Goal: Information Seeking & Learning: Understand process/instructions

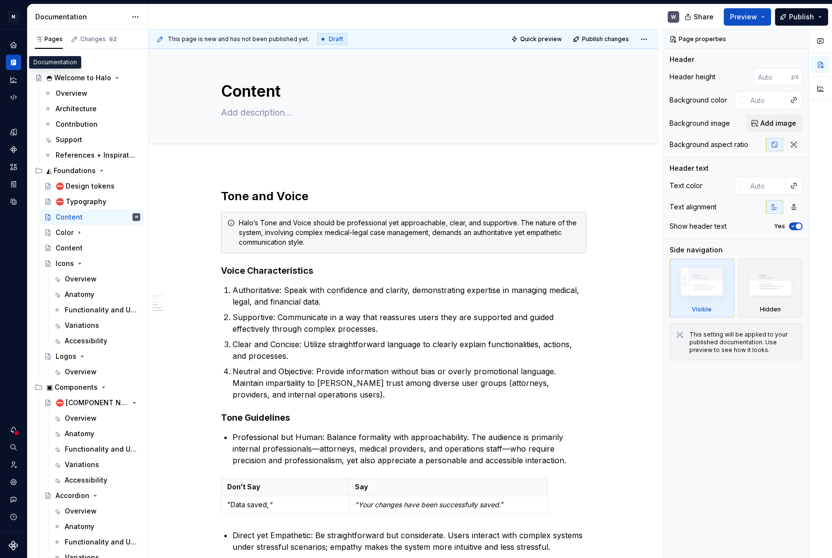
scroll to position [1275, 0]
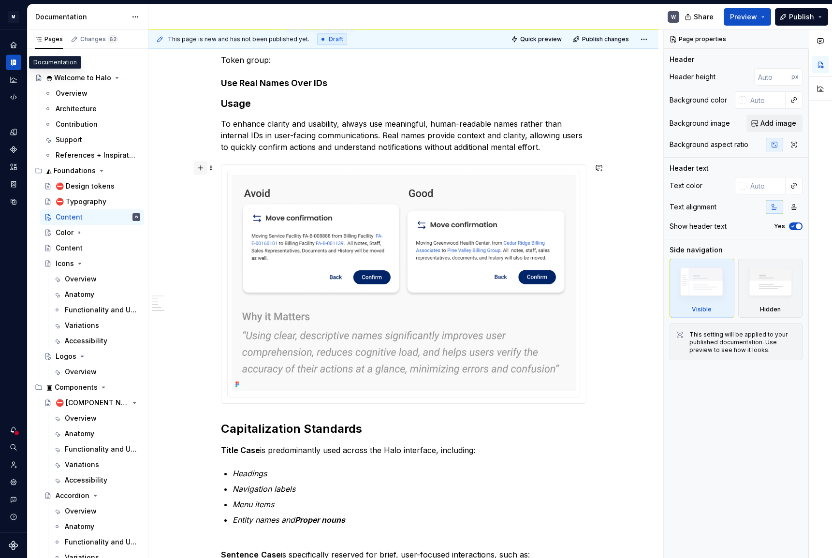
click at [198, 167] on button "button" at bounding box center [201, 168] width 14 height 14
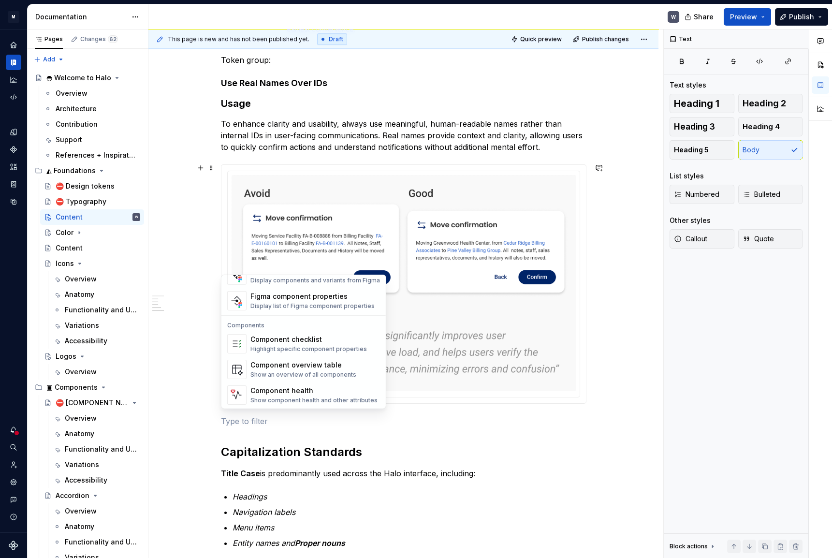
scroll to position [874, 0]
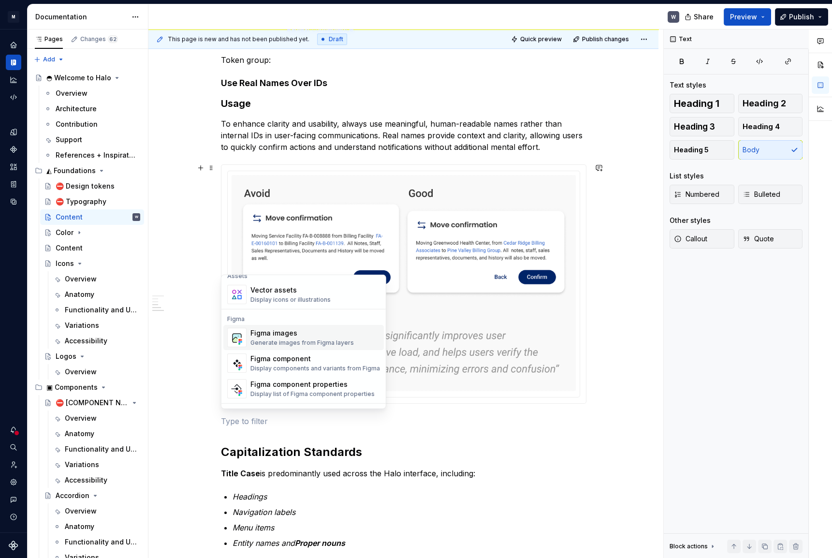
click at [271, 336] on div "Figma images" at bounding box center [302, 333] width 103 height 10
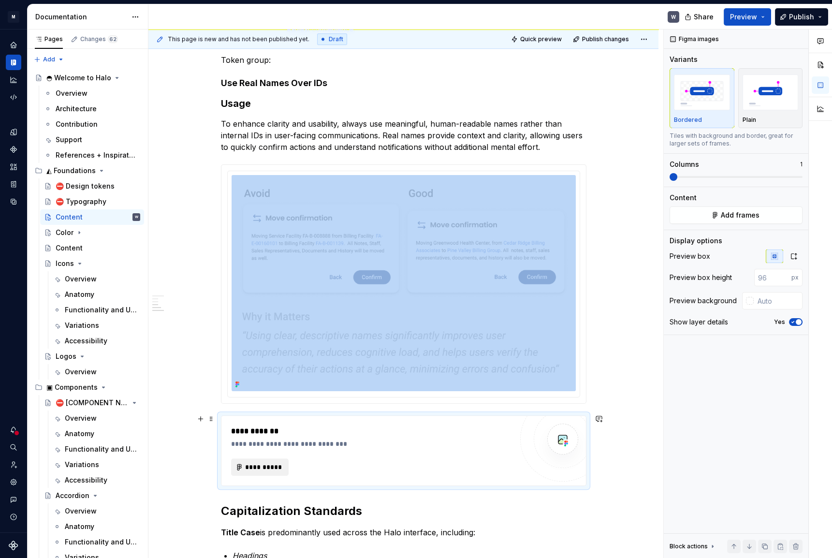
click at [265, 463] on span "**********" at bounding box center [264, 467] width 38 height 10
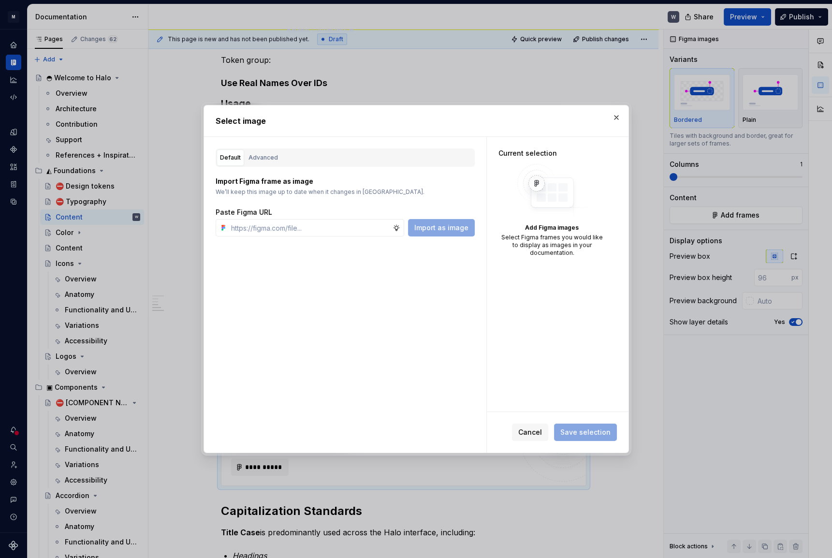
type textarea "*"
type input "[URL][DOMAIN_NAME]"
type textarea "*"
type input "[URL][DOMAIN_NAME]"
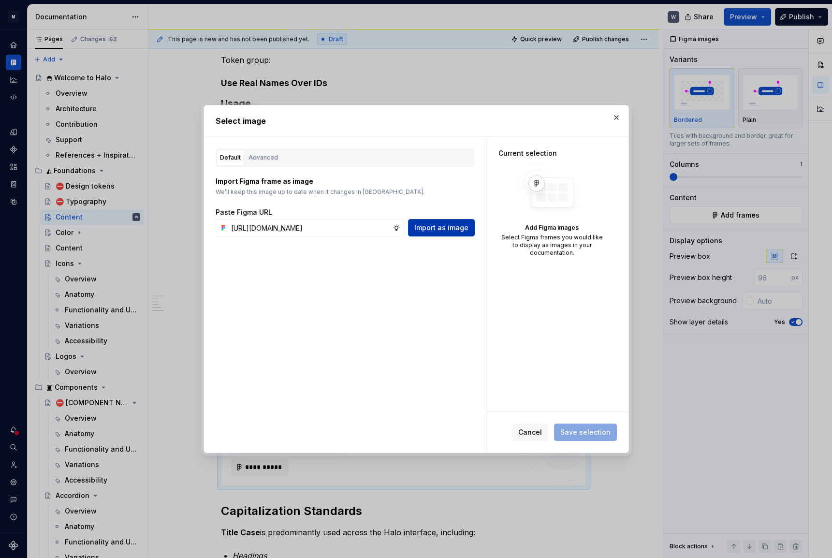
click at [449, 231] on span "Import as image" at bounding box center [441, 228] width 54 height 10
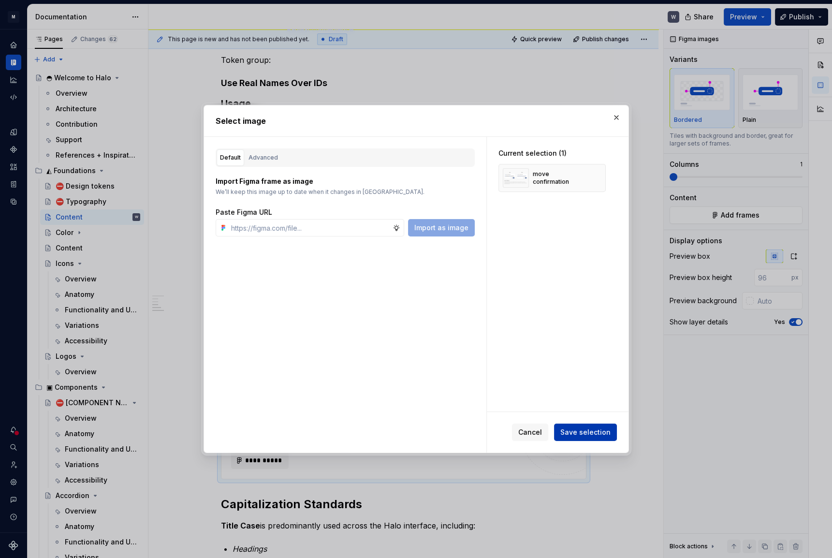
click at [589, 430] on span "Save selection" at bounding box center [586, 433] width 50 height 10
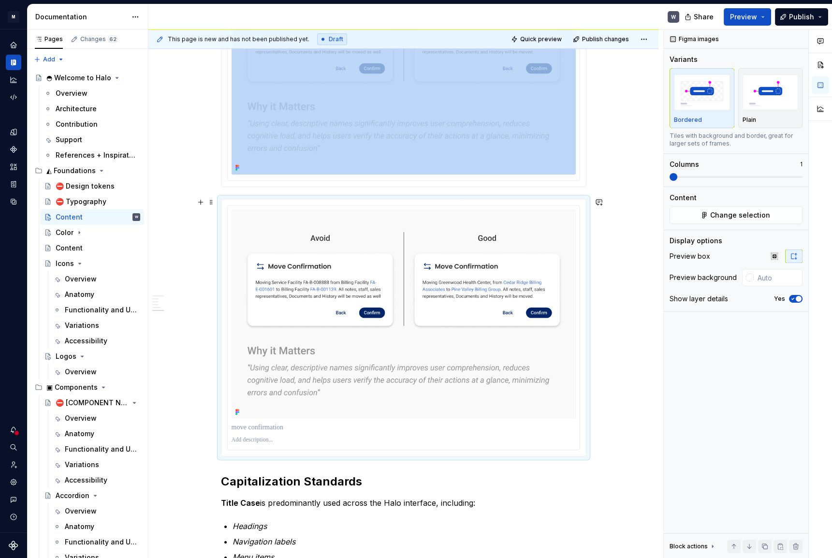
scroll to position [1513, 0]
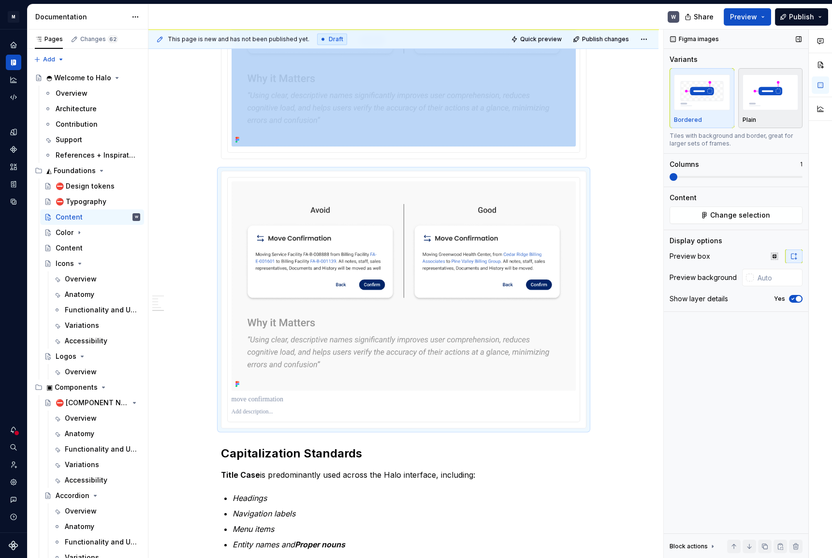
click at [784, 115] on div "Plain" at bounding box center [771, 98] width 56 height 51
click at [797, 299] on span "button" at bounding box center [799, 299] width 6 height 6
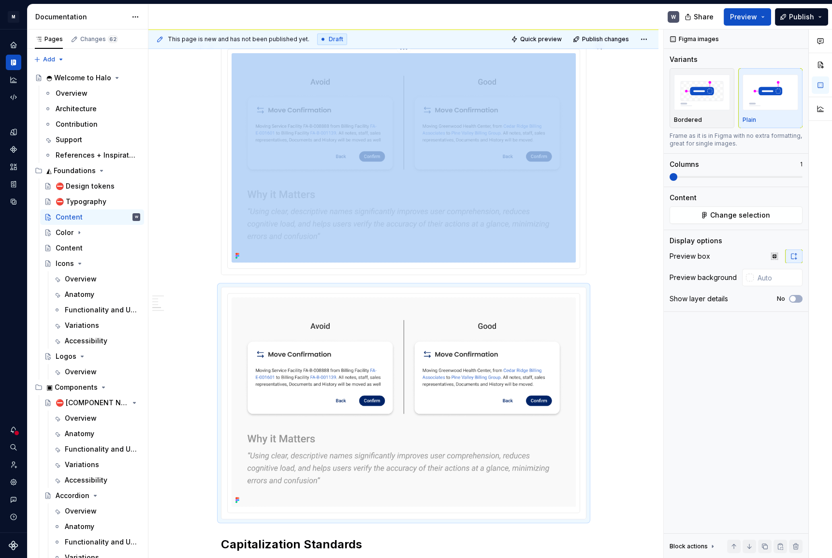
scroll to position [1337, 0]
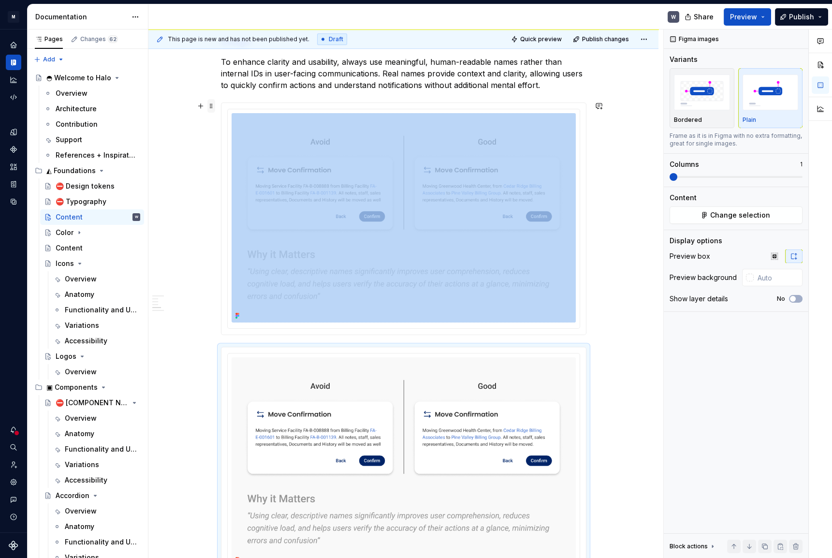
click at [211, 105] on span at bounding box center [211, 106] width 8 height 14
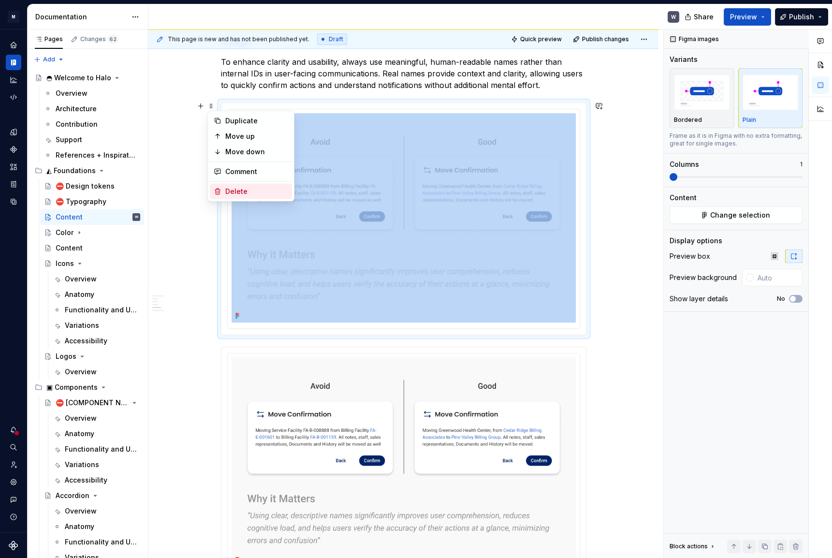
click at [224, 189] on div "Delete" at bounding box center [251, 191] width 82 height 15
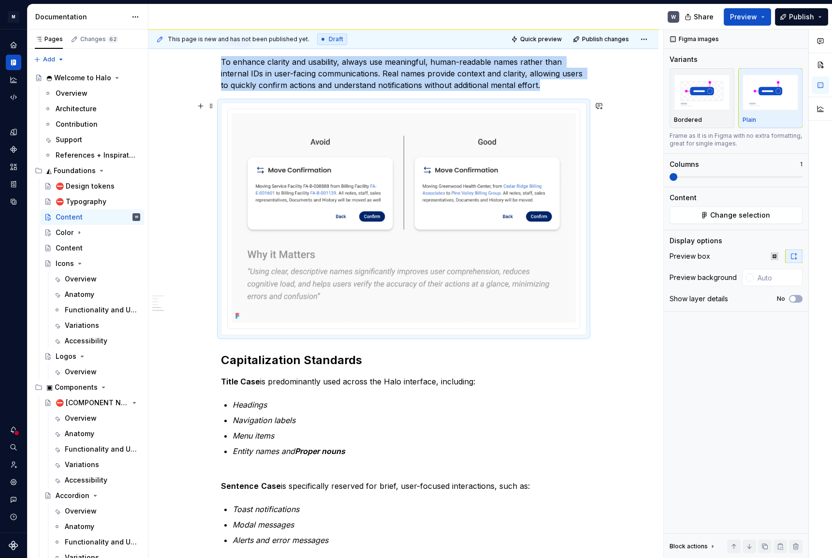
click at [545, 41] on span "Quick preview" at bounding box center [541, 39] width 42 height 8
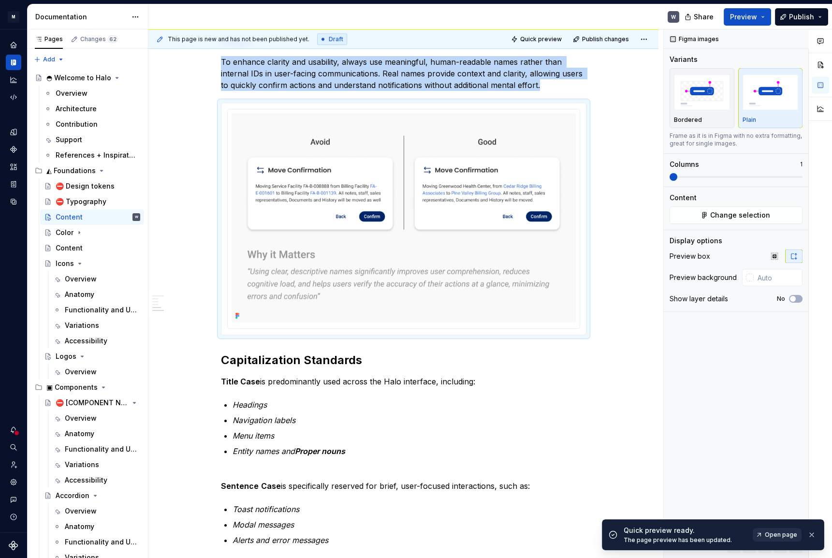
click at [771, 534] on span "Open page" at bounding box center [781, 535] width 32 height 8
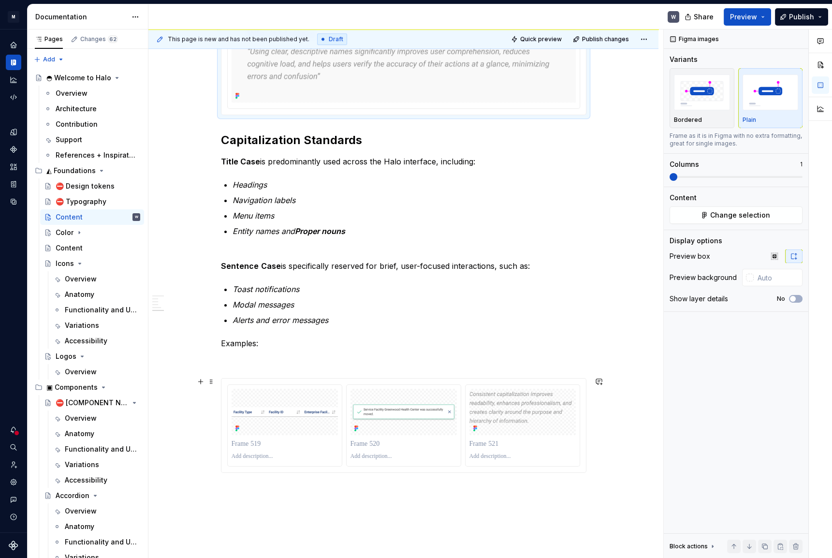
scroll to position [1644, 0]
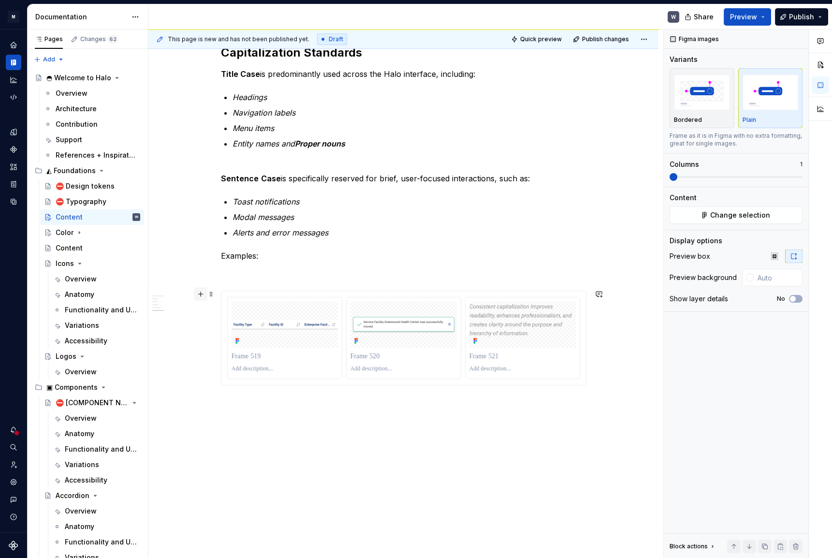
click at [199, 295] on button "button" at bounding box center [201, 294] width 14 height 14
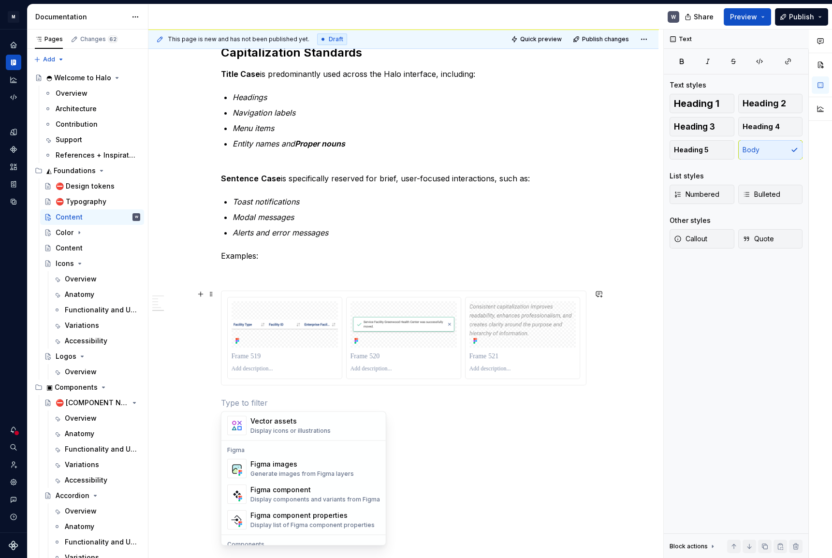
scroll to position [923, 0]
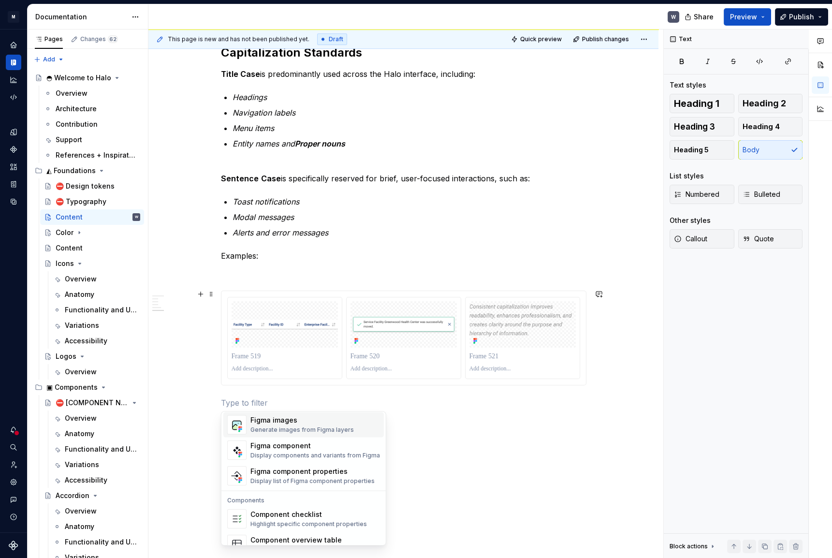
click at [273, 423] on div "Figma images" at bounding box center [302, 420] width 103 height 10
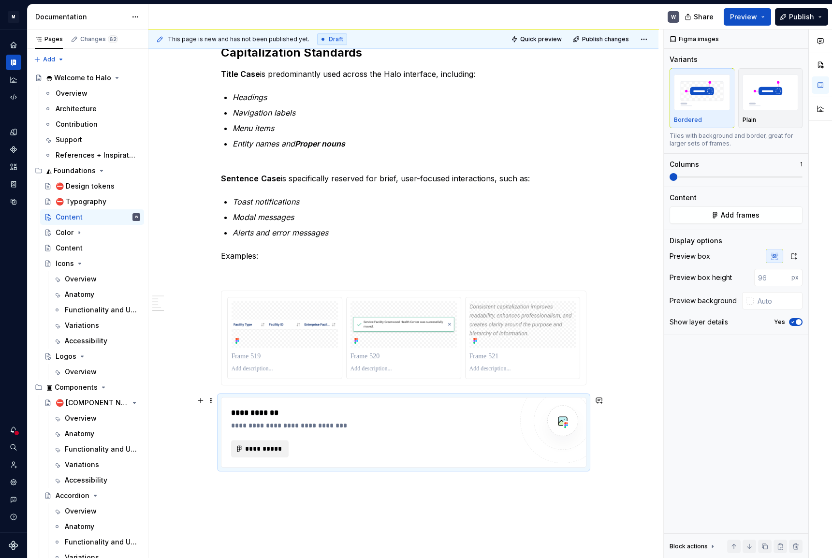
click at [273, 444] on span "**********" at bounding box center [264, 449] width 38 height 10
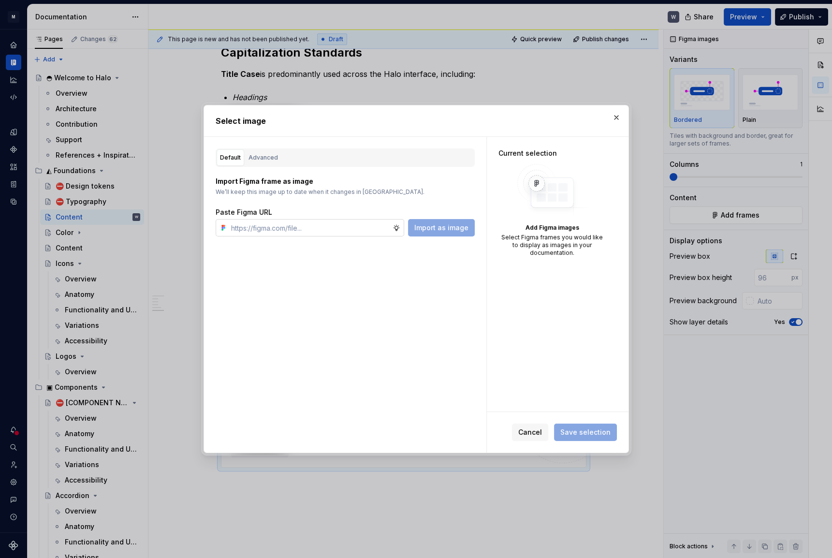
type textarea "*"
click at [352, 225] on input "text" at bounding box center [309, 227] width 165 height 17
click at [319, 222] on input "text" at bounding box center [309, 227] width 165 height 17
type input "[URL][DOMAIN_NAME]"
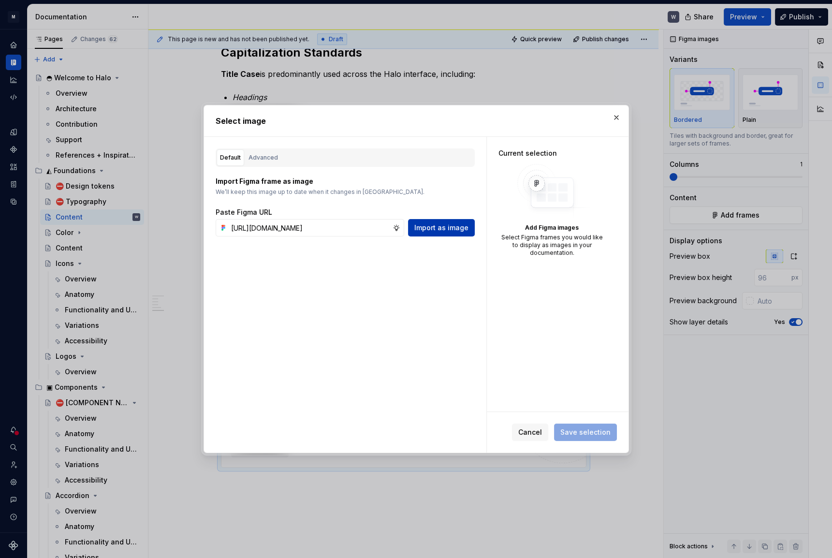
click at [451, 227] on span "Import as image" at bounding box center [441, 228] width 54 height 10
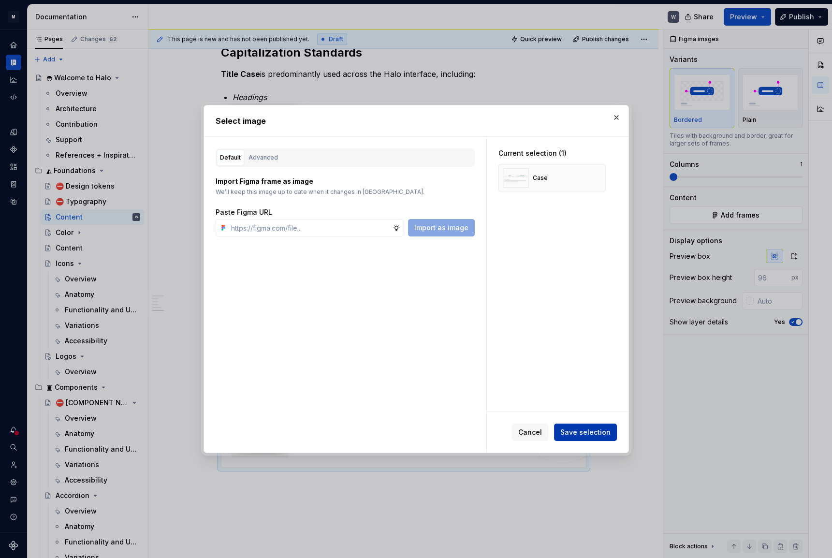
click at [594, 437] on span "Save selection" at bounding box center [586, 433] width 50 height 10
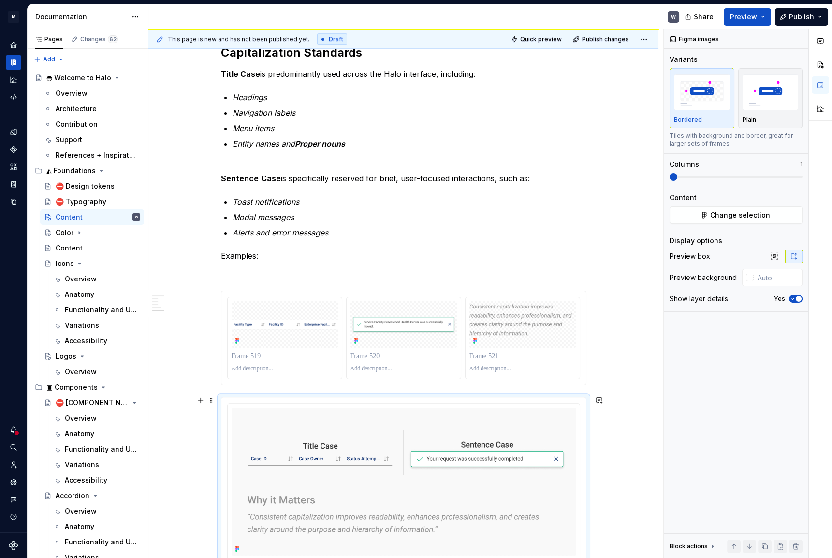
scroll to position [1677, 0]
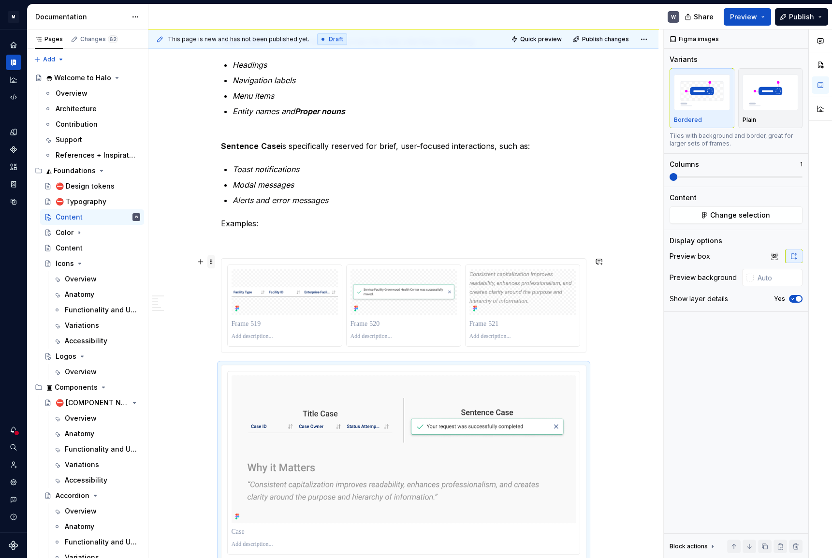
click at [211, 264] on span at bounding box center [211, 262] width 8 height 14
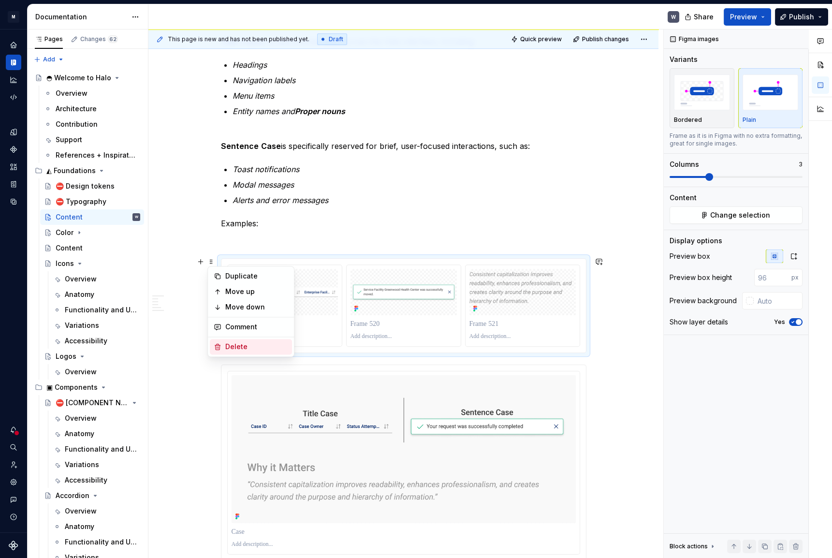
click at [242, 346] on div "Delete" at bounding box center [256, 347] width 63 height 10
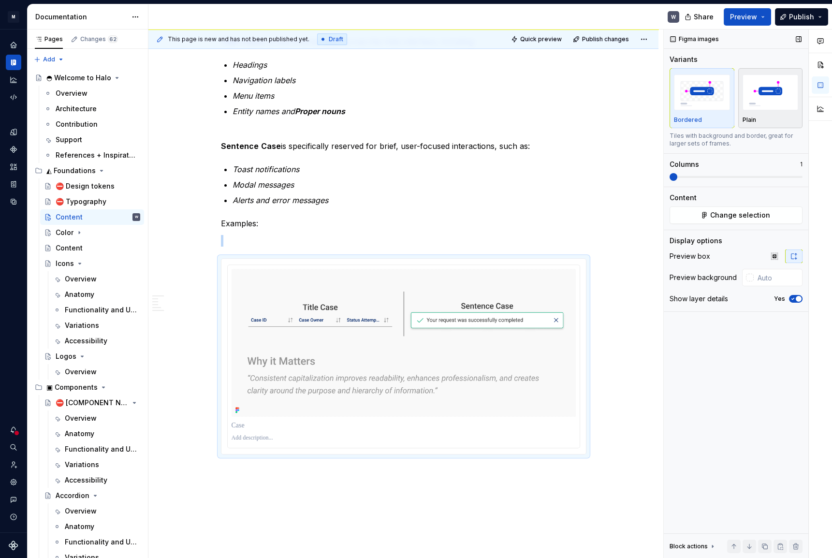
click at [782, 103] on img "button" at bounding box center [771, 91] width 56 height 35
click at [797, 297] on span "button" at bounding box center [799, 299] width 6 height 6
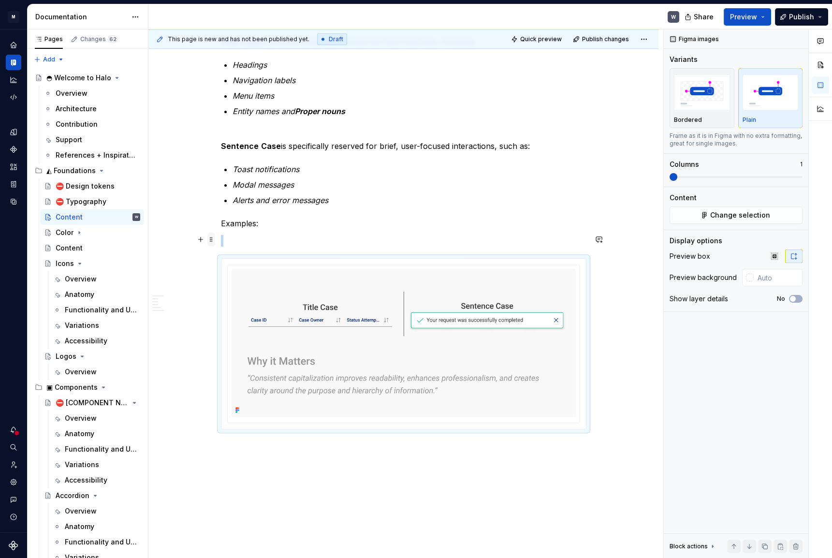
click at [210, 241] on span at bounding box center [211, 240] width 8 height 14
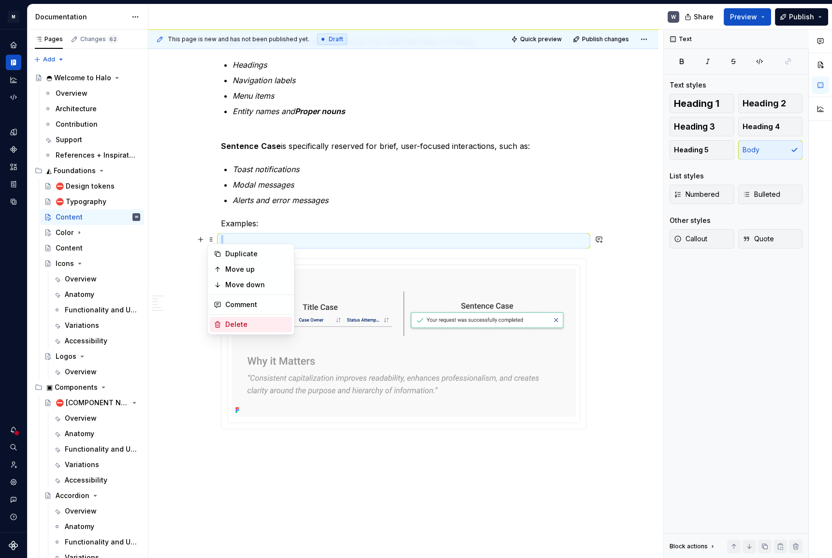
click at [235, 321] on div "Delete" at bounding box center [256, 325] width 63 height 10
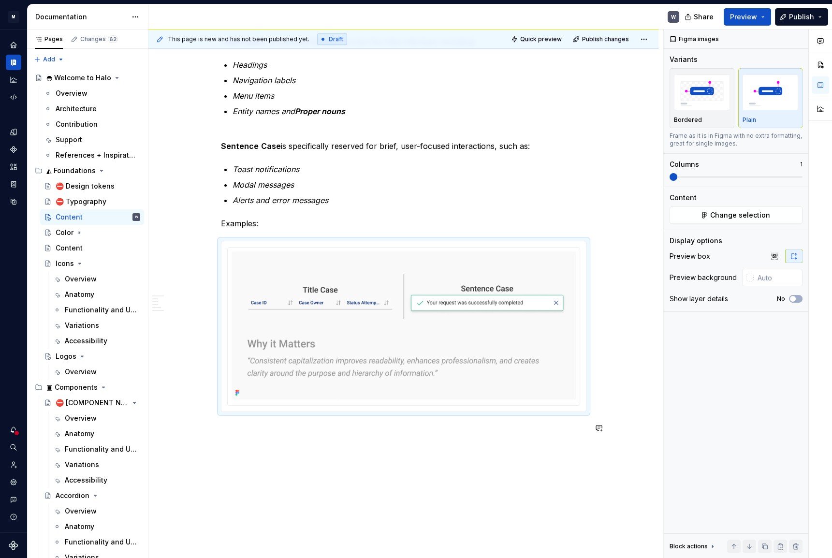
click at [543, 38] on span "Quick preview" at bounding box center [541, 39] width 42 height 8
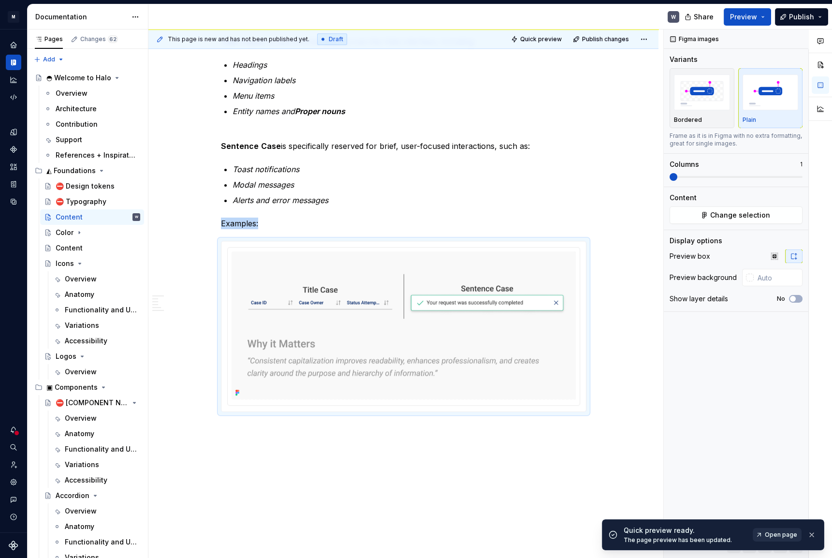
click at [790, 533] on span "Open page" at bounding box center [781, 535] width 32 height 8
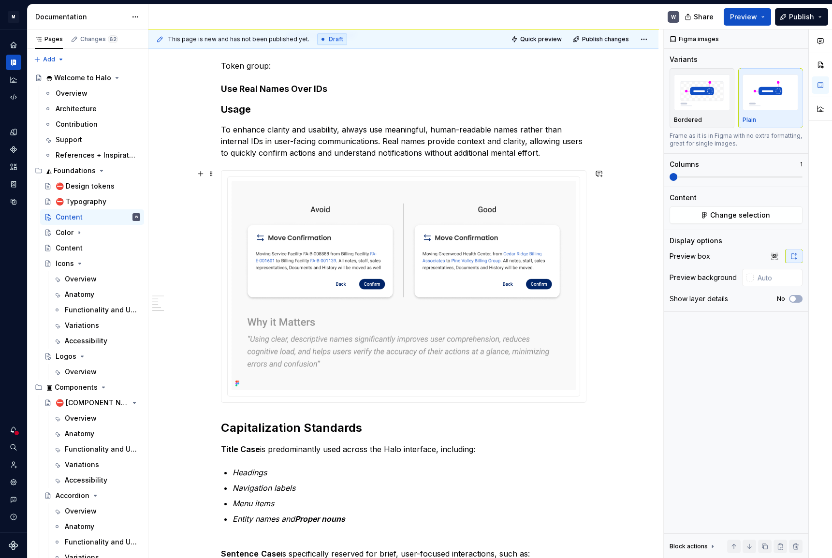
scroll to position [1237, 0]
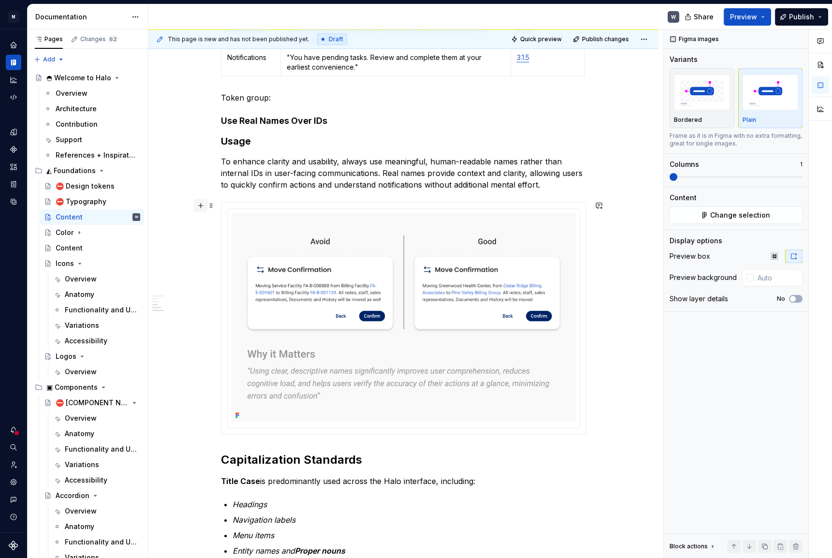
click at [201, 208] on button "button" at bounding box center [201, 206] width 14 height 14
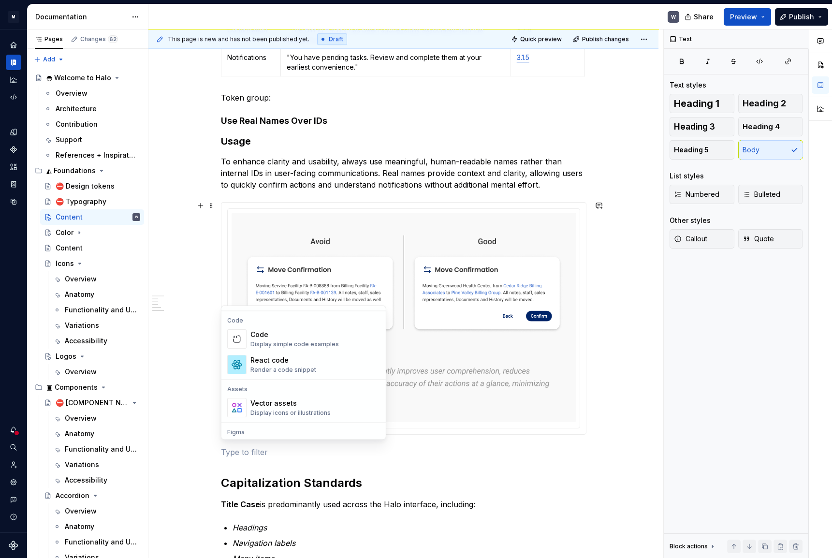
scroll to position [879, 0]
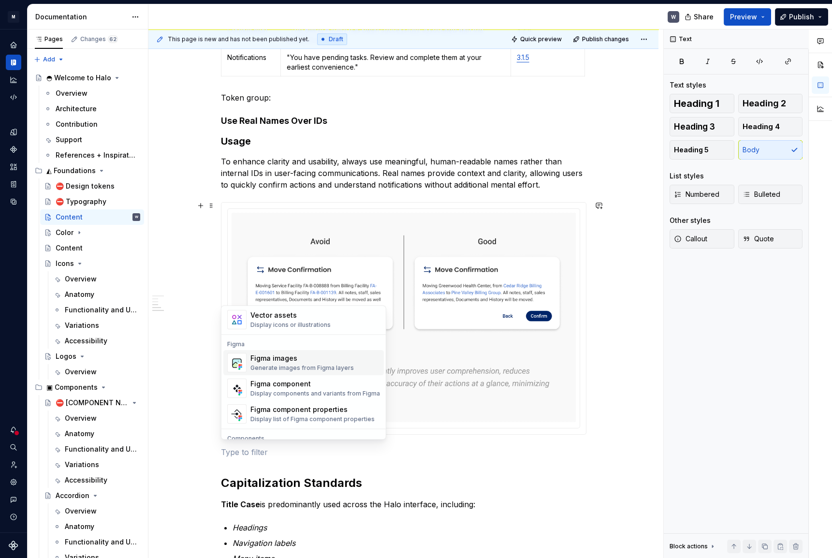
click at [276, 365] on div "Generate images from Figma layers" at bounding box center [302, 368] width 103 height 8
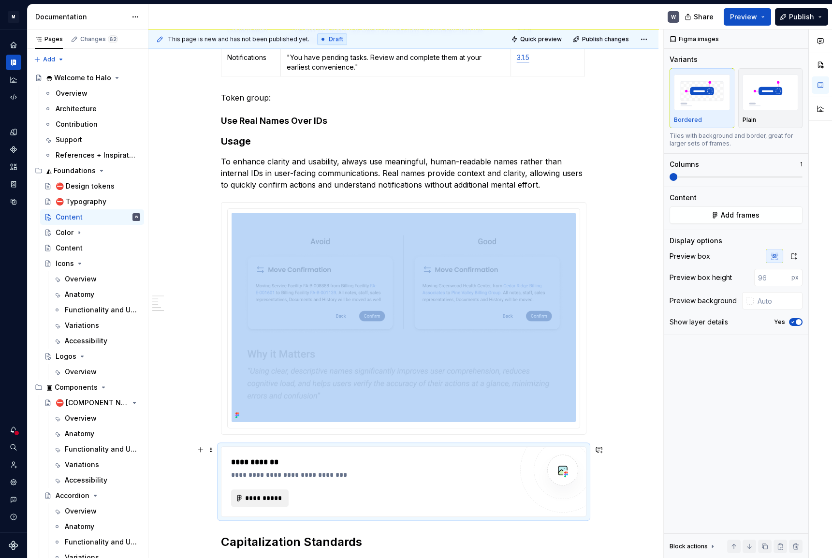
click at [266, 495] on span "**********" at bounding box center [264, 498] width 38 height 10
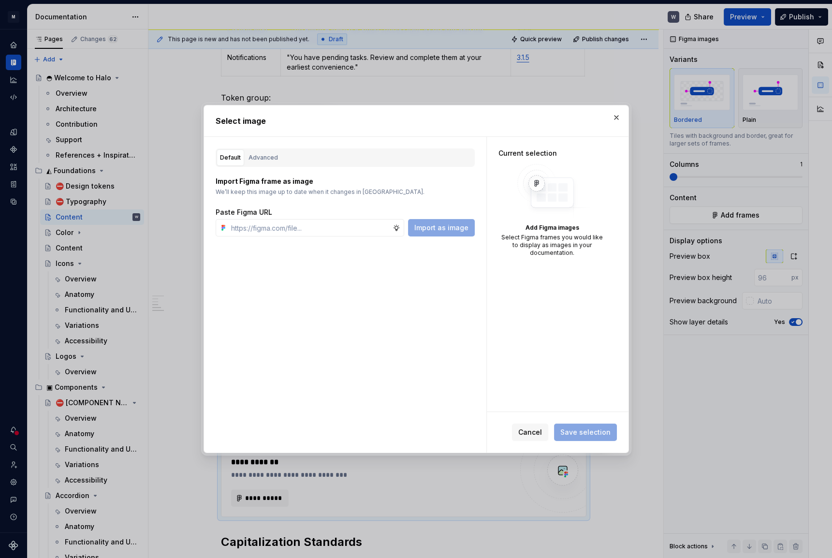
type textarea "*"
paste input "[URL][DOMAIN_NAME]"
type input "[URL][DOMAIN_NAME]"
click at [466, 229] on span "Import as image" at bounding box center [441, 228] width 54 height 10
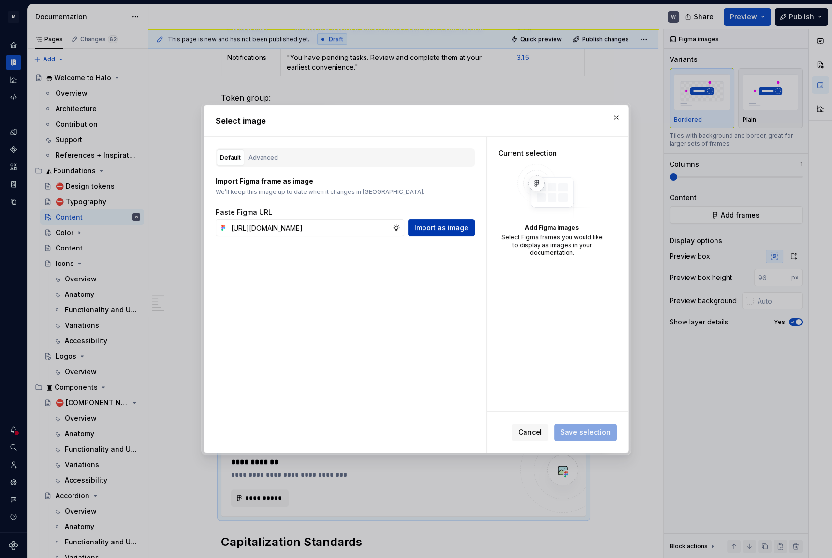
scroll to position [0, 0]
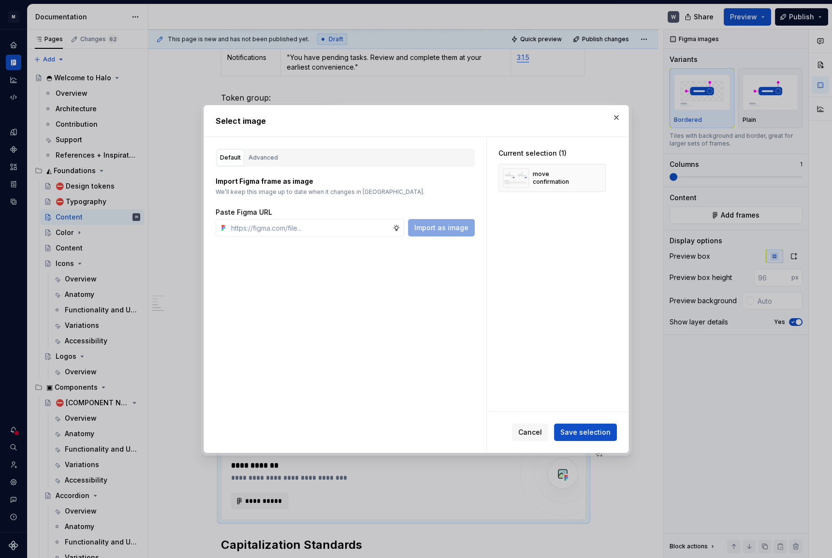
click at [580, 433] on span "Save selection" at bounding box center [586, 433] width 50 height 10
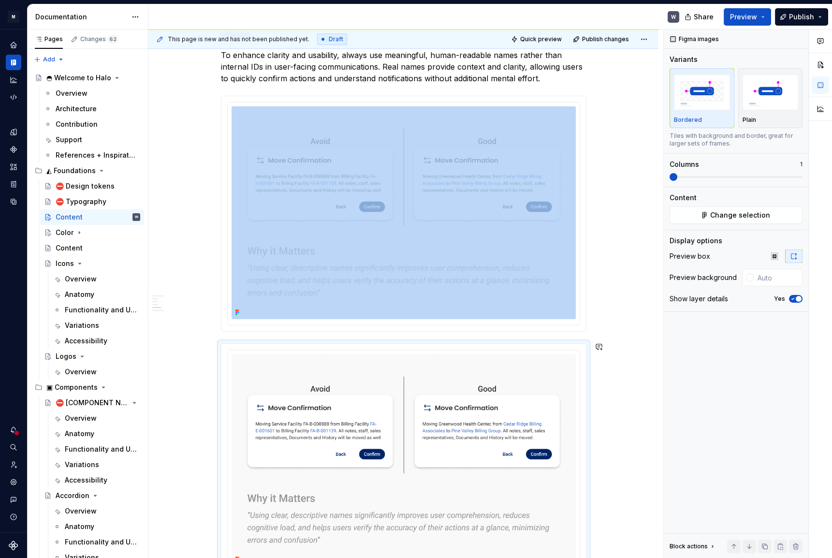
scroll to position [1475, 0]
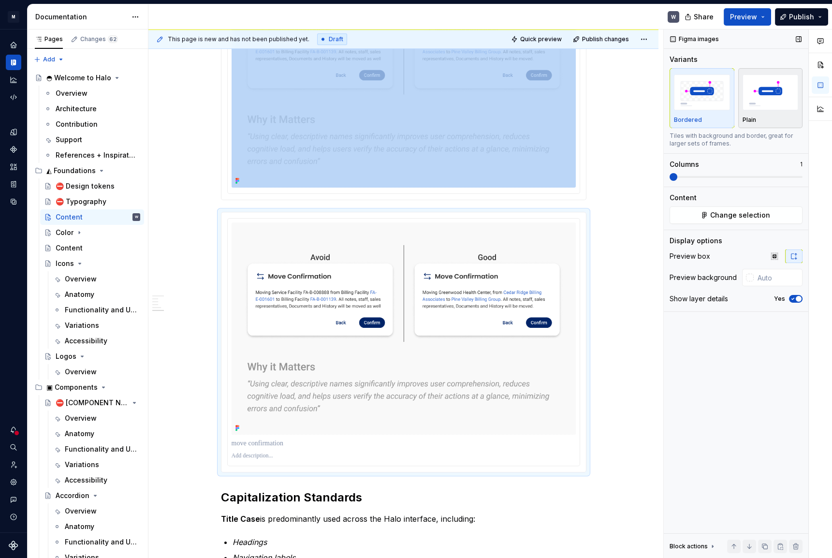
click at [755, 121] on p "Plain" at bounding box center [750, 120] width 14 height 8
click at [793, 301] on icon "button" at bounding box center [793, 299] width 8 height 6
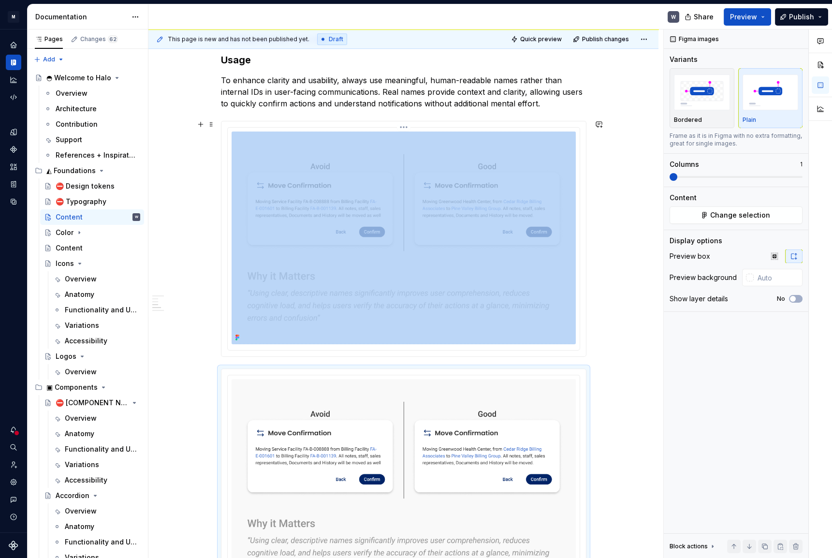
scroll to position [1299, 0]
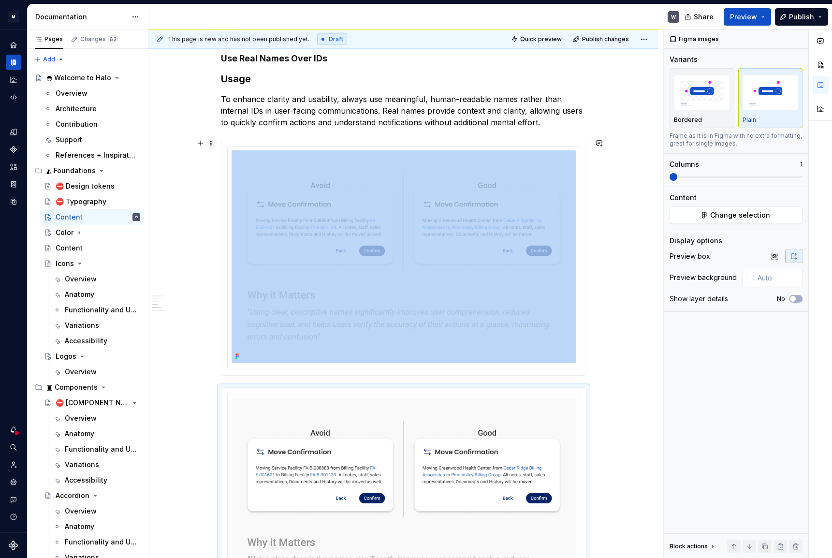
click at [212, 144] on span at bounding box center [211, 143] width 8 height 14
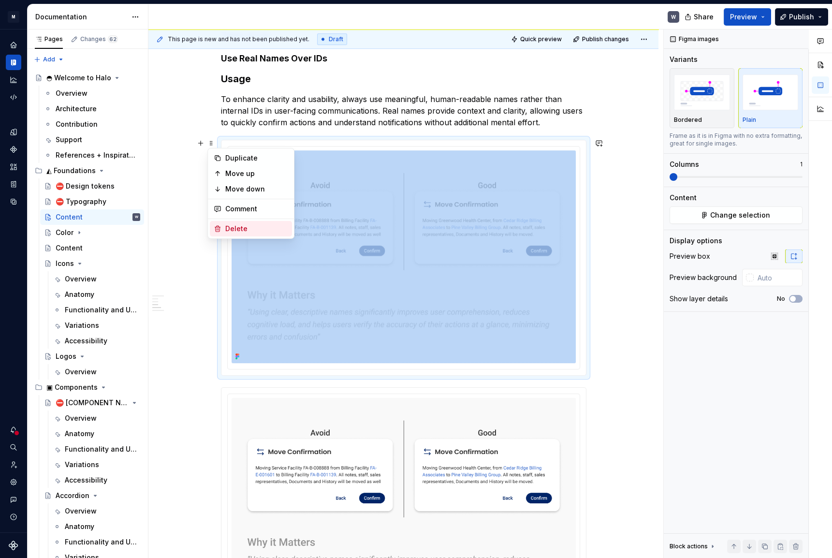
click at [220, 225] on icon at bounding box center [218, 229] width 8 height 8
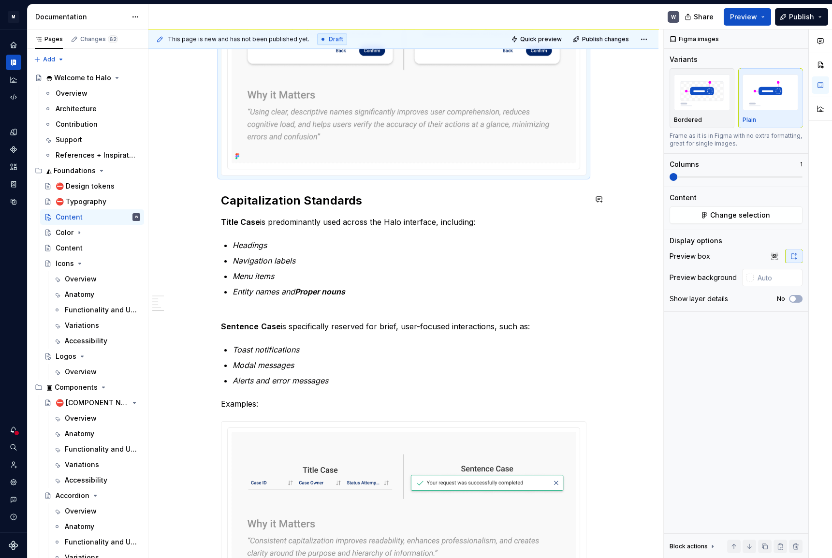
scroll to position [1431, 0]
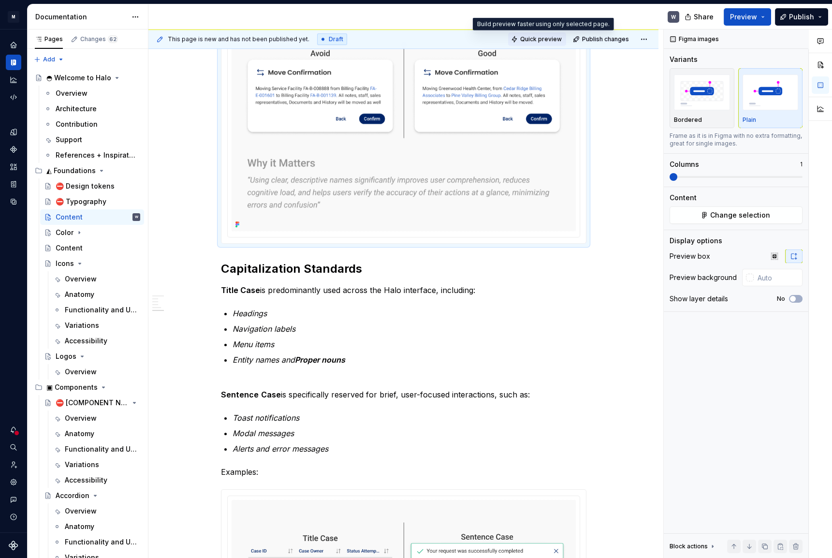
click at [540, 38] on span "Quick preview" at bounding box center [541, 39] width 42 height 8
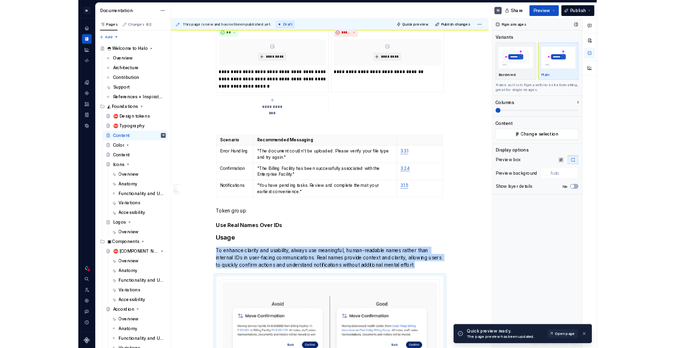
scroll to position [1011, 0]
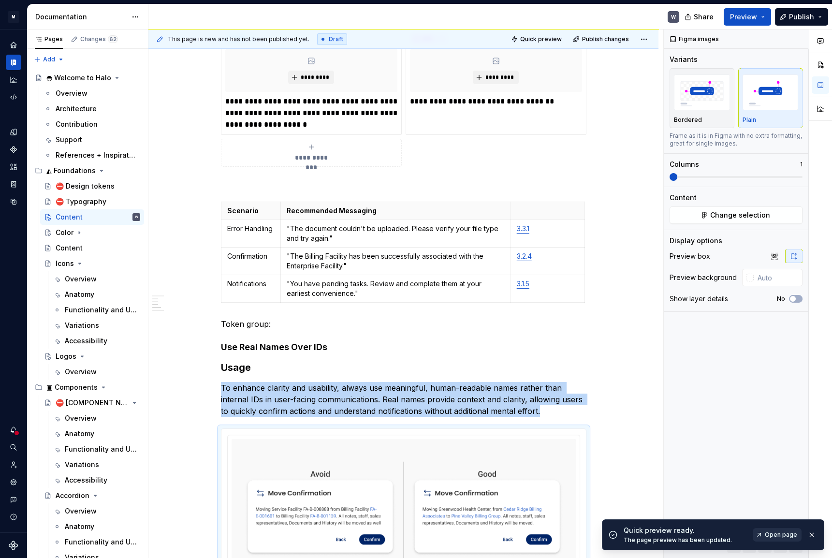
click at [772, 535] on span "Open page" at bounding box center [781, 535] width 32 height 8
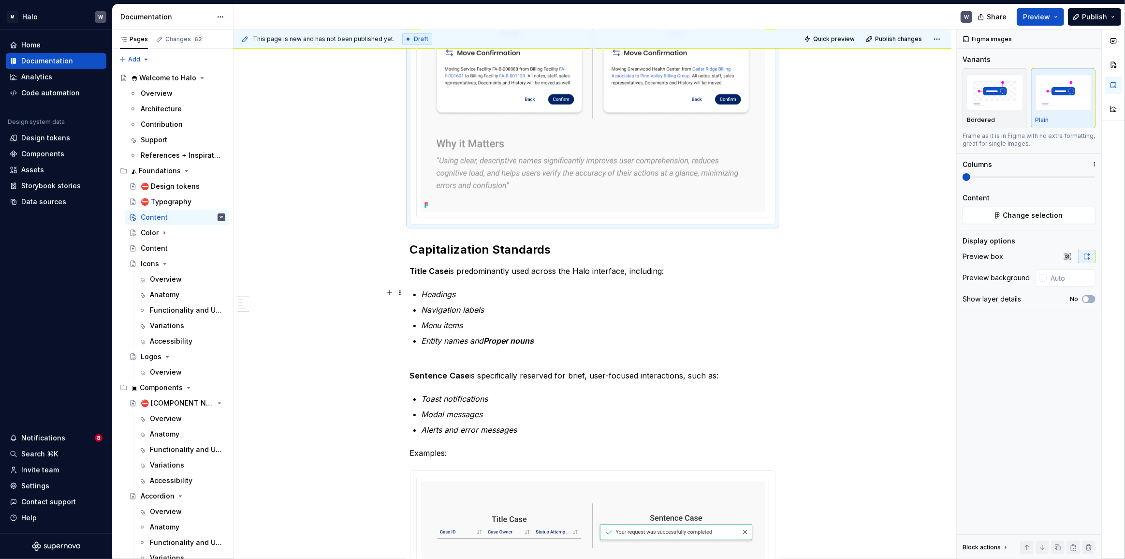
scroll to position [1733, 0]
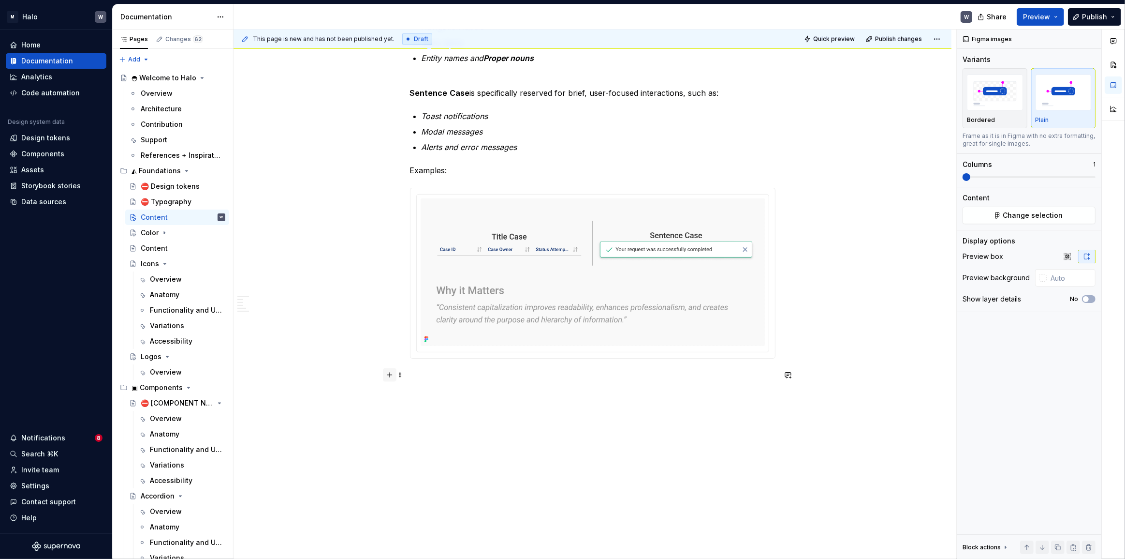
click at [387, 375] on button "button" at bounding box center [390, 375] width 14 height 14
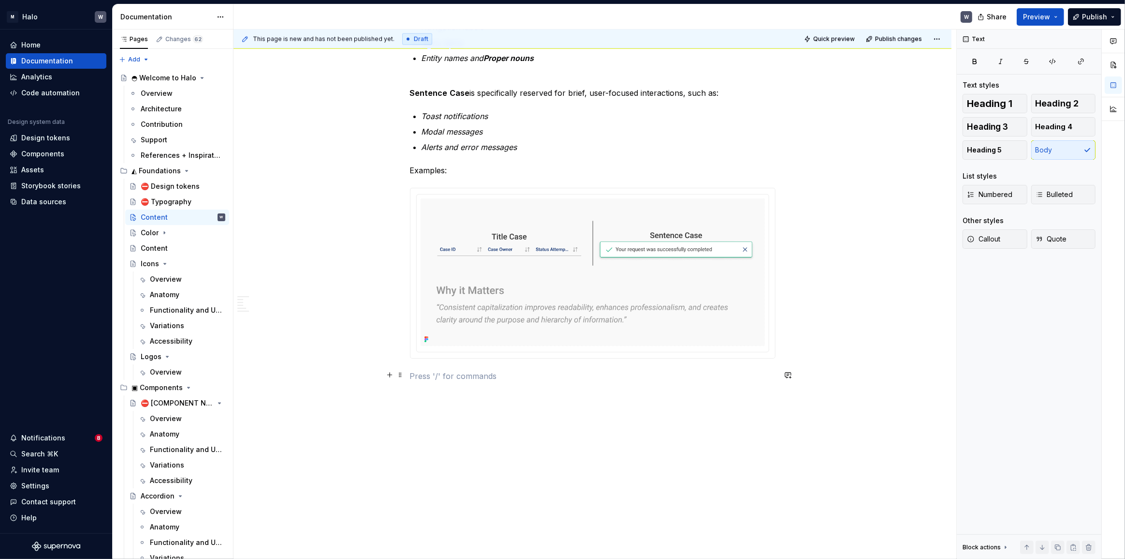
click at [420, 378] on p at bounding box center [593, 376] width 366 height 12
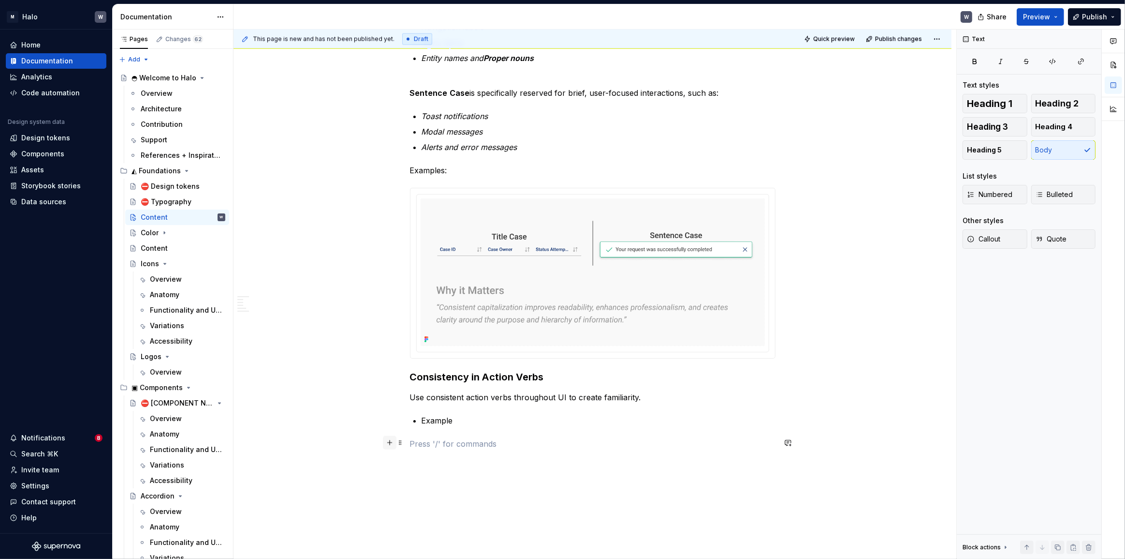
click at [389, 443] on button "button" at bounding box center [390, 443] width 14 height 14
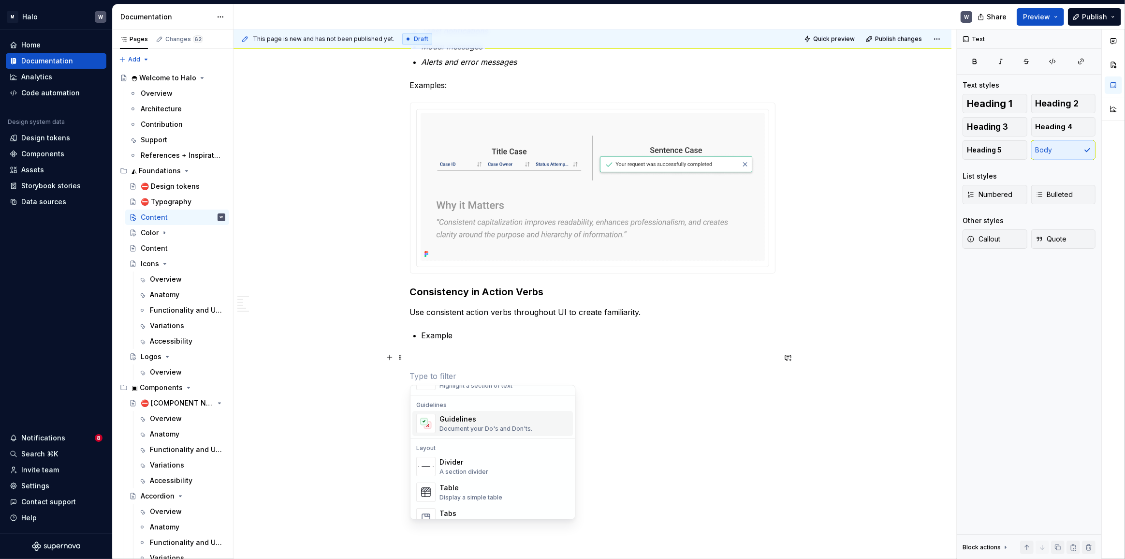
scroll to position [308, 0]
type textarea "*"
click at [466, 442] on div "Table" at bounding box center [471, 444] width 63 height 10
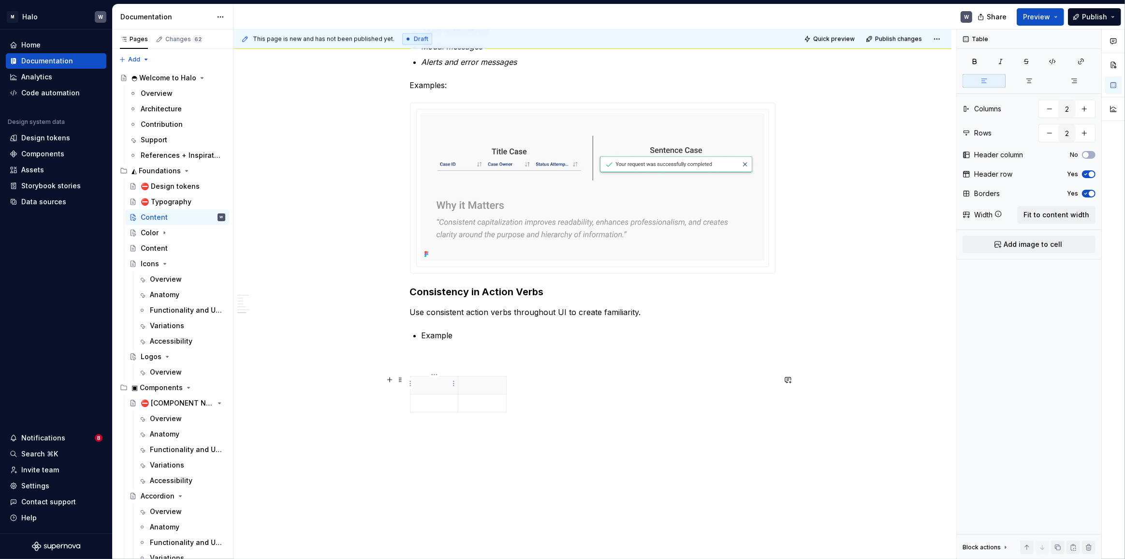
click at [442, 384] on p at bounding box center [434, 385] width 36 height 10
click at [428, 404] on p at bounding box center [434, 403] width 36 height 10
click at [476, 386] on p at bounding box center [482, 385] width 36 height 10
click at [478, 413] on p at bounding box center [482, 413] width 36 height 10
click at [458, 432] on icon "button" at bounding box center [459, 430] width 8 height 8
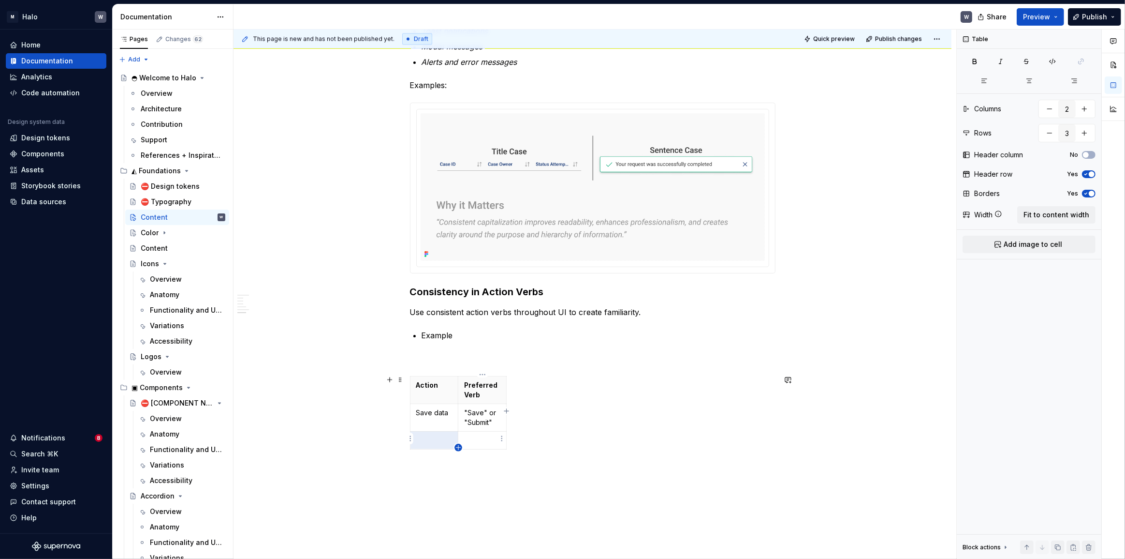
click at [460, 448] on icon "button" at bounding box center [459, 447] width 8 height 8
click at [427, 431] on td at bounding box center [434, 440] width 48 height 18
click at [435, 465] on p at bounding box center [434, 468] width 36 height 10
click at [459, 473] on icon "button" at bounding box center [459, 475] width 8 height 8
type input "5"
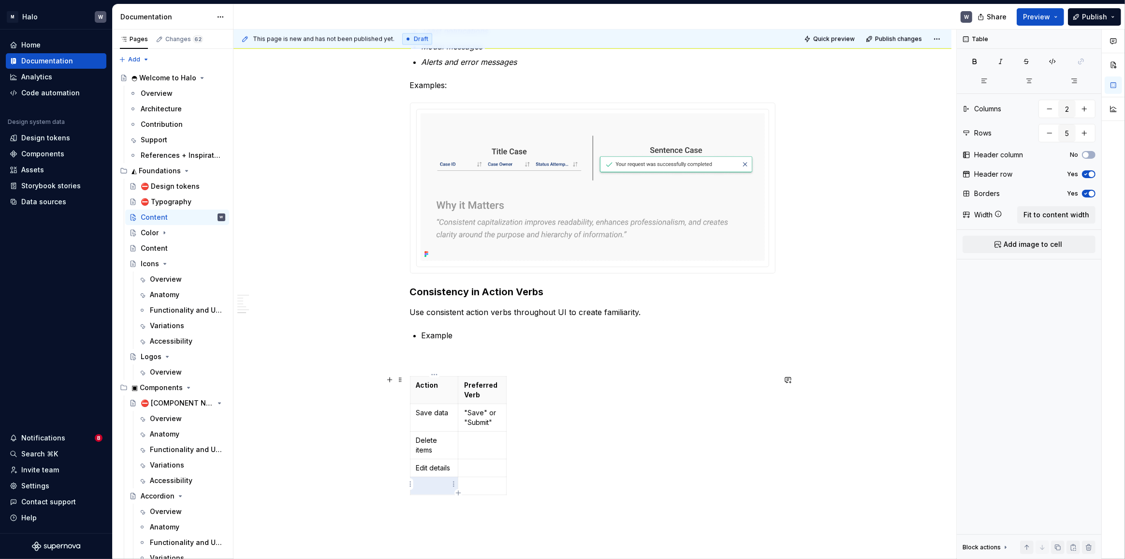
click at [441, 483] on p at bounding box center [434, 486] width 36 height 10
click at [469, 443] on td at bounding box center [482, 445] width 48 height 28
click at [470, 503] on p at bounding box center [482, 507] width 36 height 10
click at [481, 535] on p at bounding box center [482, 534] width 36 height 10
click at [588, 501] on div "Action Preferred Verb Save data "Save" or "Submit" Delete items "Delete" (avoid…" at bounding box center [593, 471] width 366 height 191
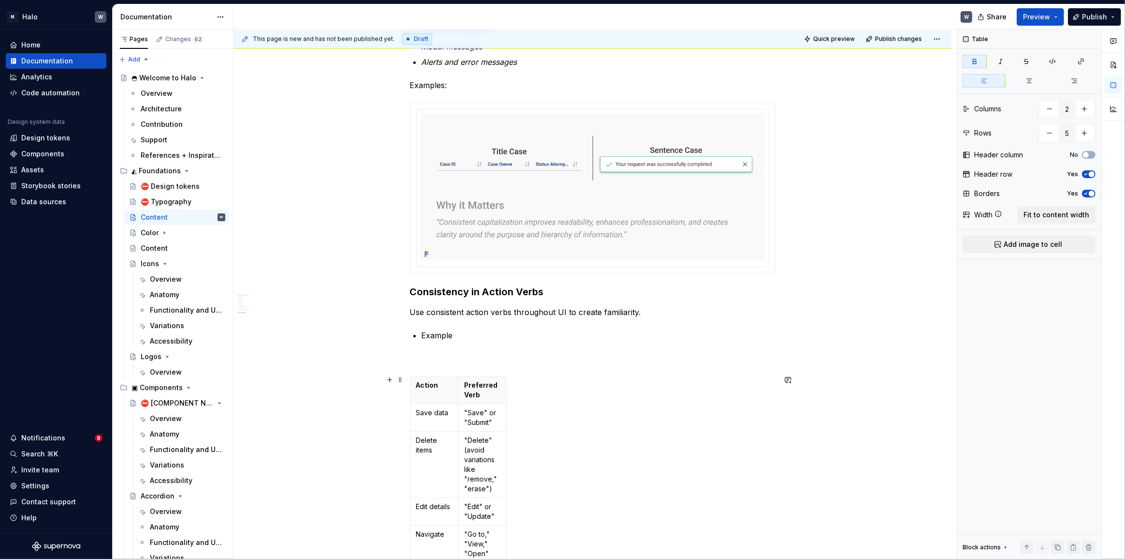
scroll to position [2003, 0]
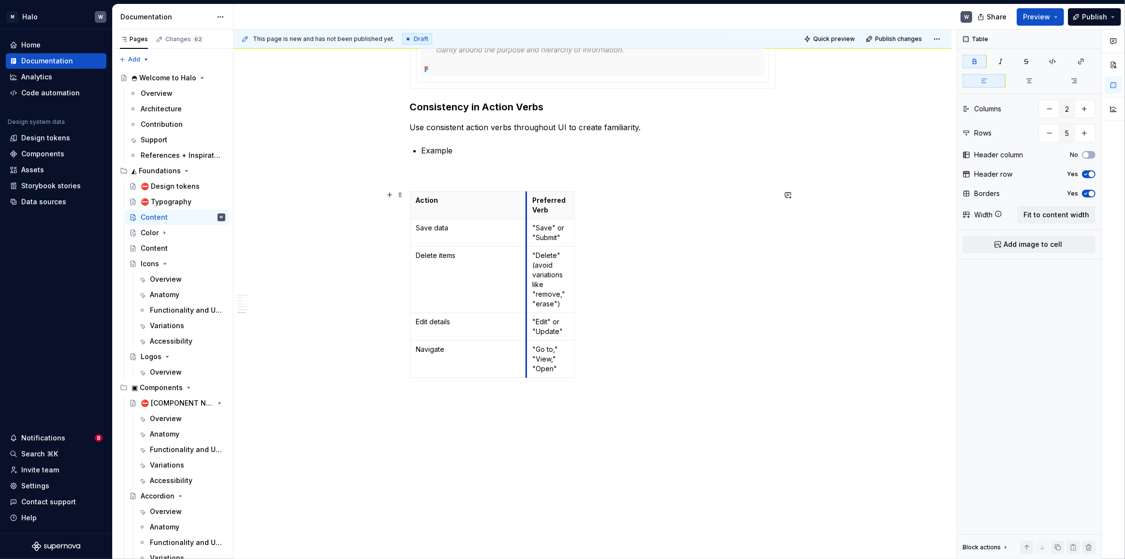
drag, startPoint x: 457, startPoint y: 259, endPoint x: 526, endPoint y: 250, distance: 68.7
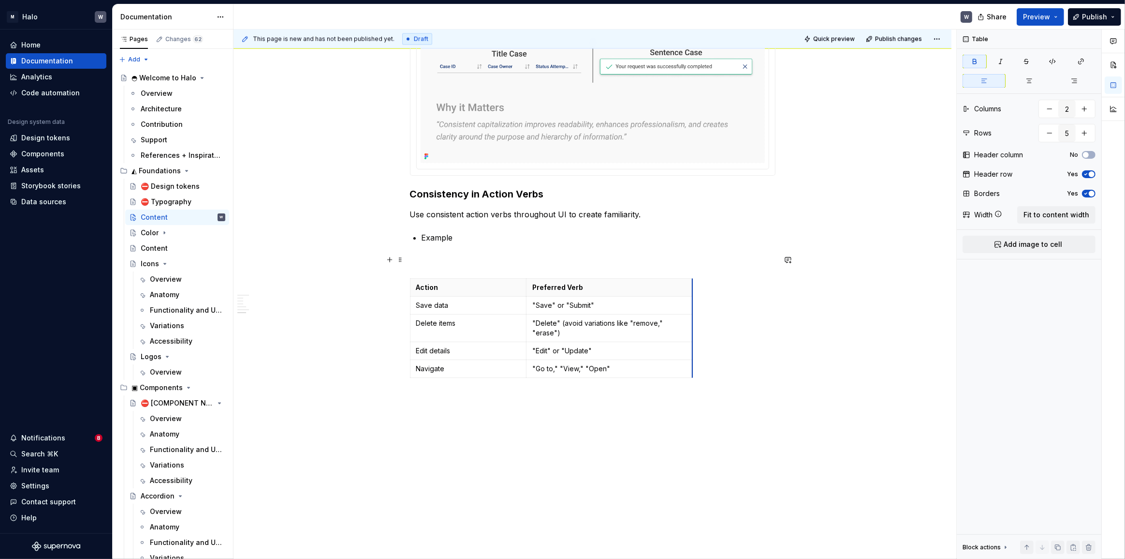
scroll to position [1906, 0]
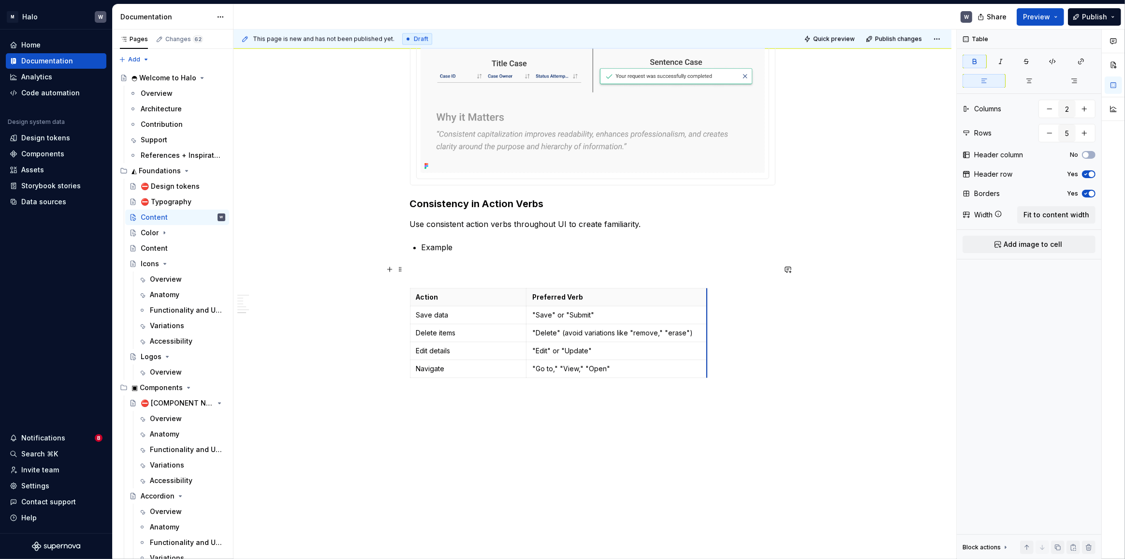
drag, startPoint x: 574, startPoint y: 256, endPoint x: 699, endPoint y: 268, distance: 125.8
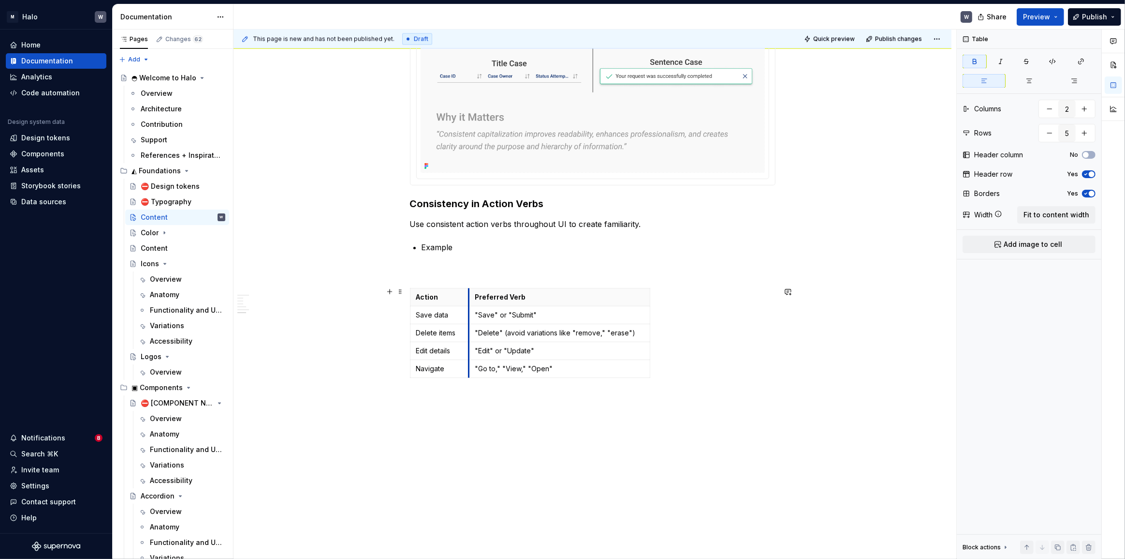
drag, startPoint x: 526, startPoint y: 317, endPoint x: 469, endPoint y: 320, distance: 57.6
drag, startPoint x: 650, startPoint y: 315, endPoint x: 774, endPoint y: 310, distance: 123.9
click at [404, 270] on span at bounding box center [401, 270] width 8 height 14
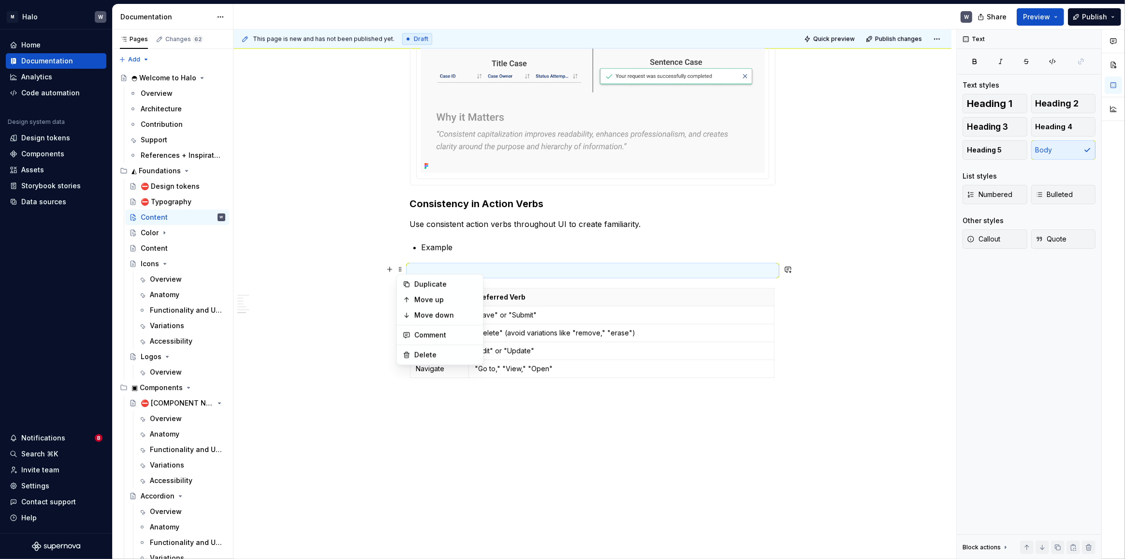
type textarea "*"
click at [414, 355] on div "Delete" at bounding box center [440, 354] width 82 height 15
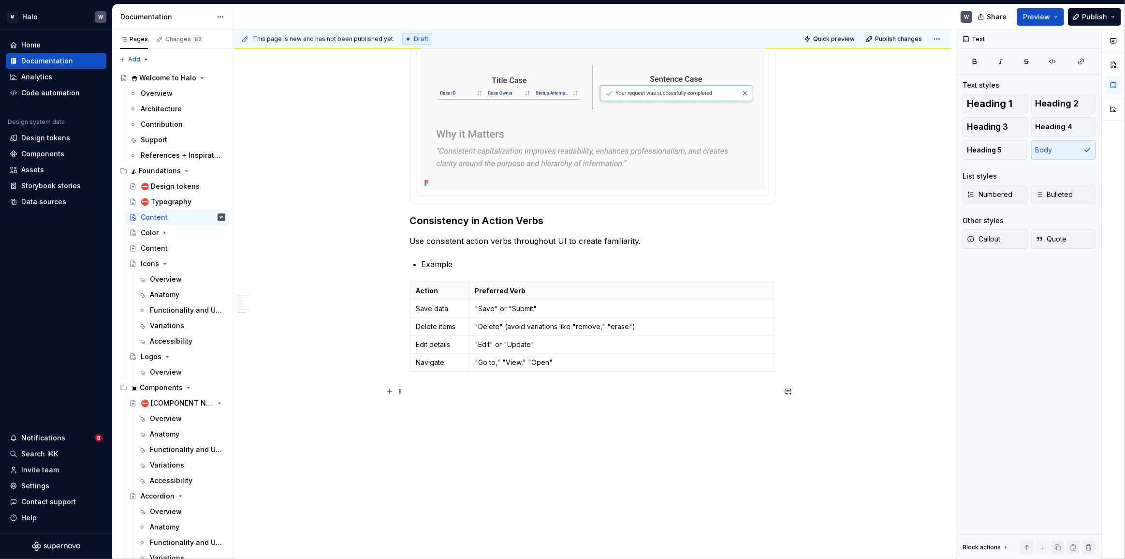
click at [416, 391] on p at bounding box center [593, 393] width 366 height 12
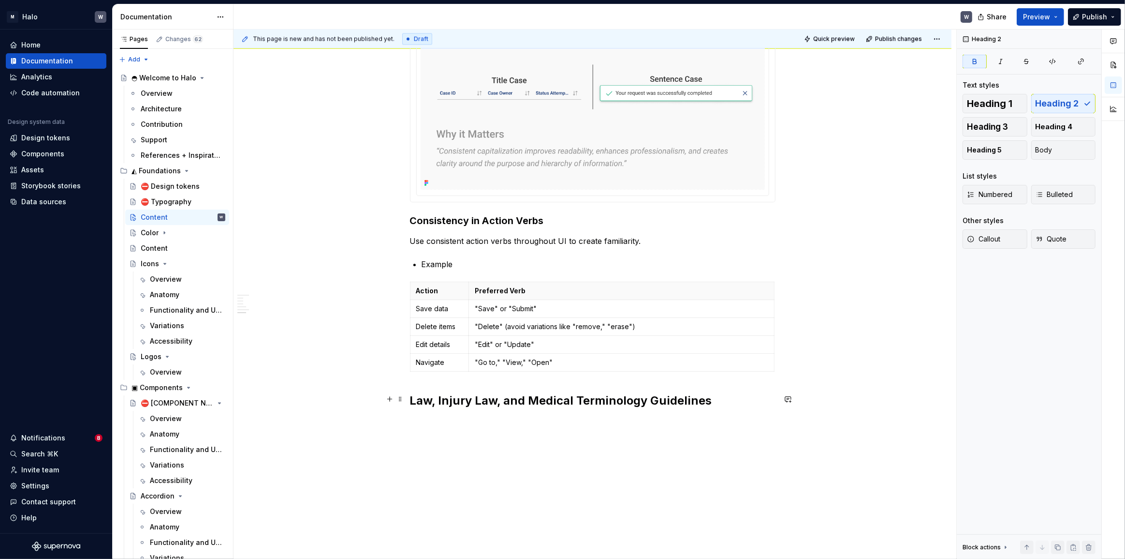
click at [414, 393] on strong "Law, Injury Law, and Medical Terminology Guidelines" at bounding box center [561, 400] width 302 height 14
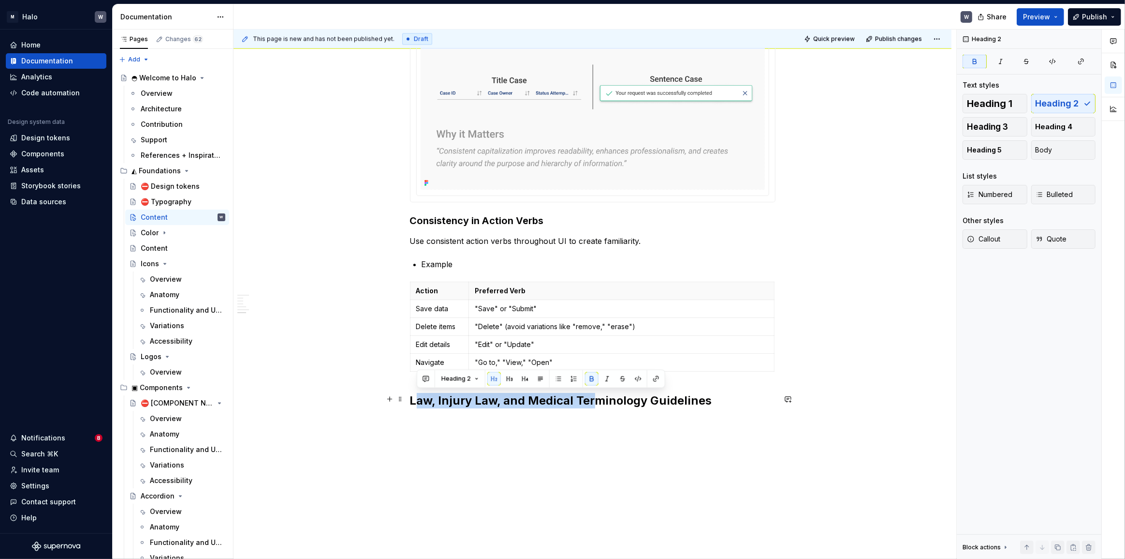
drag, startPoint x: 418, startPoint y: 395, endPoint x: 591, endPoint y: 395, distance: 173.1
click at [591, 395] on strong "Law, Injury Law, and Medical Terminology Guidelines" at bounding box center [561, 400] width 302 height 14
click at [568, 401] on strong "Law, Injury Law, and Medical Terminology Guidelines" at bounding box center [561, 400] width 302 height 14
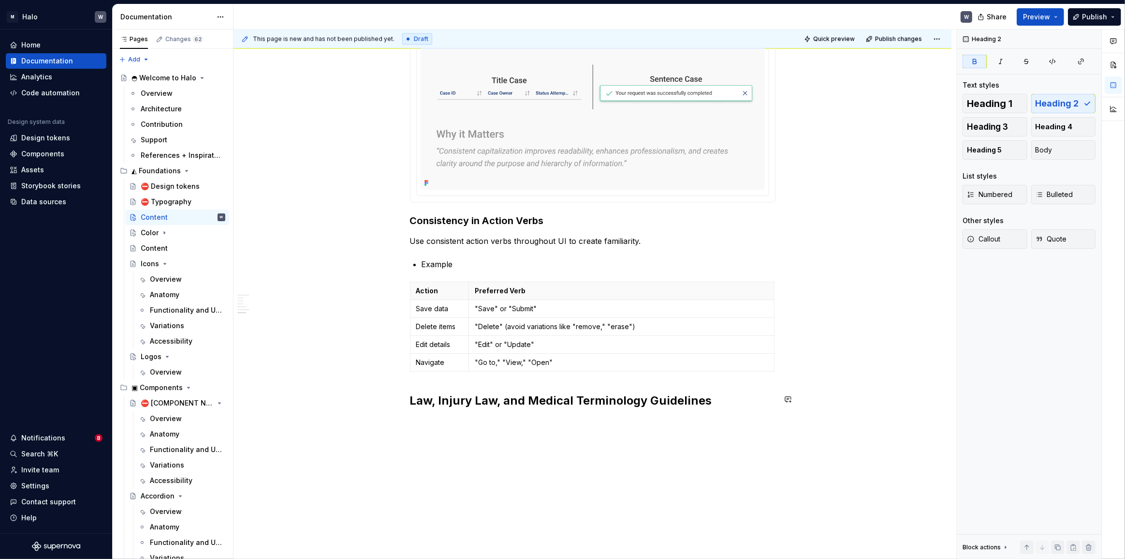
click at [411, 416] on p at bounding box center [593, 422] width 366 height 12
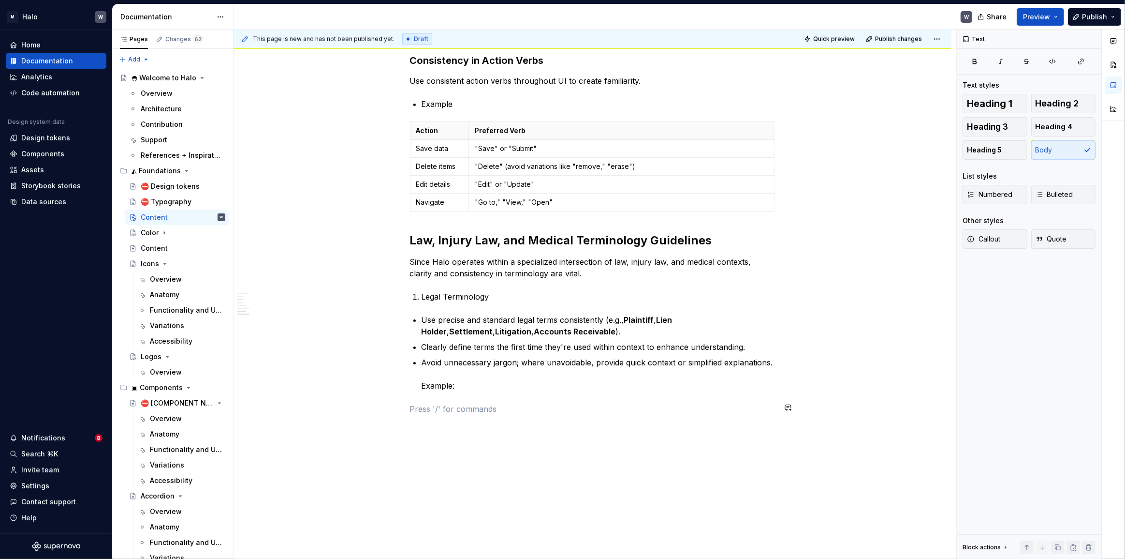
scroll to position [2059, 0]
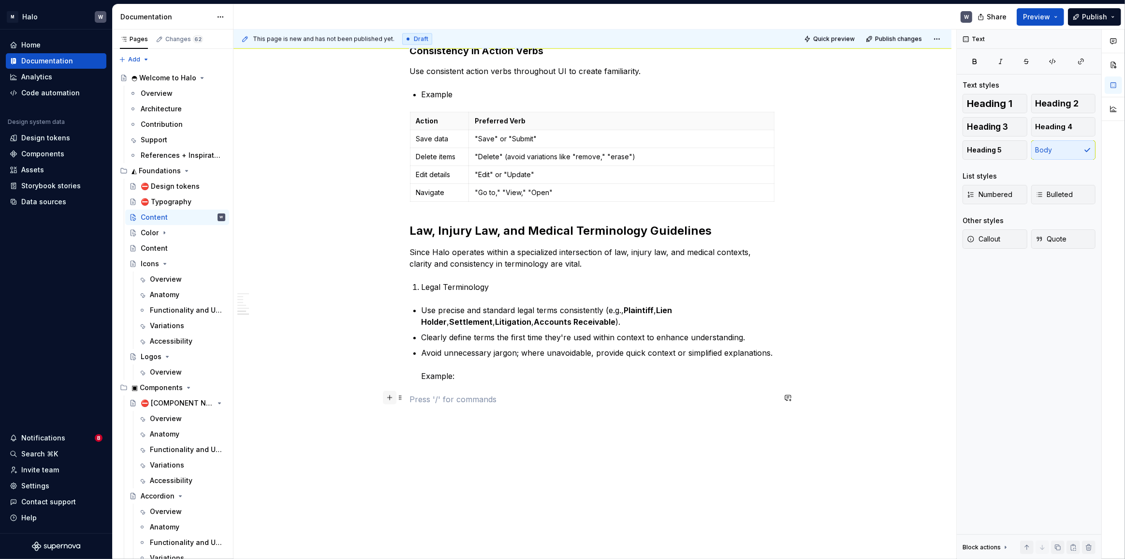
click at [391, 399] on button "button" at bounding box center [390, 398] width 14 height 14
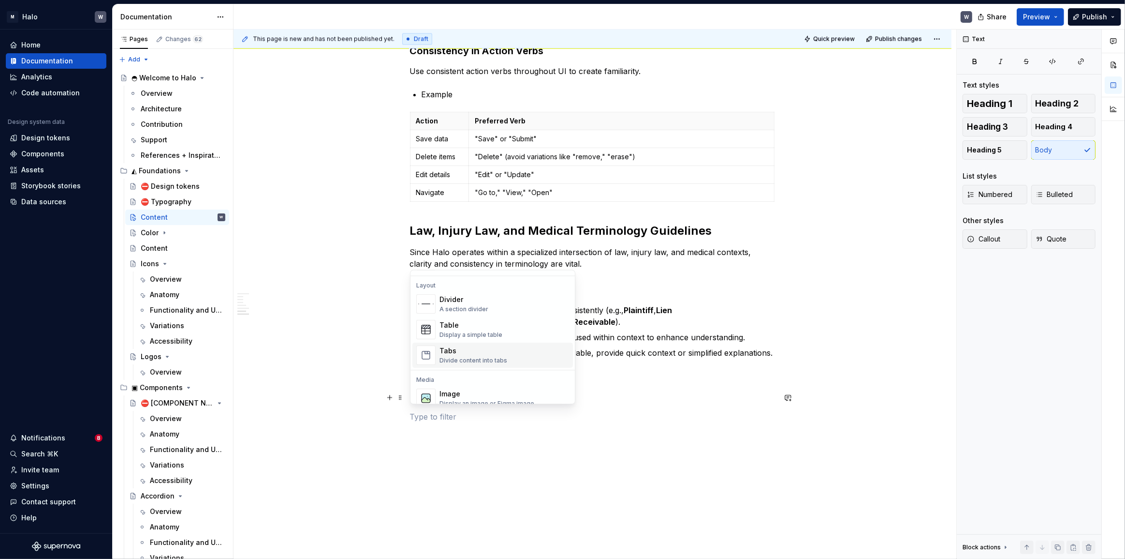
scroll to position [352, 0]
click at [462, 288] on div "Table" at bounding box center [471, 285] width 63 height 10
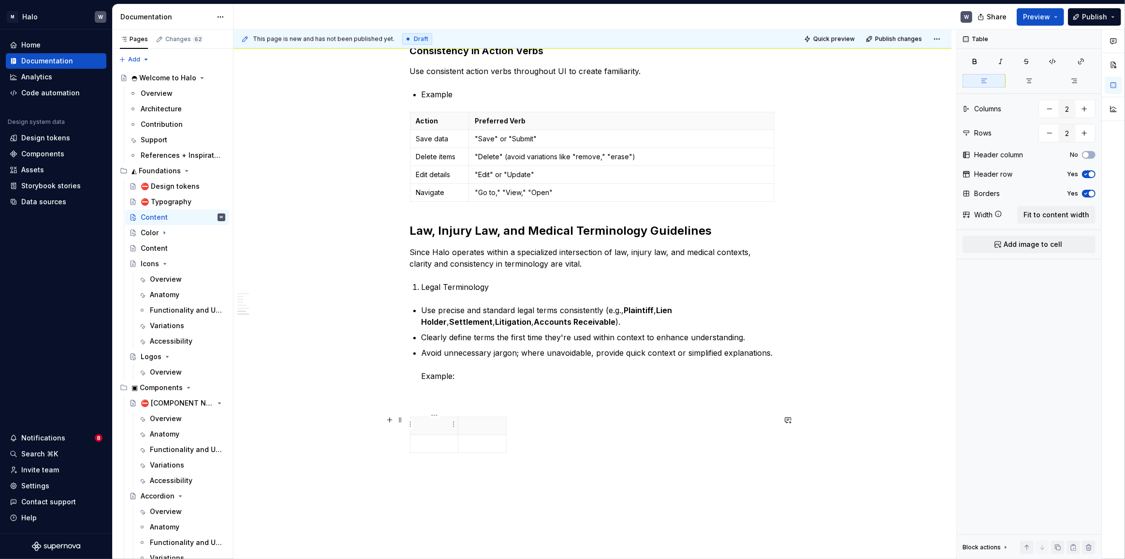
click at [422, 424] on p at bounding box center [434, 426] width 36 height 10
click at [475, 427] on p at bounding box center [482, 426] width 36 height 10
click at [414, 445] on td at bounding box center [434, 444] width 48 height 18
click at [480, 452] on td at bounding box center [482, 473] width 48 height 76
click at [566, 455] on div "Avoid Good "Plaintiff’s obligation of evidentiary submission." "The Plaintiff (…" at bounding box center [593, 479] width 366 height 127
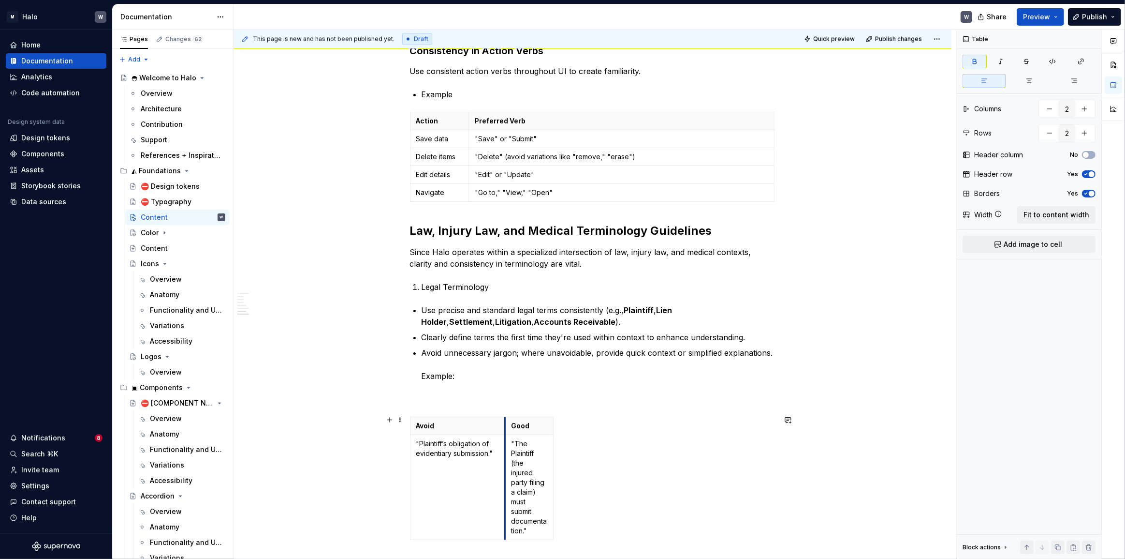
drag, startPoint x: 457, startPoint y: 450, endPoint x: 504, endPoint y: 449, distance: 46.9
drag, startPoint x: 553, startPoint y: 451, endPoint x: 614, endPoint y: 457, distance: 61.2
click at [663, 457] on div "Avoid Good "Plaintiff’s obligation of evidentiary submission." "The Plaintiff (…" at bounding box center [593, 445] width 366 height 59
click at [429, 401] on p at bounding box center [593, 399] width 366 height 12
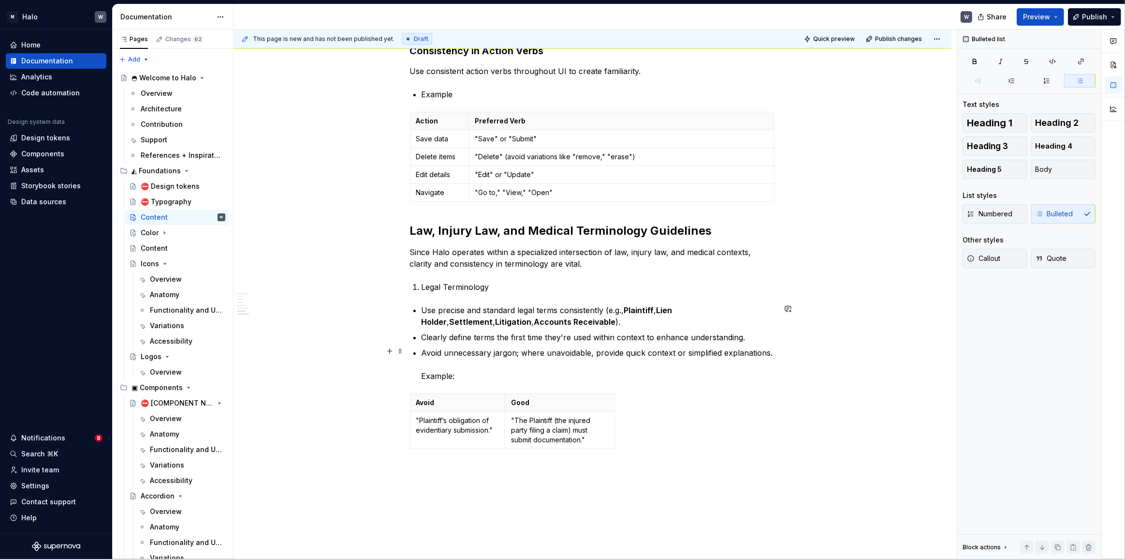
drag, startPoint x: 421, startPoint y: 373, endPoint x: 460, endPoint y: 374, distance: 38.7
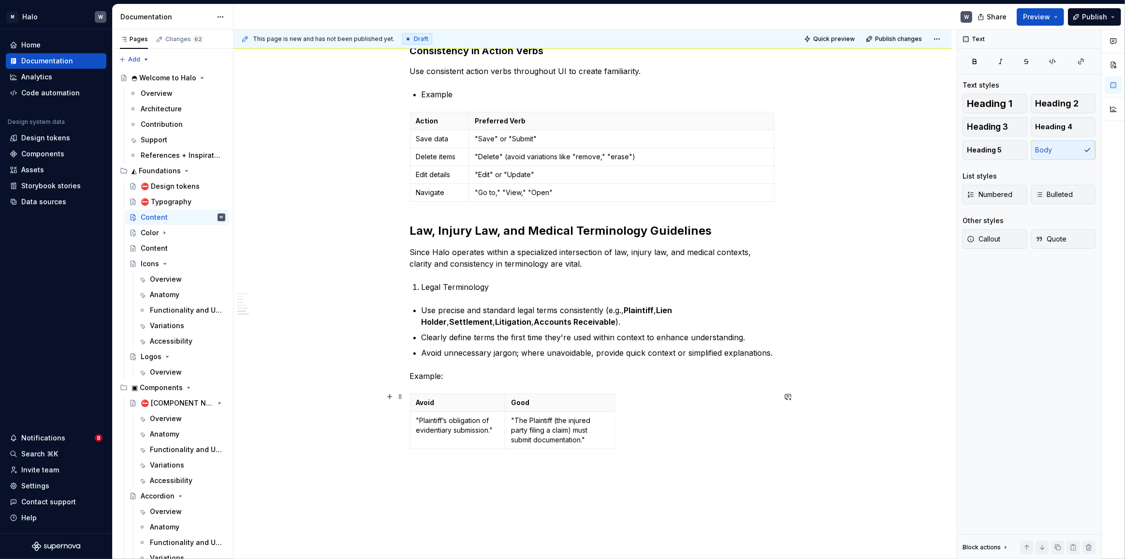
click at [674, 440] on div "Avoid Good "Plaintiff’s obligation of evidentiary submission." "The Plaintiff (…" at bounding box center [593, 422] width 366 height 59
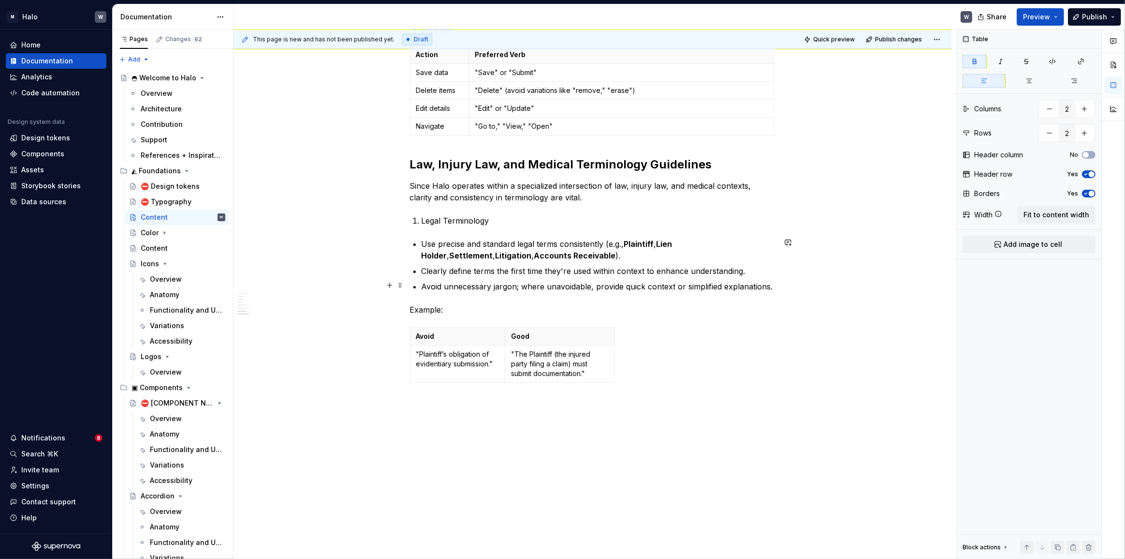
scroll to position [2130, 0]
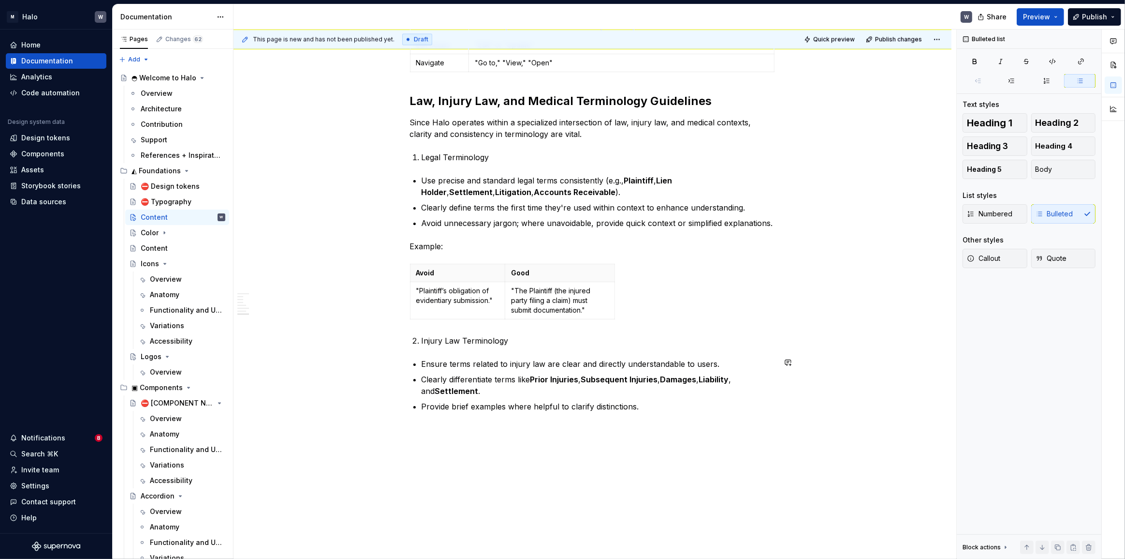
scroll to position [2219, 0]
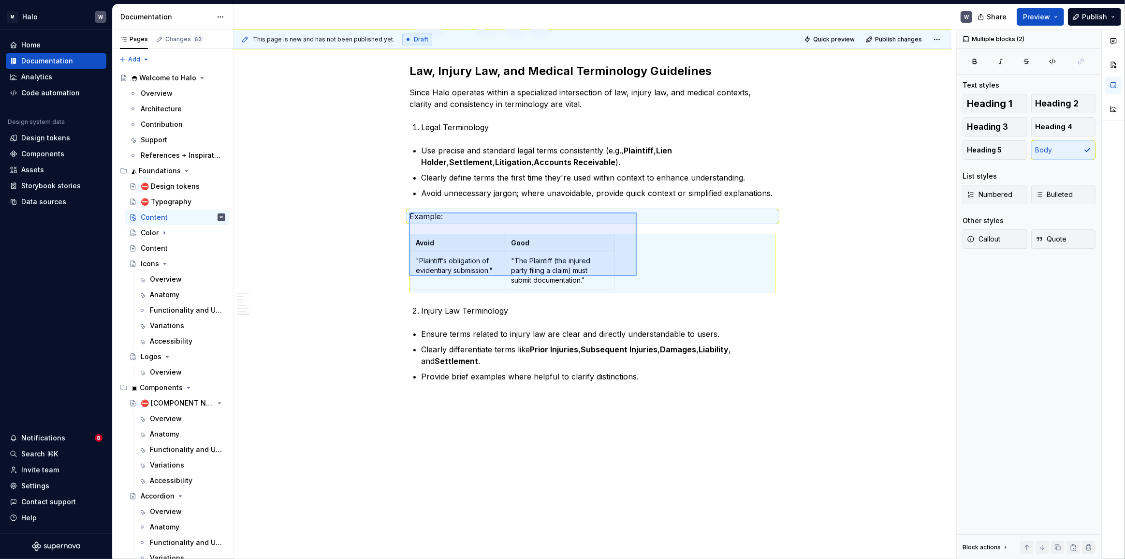
drag, startPoint x: 409, startPoint y: 212, endPoint x: 637, endPoint y: 276, distance: 236.4
click at [637, 276] on div "This page is new and has not been published yet. Draft Quick preview Publish ch…" at bounding box center [595, 295] width 723 height 530
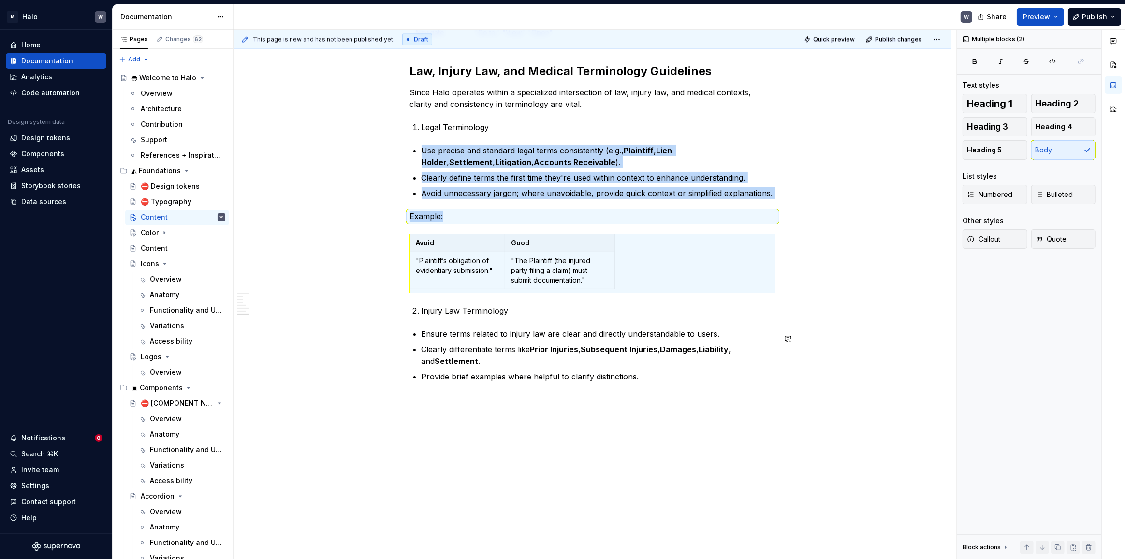
copy div "Use precise and standard legal terms consistently (e.g., Plaintiff , Lien Holde…"
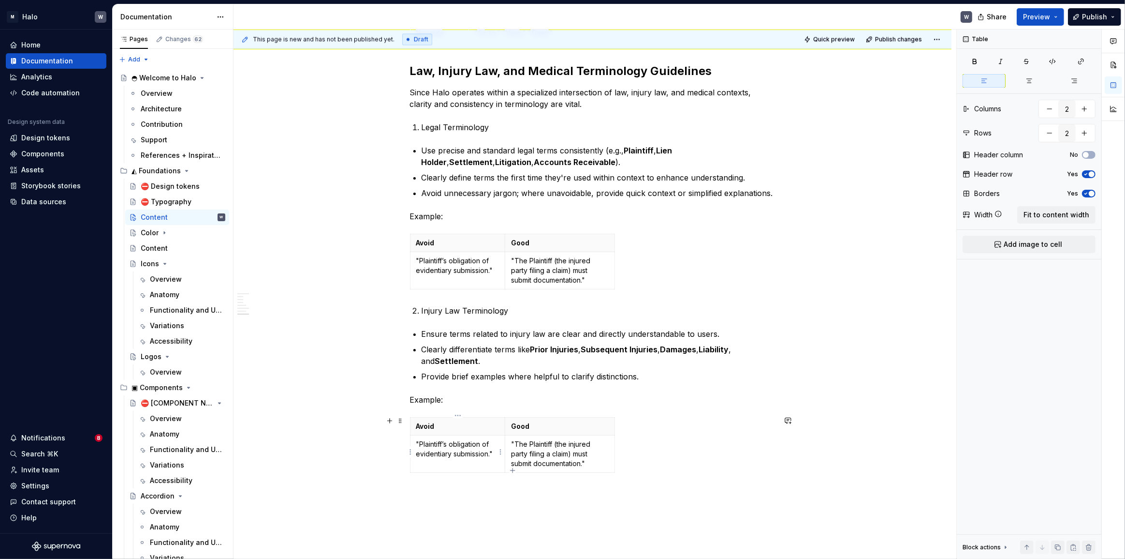
click at [495, 451] on p ""Plaintiff’s obligation of evidentiary submission."" at bounding box center [457, 448] width 83 height 19
drag, startPoint x: 495, startPoint y: 451, endPoint x: 416, endPoint y: 442, distance: 79.3
click at [416, 442] on p ""Plaintiff’s obligation of evidentiary submission."" at bounding box center [457, 448] width 83 height 19
click at [582, 455] on p ""The Plaintiff (the injured party filing a claim) must submit documentation."" at bounding box center [559, 453] width 97 height 29
drag, startPoint x: 593, startPoint y: 464, endPoint x: 511, endPoint y: 441, distance: 85.0
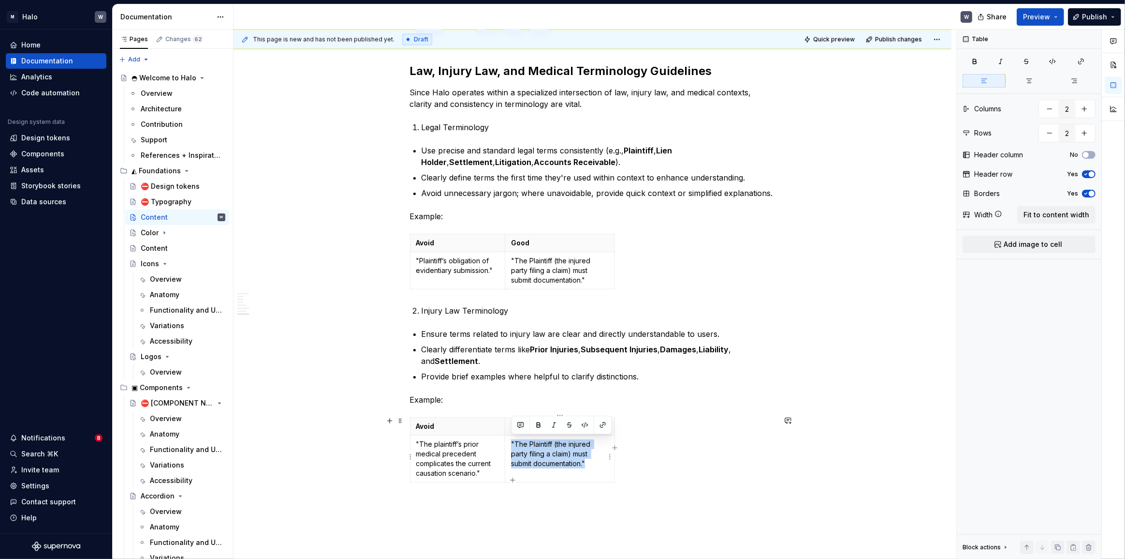
click at [511, 441] on p ""The Plaintiff (the injured party filing a claim) must submit documentation."" at bounding box center [559, 453] width 97 height 29
click at [683, 481] on div "Avoid Good "The plaintiff’s prior medical precedent complicates the current cau…" at bounding box center [593, 451] width 366 height 69
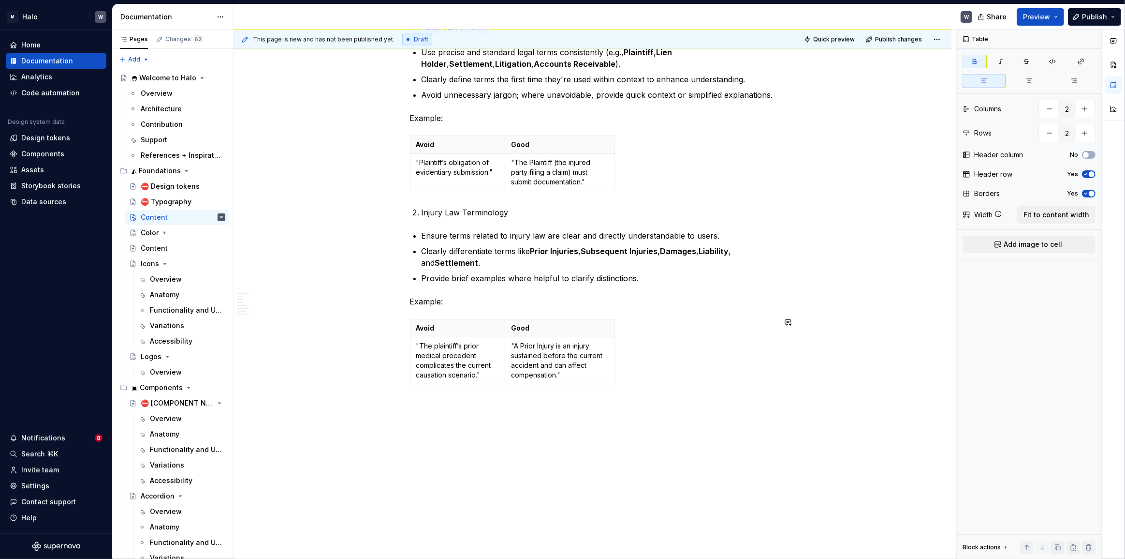
scroll to position [2323, 0]
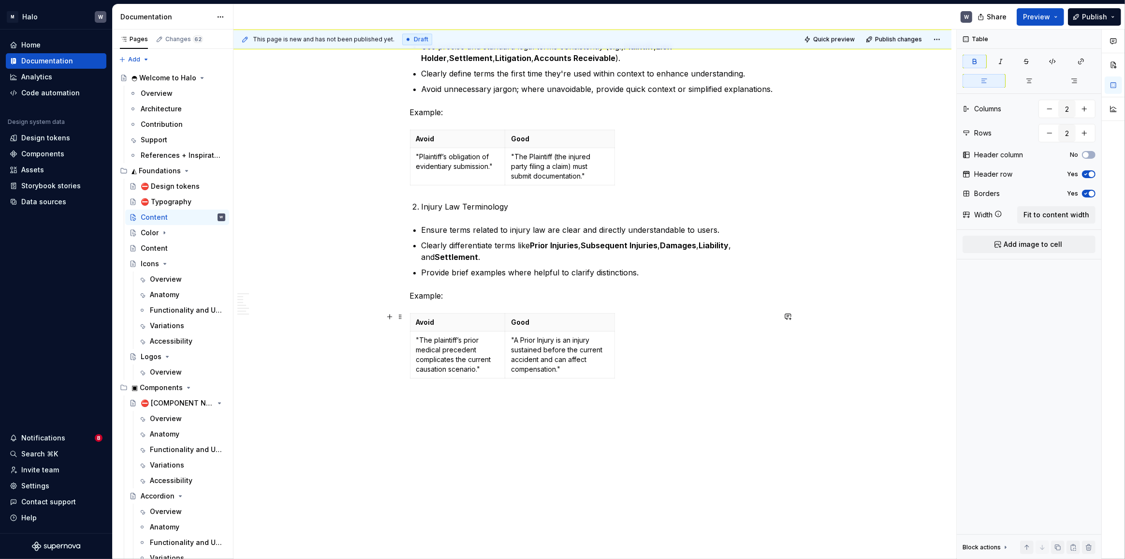
click at [664, 373] on div "Avoid Good "The plaintiff’s prior medical precedent complicates the current cau…" at bounding box center [593, 347] width 366 height 69
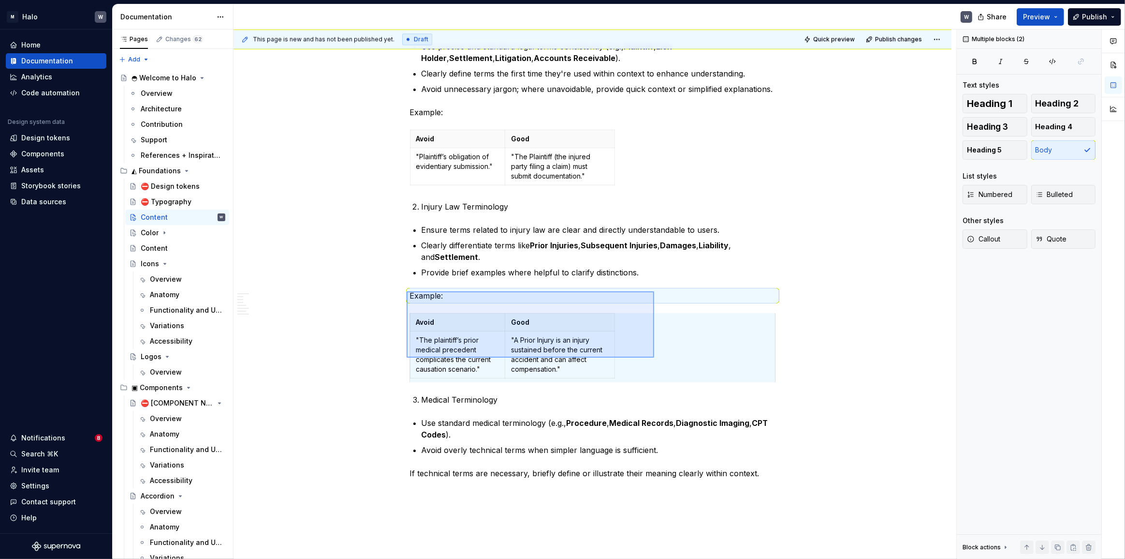
drag, startPoint x: 407, startPoint y: 291, endPoint x: 654, endPoint y: 357, distance: 256.3
click at [654, 357] on div "This page is new and has not been published yet. Draft Quick preview Publish ch…" at bounding box center [595, 295] width 723 height 530
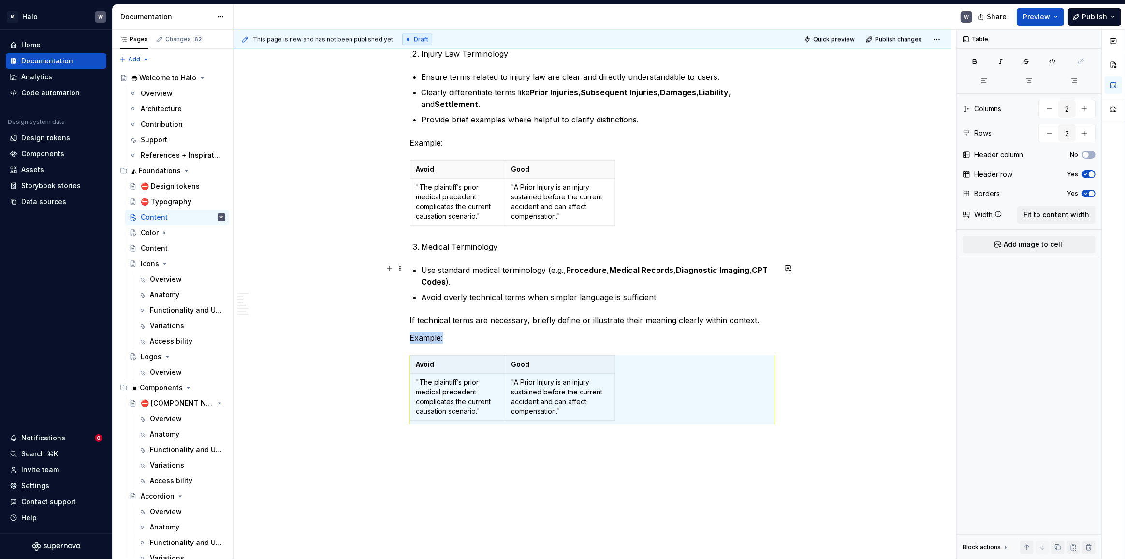
scroll to position [2499, 0]
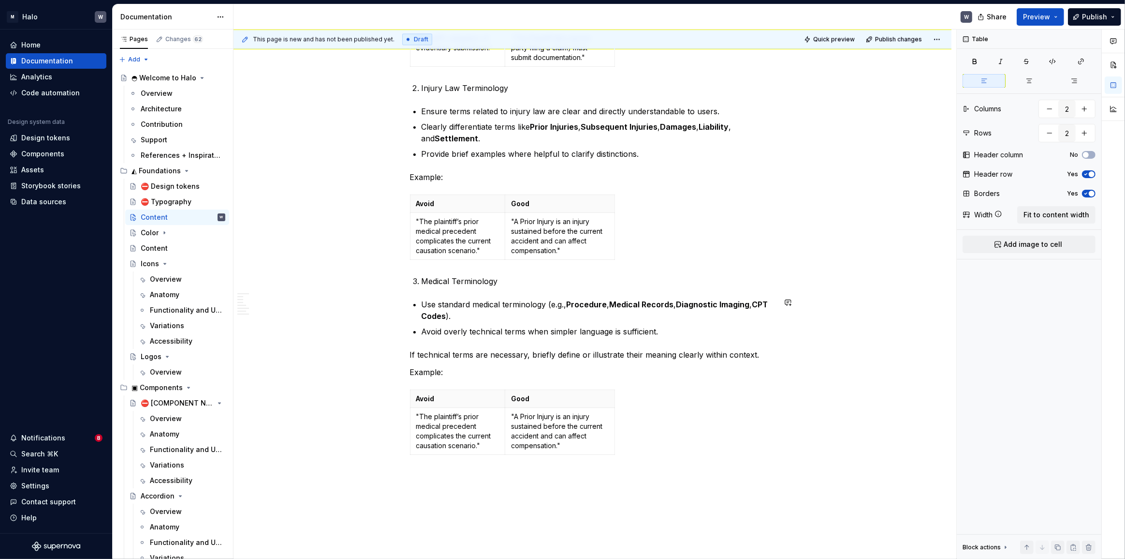
scroll to position [2411, 0]
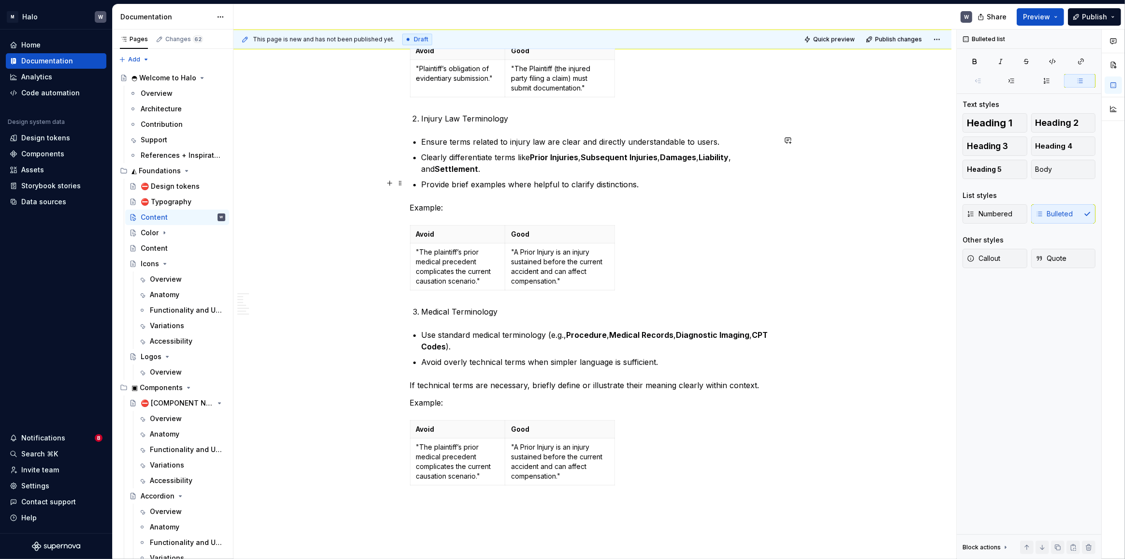
click at [660, 188] on p "Provide brief examples where helpful to clarify distinctions." at bounding box center [599, 184] width 354 height 12
click at [648, 184] on p "Provide brief examples where helpful to clarify distinctions." at bounding box center [599, 184] width 354 height 12
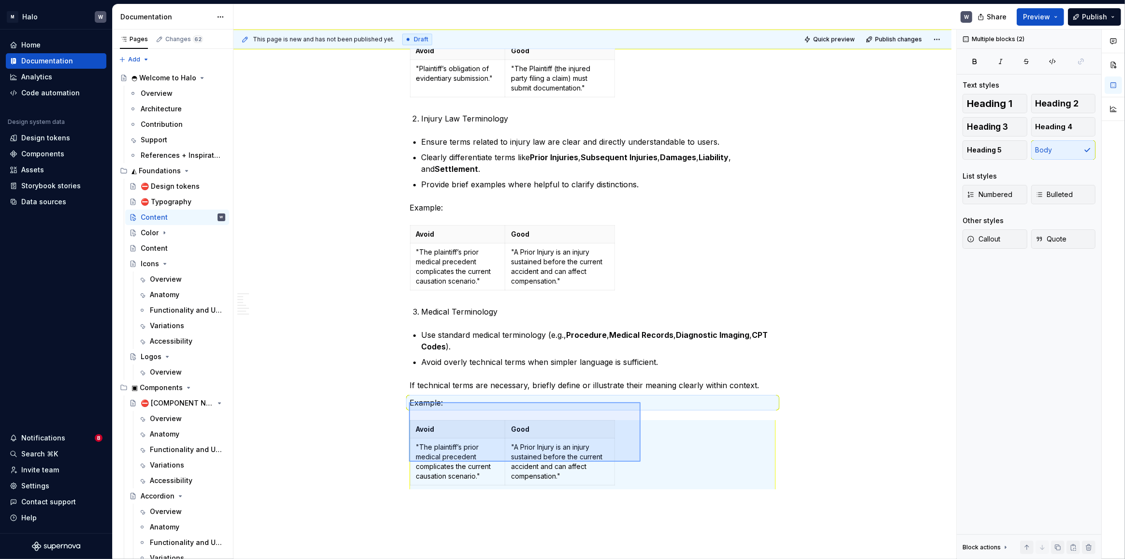
drag, startPoint x: 421, startPoint y: 401, endPoint x: 641, endPoint y: 461, distance: 228.2
click at [641, 461] on div "This page is new and has not been published yet. Draft Quick preview Publish ch…" at bounding box center [595, 295] width 723 height 530
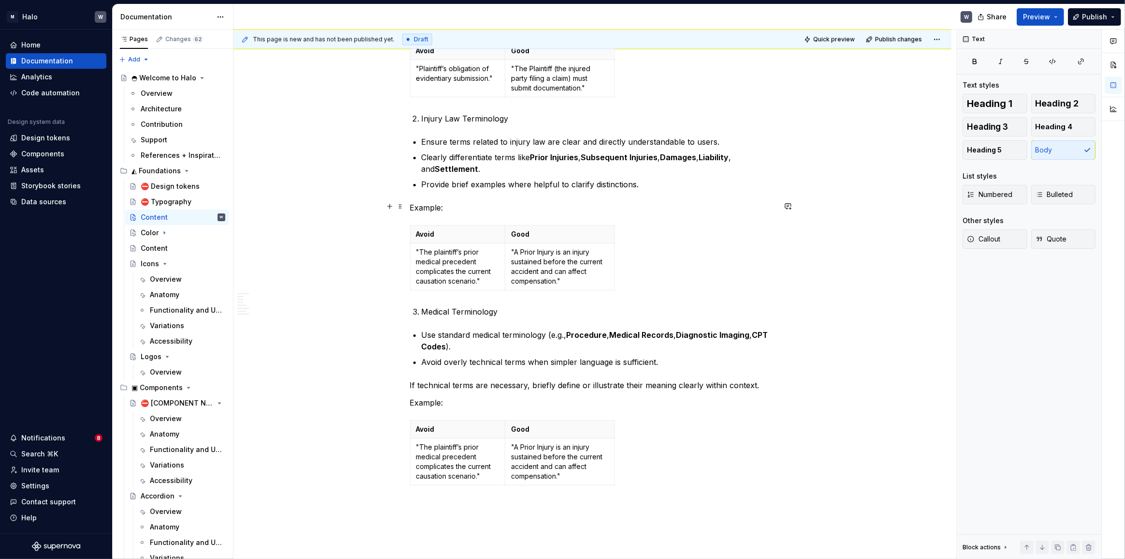
click at [450, 203] on p "Example:" at bounding box center [593, 208] width 366 height 12
drag, startPoint x: 458, startPoint y: 204, endPoint x: 371, endPoint y: 203, distance: 87.1
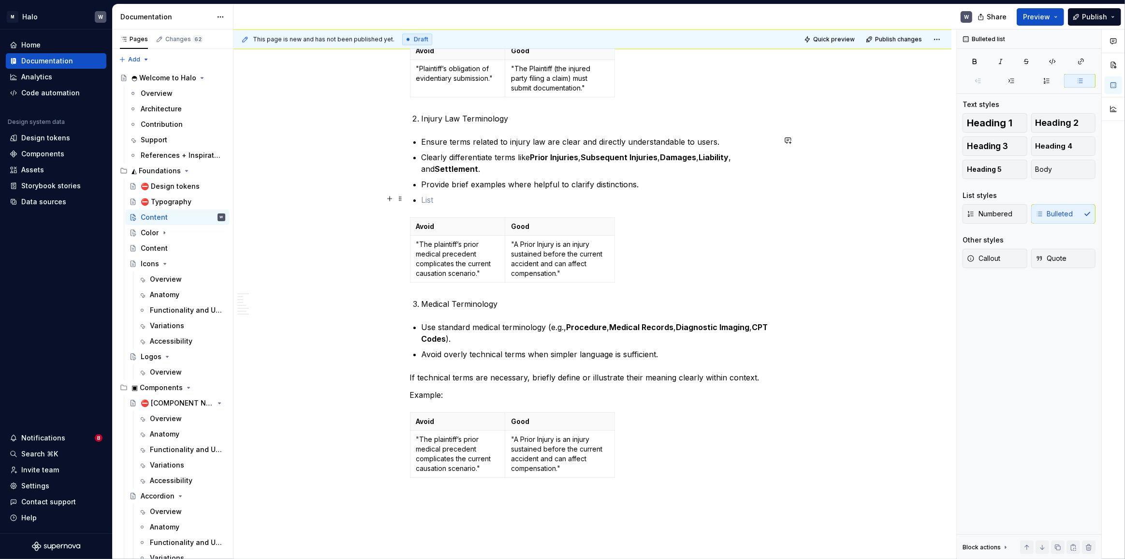
click at [430, 198] on p at bounding box center [599, 200] width 354 height 12
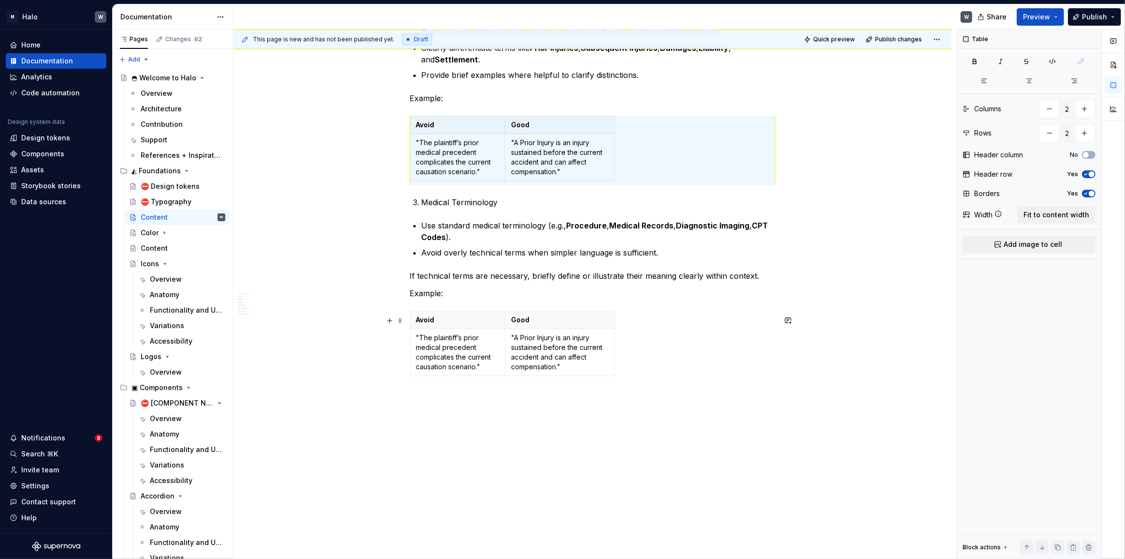
click at [767, 369] on div "Avoid Good "The plaintiff’s prior medical precedent complicates the current cau…" at bounding box center [593, 344] width 366 height 69
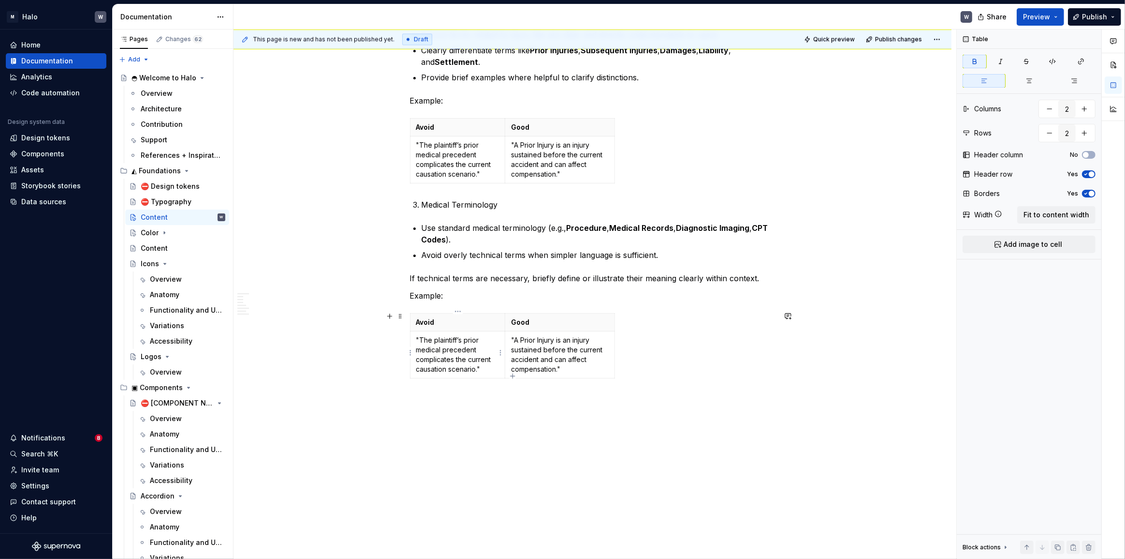
click at [474, 369] on p ""The plaintiff’s prior medical precedent complicates the current causation scen…" at bounding box center [457, 354] width 83 height 39
drag, startPoint x: 423, startPoint y: 358, endPoint x: 414, endPoint y: 340, distance: 19.9
click at [414, 340] on td ""The plaintiff’s prior medical precedent complicates the current causation scen…" at bounding box center [457, 354] width 95 height 47
click at [563, 369] on p ""A Prior Injury is an injury sustained before the current accident and can affe…" at bounding box center [559, 354] width 97 height 39
drag, startPoint x: 535, startPoint y: 350, endPoint x: 508, endPoint y: 335, distance: 31.2
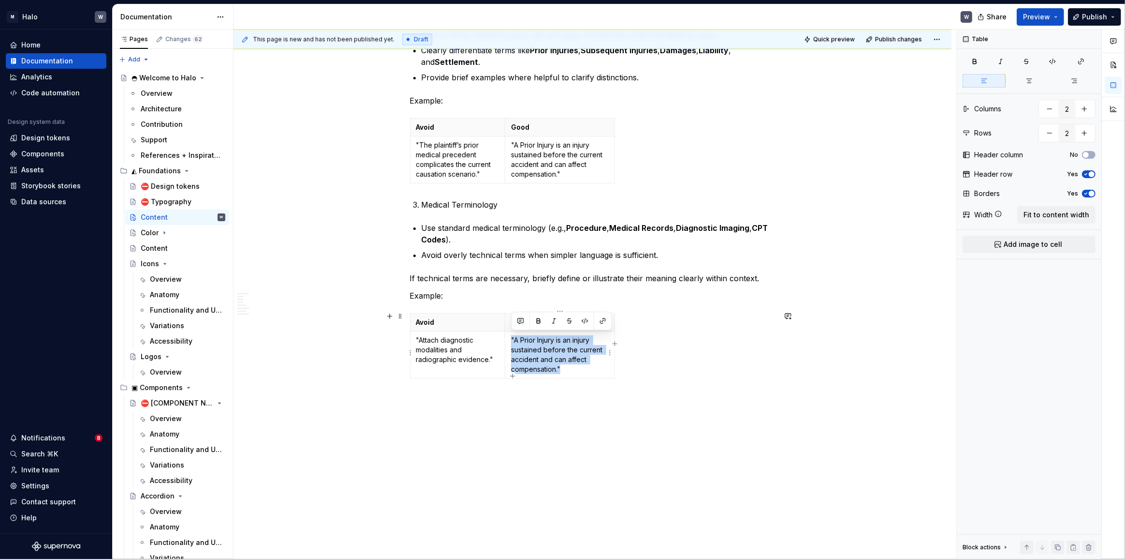
click at [508, 335] on td ""A Prior Injury is an injury sustained before the current accident and can affe…" at bounding box center [559, 354] width 109 height 47
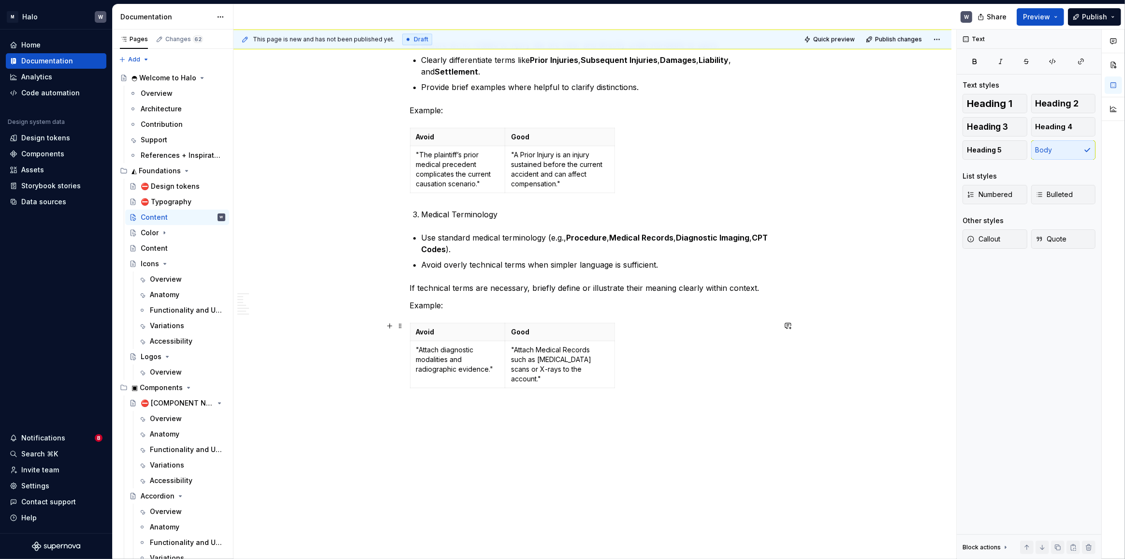
click at [662, 354] on div "Avoid Good "Attach diagnostic modalities and radiographic evidence." "Attach Me…" at bounding box center [593, 357] width 366 height 69
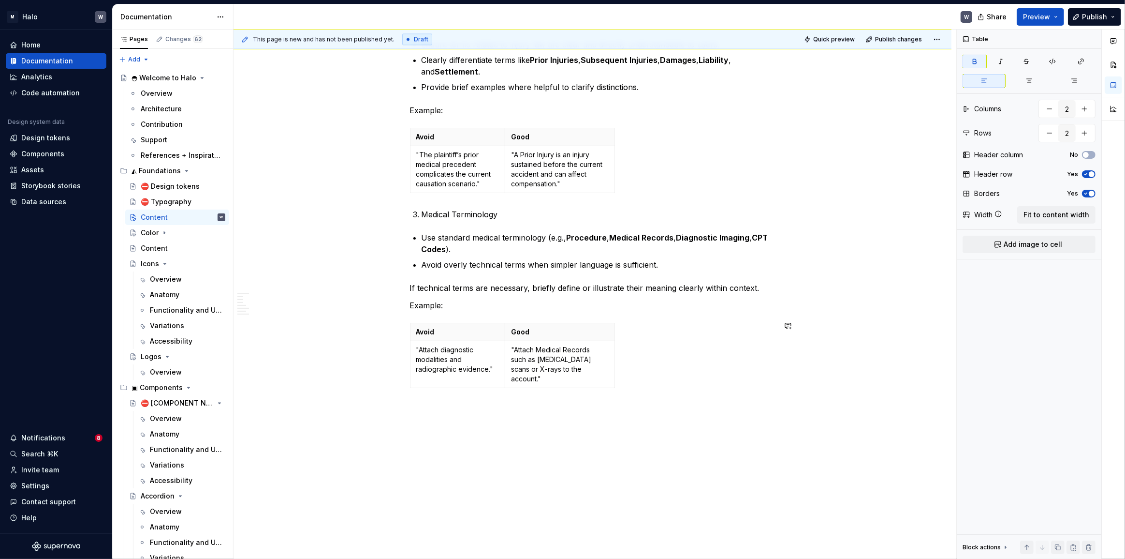
click at [662, 354] on div "Avoid Good "Attach diagnostic modalities and radiographic evidence." "Attach Me…" at bounding box center [593, 357] width 366 height 69
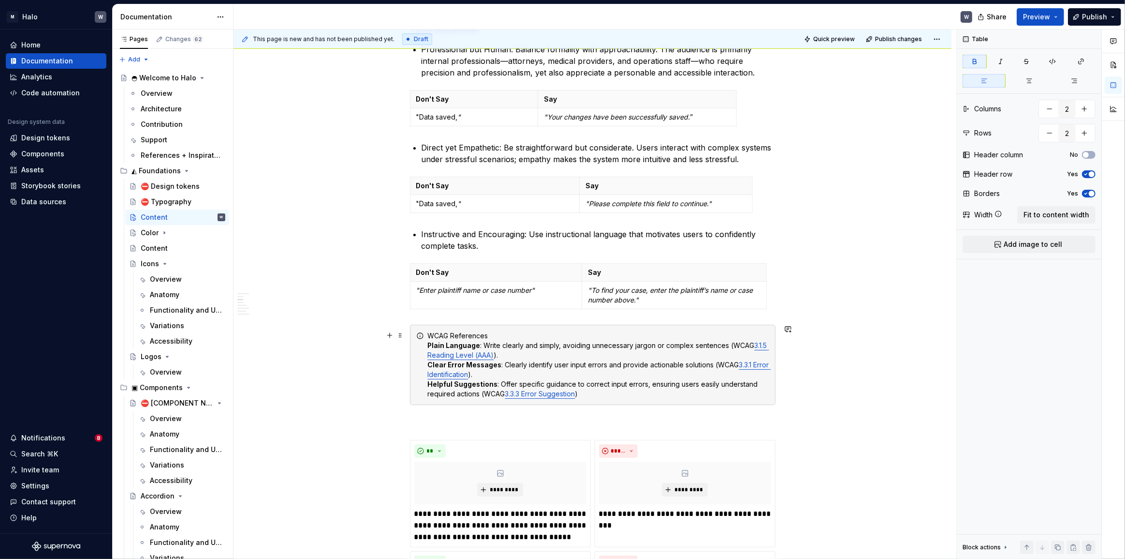
scroll to position [310, 0]
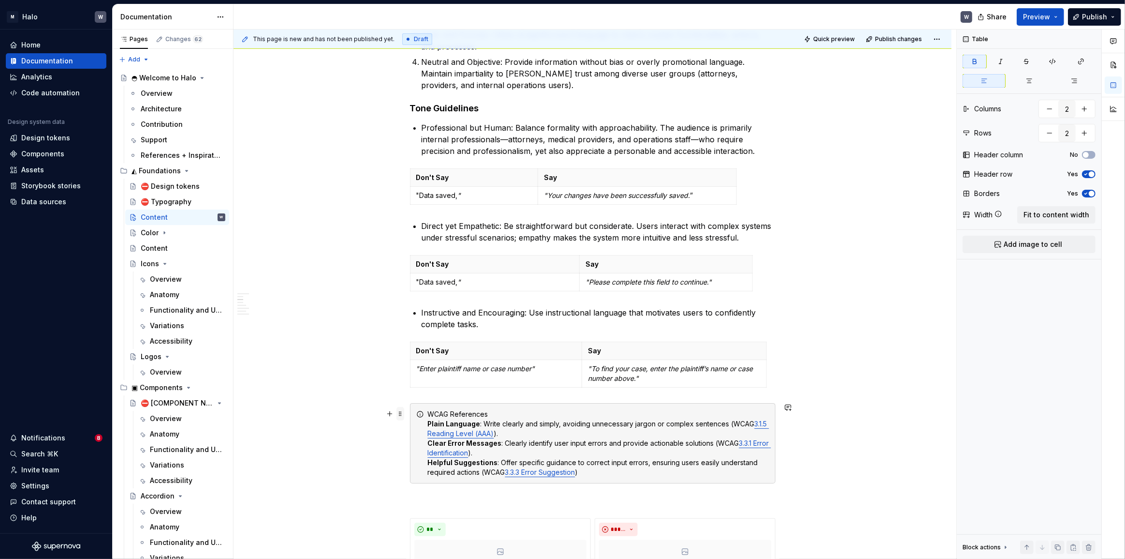
click at [401, 412] on span at bounding box center [401, 414] width 8 height 14
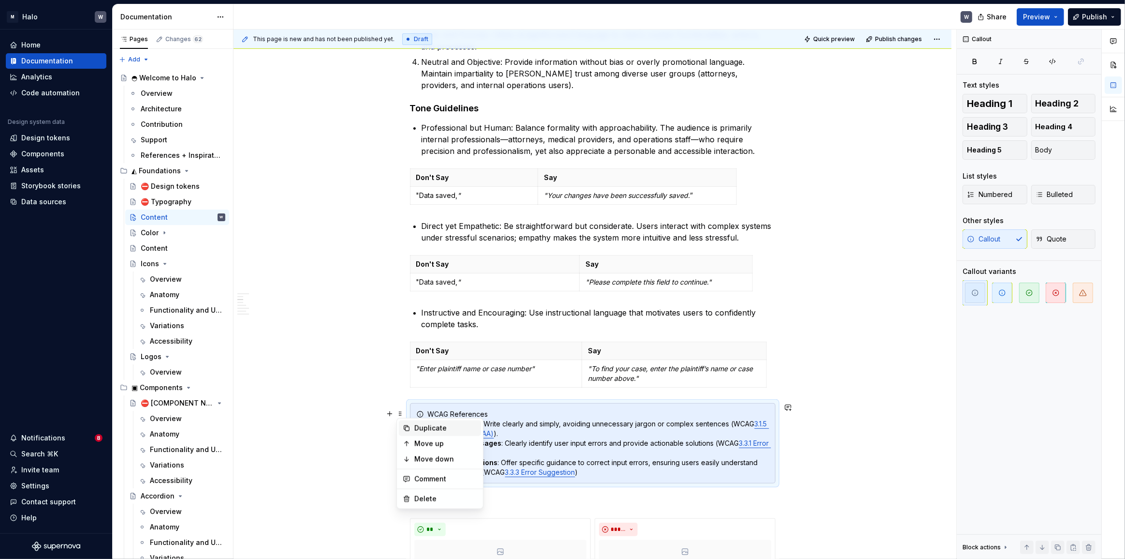
click at [449, 425] on div "Duplicate" at bounding box center [445, 428] width 63 height 10
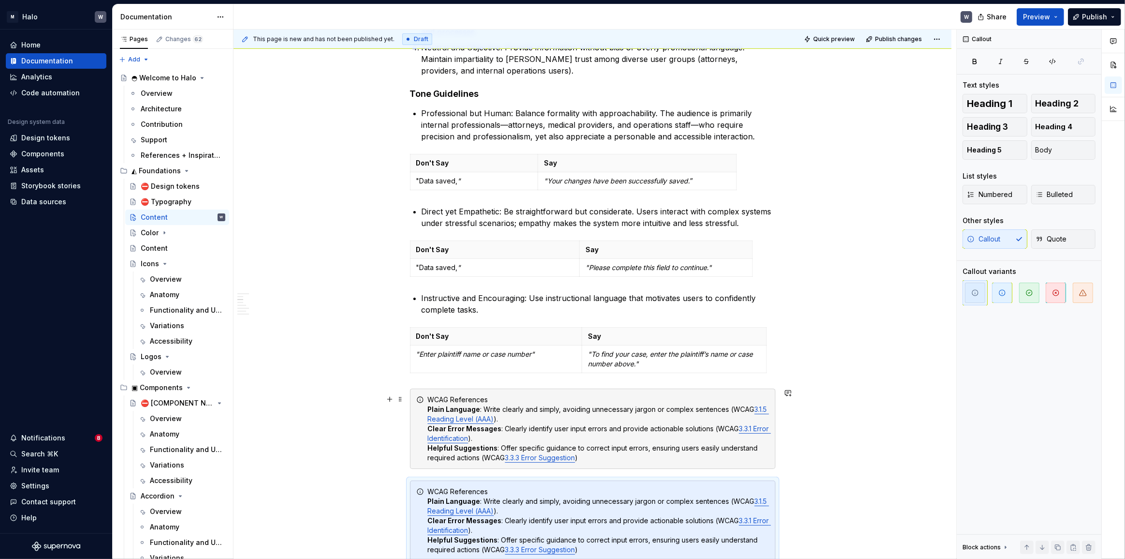
scroll to position [456, 0]
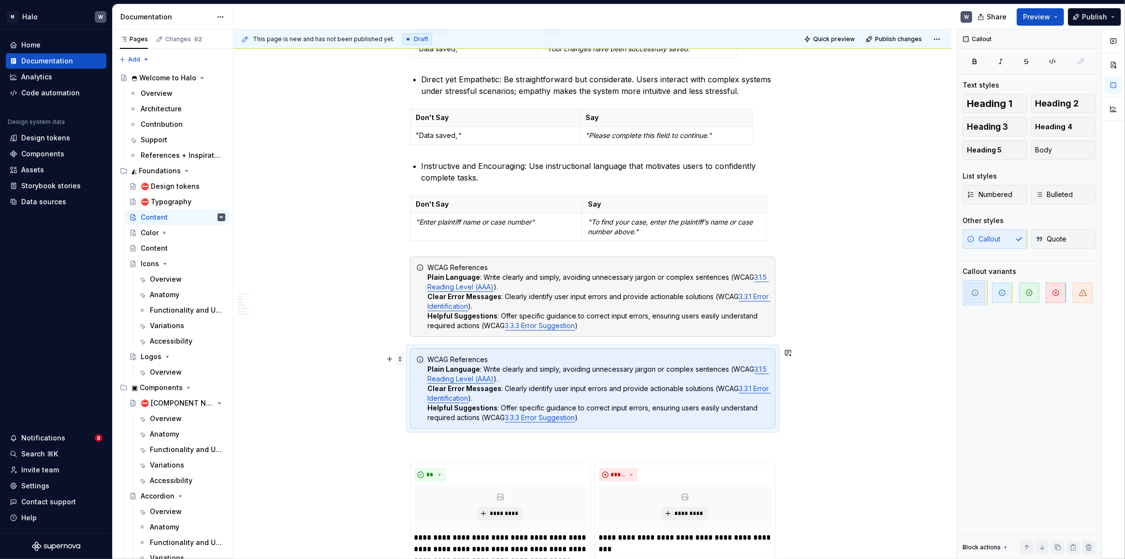
click at [401, 360] on span at bounding box center [401, 359] width 8 height 14
click at [418, 402] on div "Move down" at bounding box center [445, 404] width 63 height 10
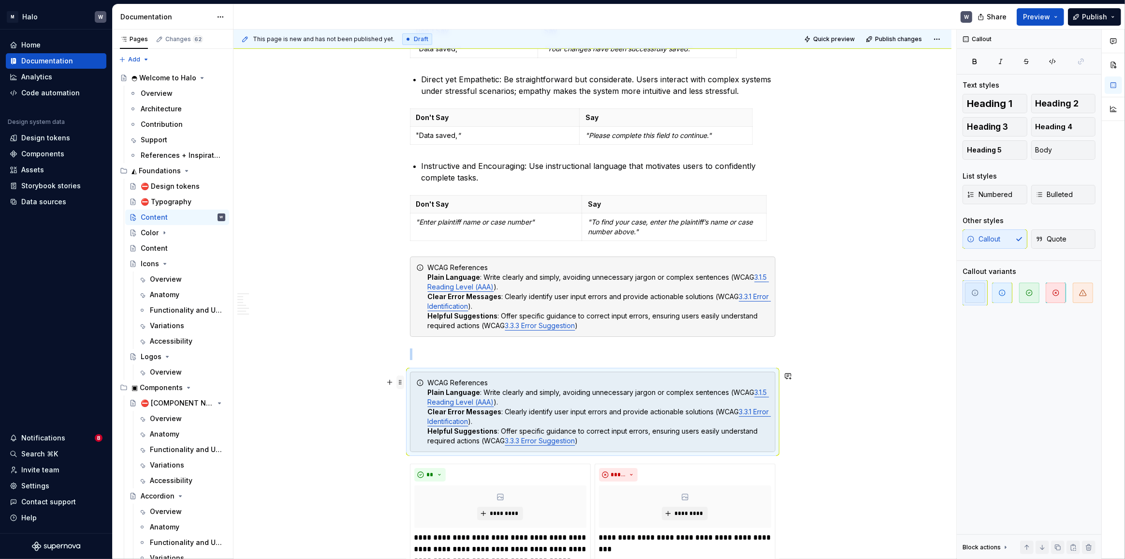
click at [403, 384] on span at bounding box center [401, 382] width 8 height 14
click at [416, 423] on div "Move down" at bounding box center [445, 428] width 63 height 10
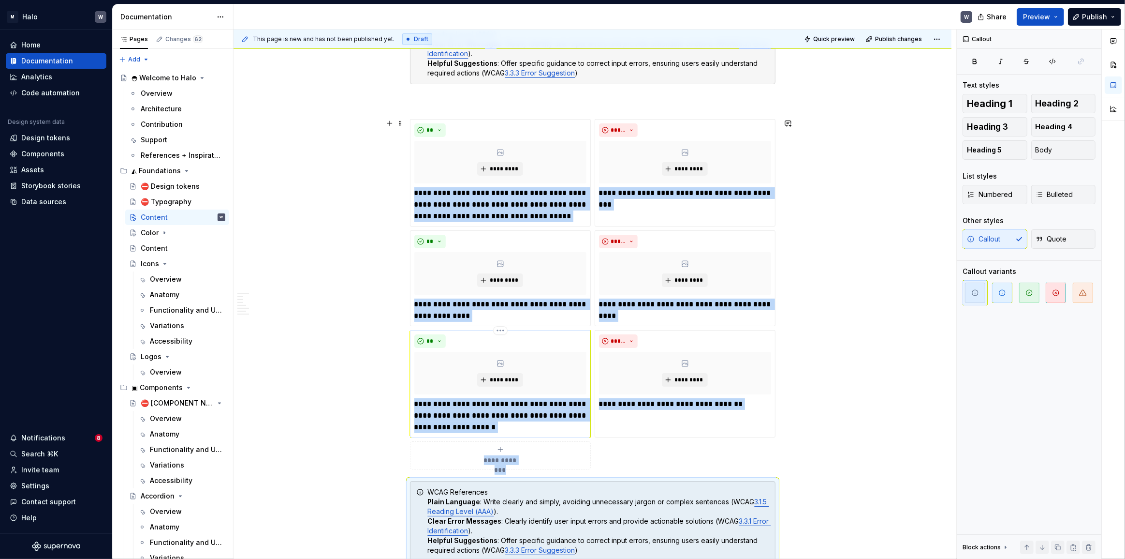
scroll to position [929, 0]
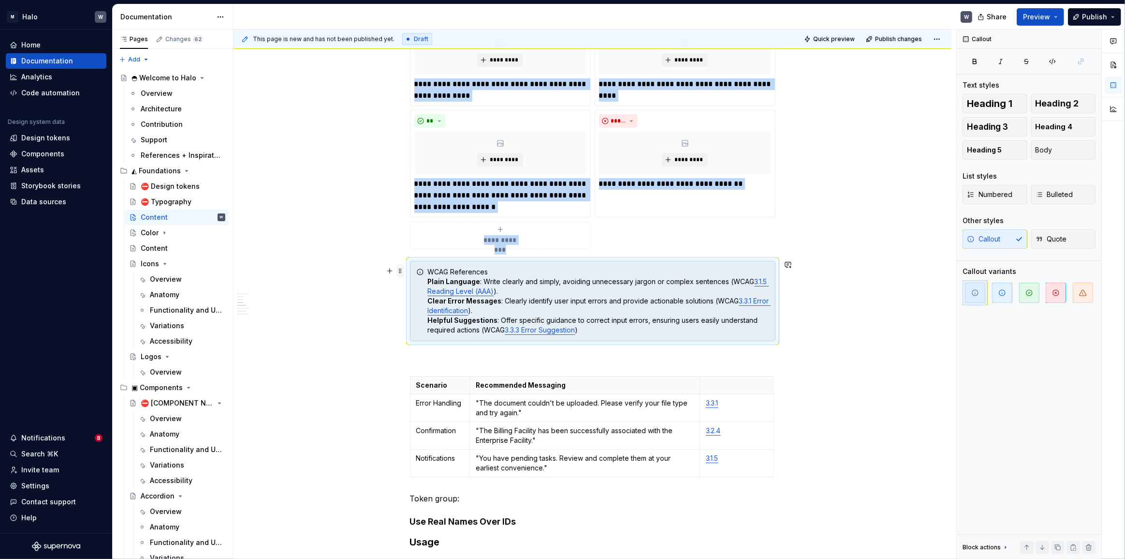
click at [399, 272] on span at bounding box center [401, 271] width 8 height 14
click at [413, 316] on div "Move down" at bounding box center [440, 316] width 82 height 15
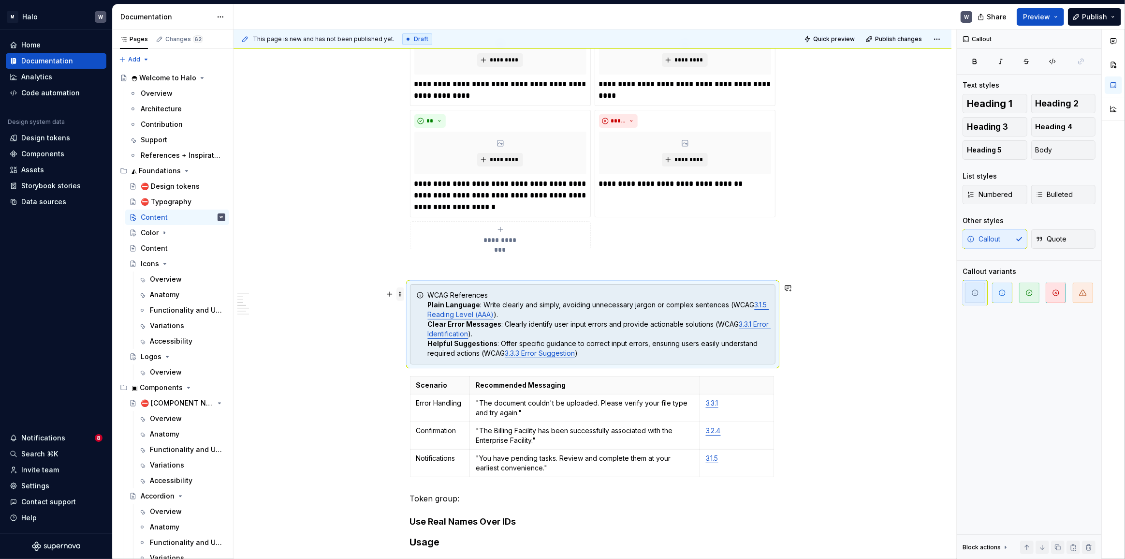
click at [402, 295] on span at bounding box center [401, 294] width 8 height 14
click at [422, 338] on div "Move down" at bounding box center [445, 340] width 63 height 10
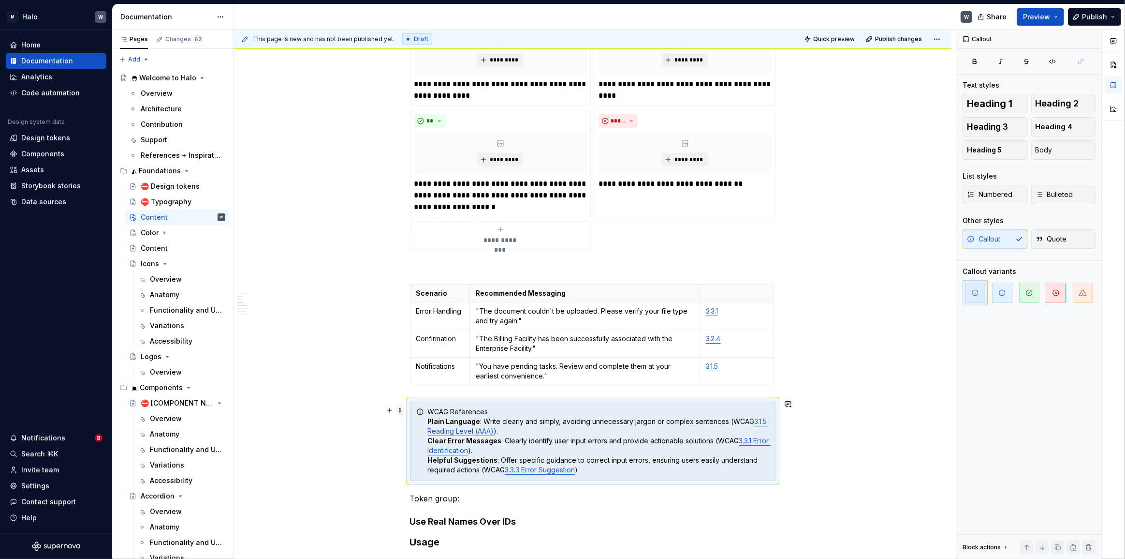
click at [399, 410] on span at bounding box center [401, 410] width 8 height 14
click at [425, 449] on div "Move down" at bounding box center [440, 455] width 82 height 15
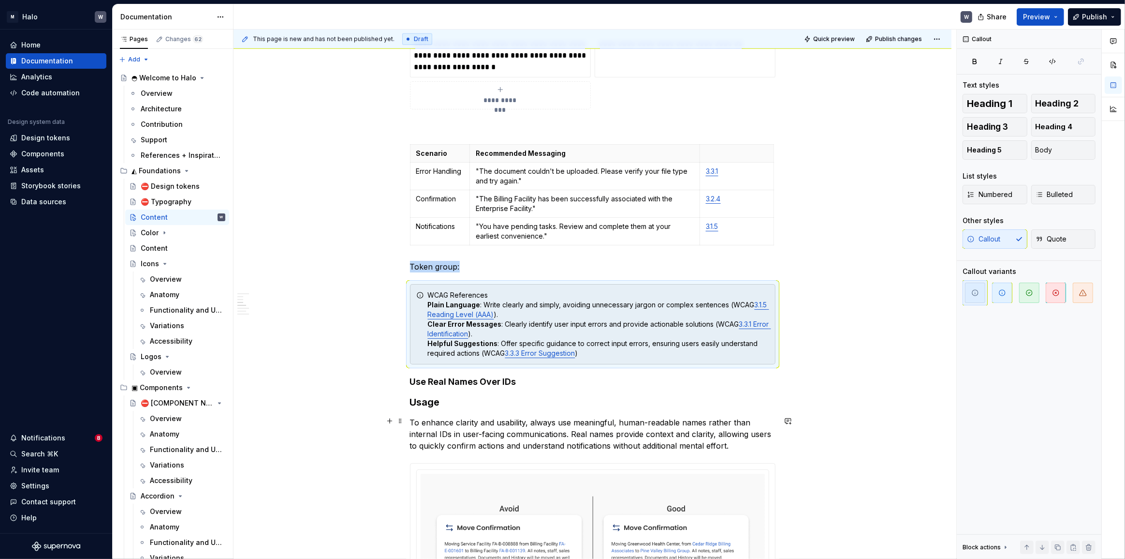
scroll to position [1149, 0]
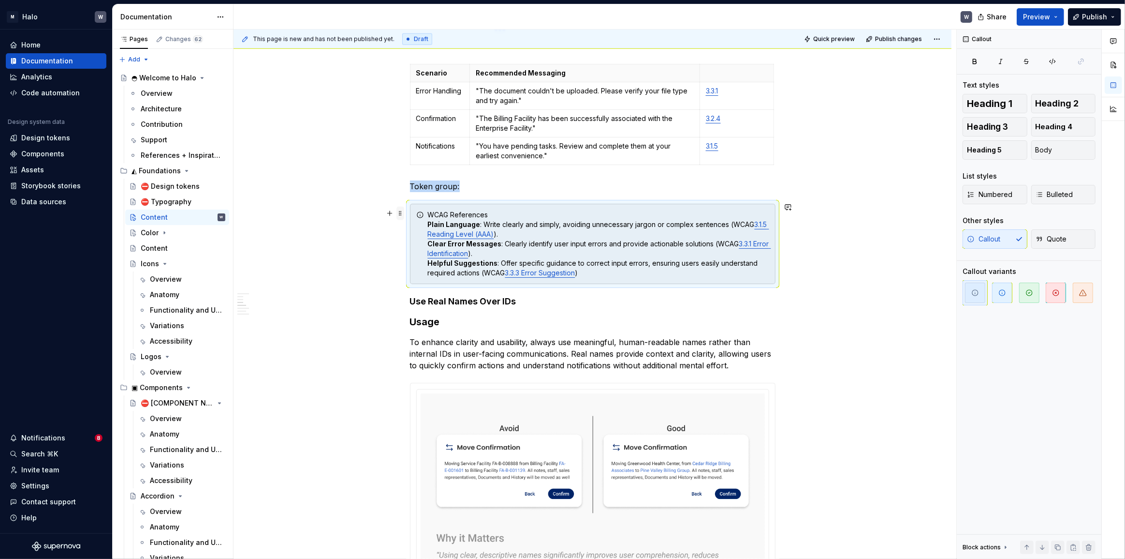
click at [401, 215] on span at bounding box center [401, 214] width 8 height 14
click at [425, 256] on div "Move down" at bounding box center [445, 259] width 63 height 10
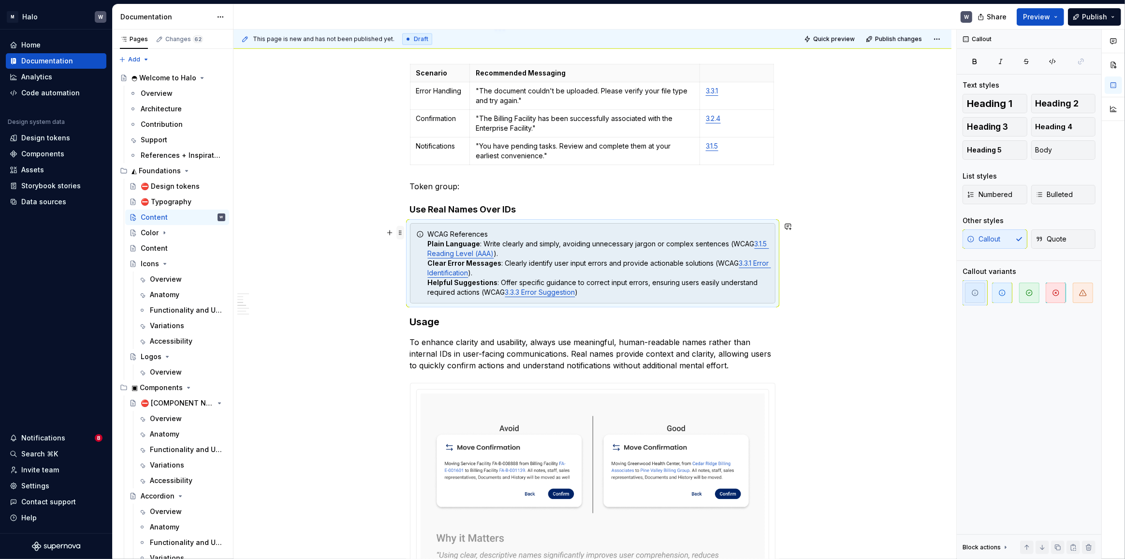
click at [402, 235] on span at bounding box center [401, 233] width 8 height 14
click at [430, 274] on div "Move down" at bounding box center [445, 279] width 63 height 10
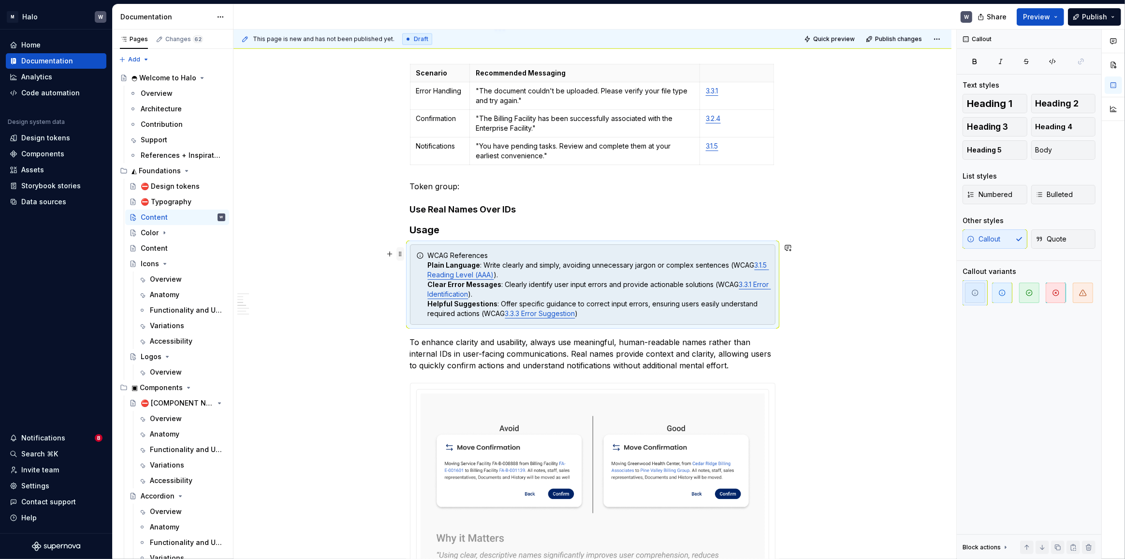
click at [402, 258] on span at bounding box center [401, 254] width 8 height 14
click at [436, 302] on div "Move down" at bounding box center [445, 300] width 63 height 10
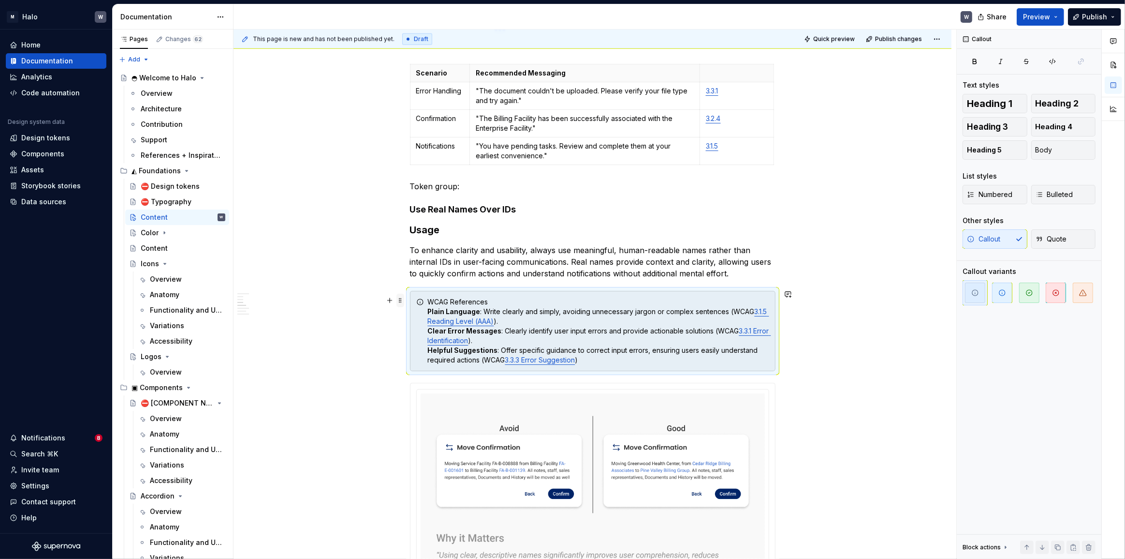
click at [398, 302] on span at bounding box center [401, 301] width 8 height 14
click at [423, 348] on div "Move down" at bounding box center [445, 346] width 63 height 10
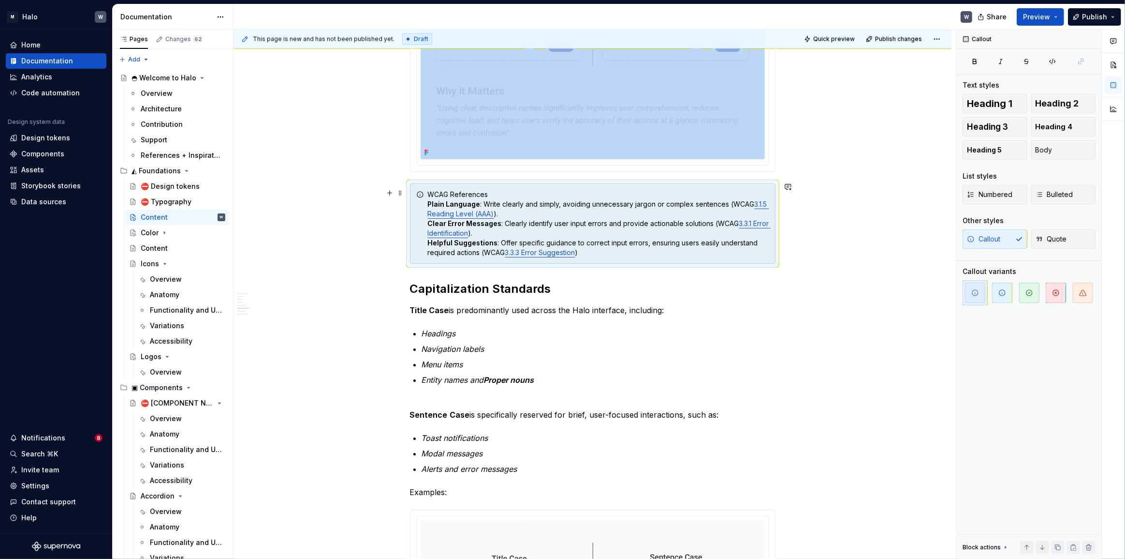
scroll to position [1514, 0]
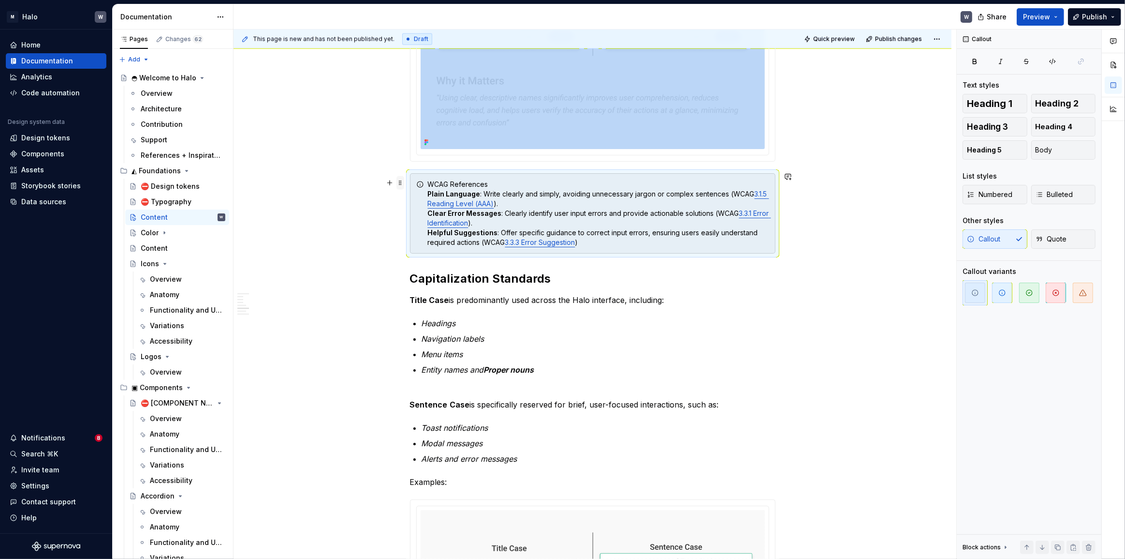
click at [402, 187] on span at bounding box center [401, 183] width 8 height 14
click at [434, 227] on div "Move down" at bounding box center [445, 228] width 63 height 10
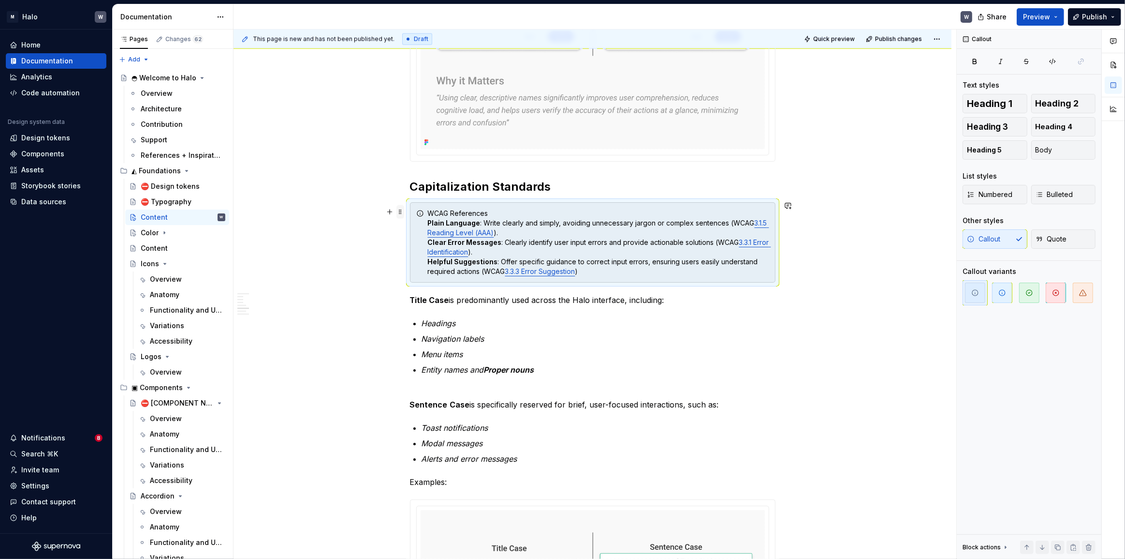
click at [401, 212] on span at bounding box center [401, 212] width 8 height 14
click at [420, 257] on div "Move down" at bounding box center [445, 257] width 63 height 10
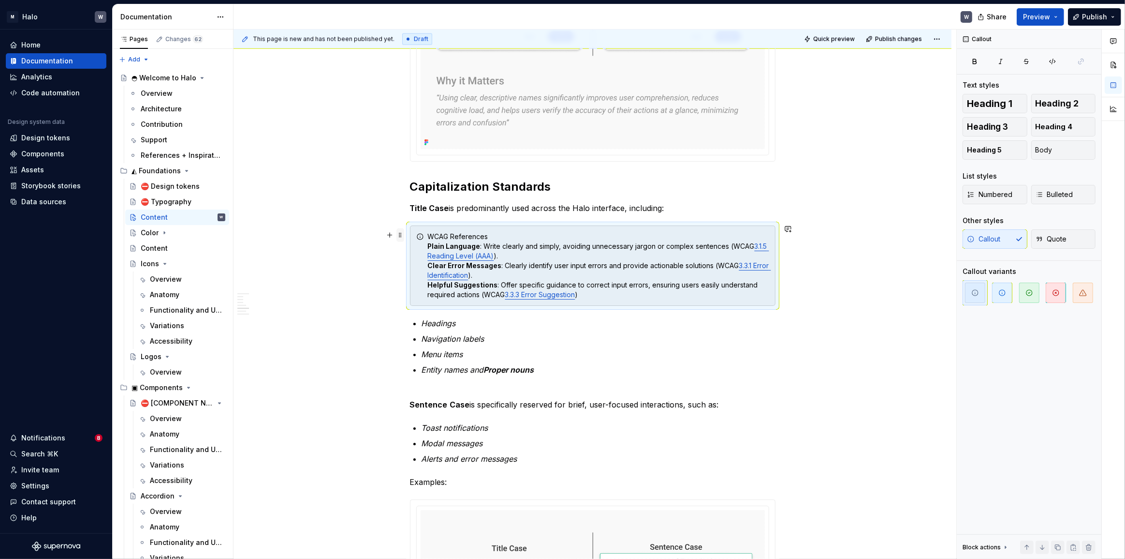
click at [399, 237] on span at bounding box center [401, 235] width 8 height 14
click at [420, 282] on div "Move down" at bounding box center [445, 281] width 63 height 10
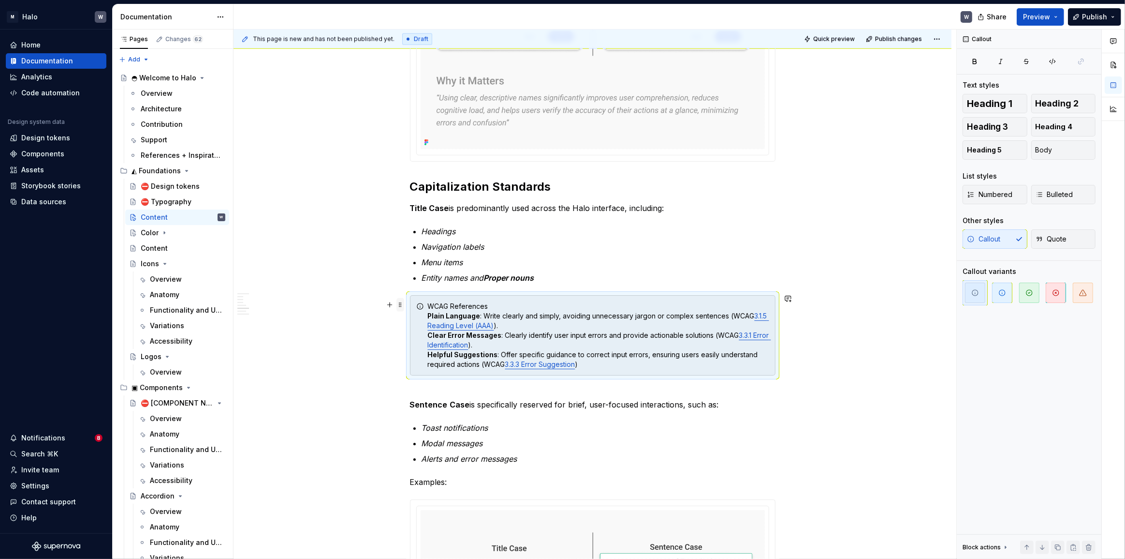
click at [399, 307] on span at bounding box center [401, 305] width 8 height 14
click at [411, 349] on div "Move down" at bounding box center [440, 349] width 82 height 15
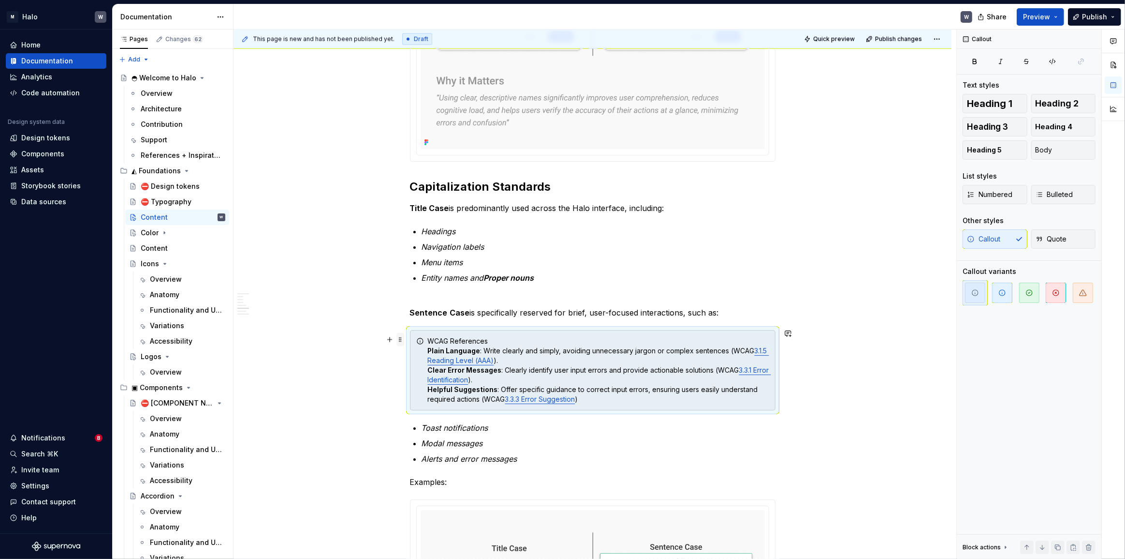
click at [403, 341] on span at bounding box center [401, 340] width 8 height 14
click at [417, 388] on div "Move down" at bounding box center [445, 385] width 63 height 10
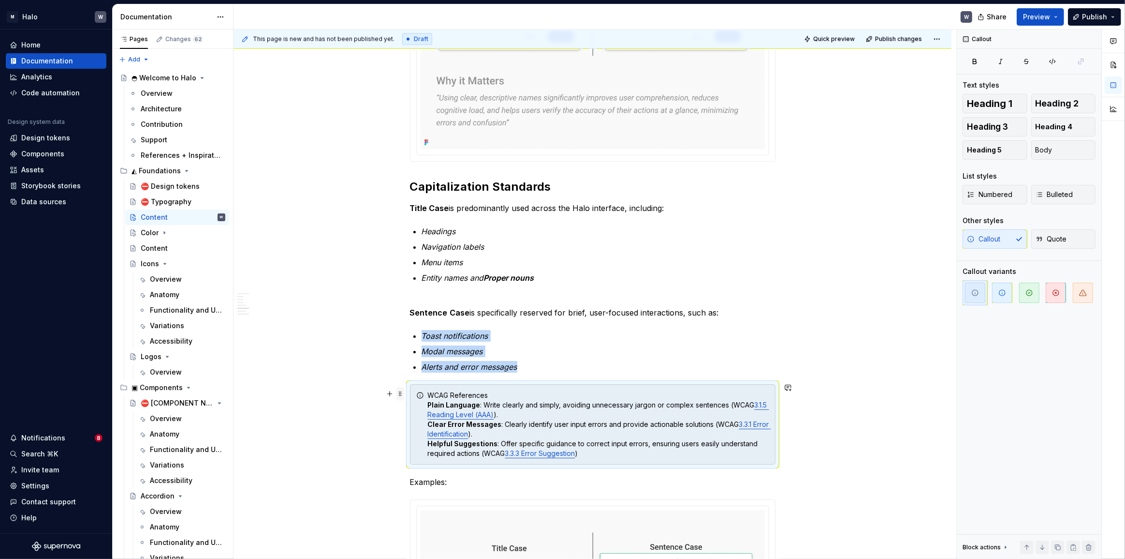
click at [400, 393] on span at bounding box center [401, 394] width 8 height 14
click at [420, 436] on div "Move down" at bounding box center [445, 439] width 63 height 10
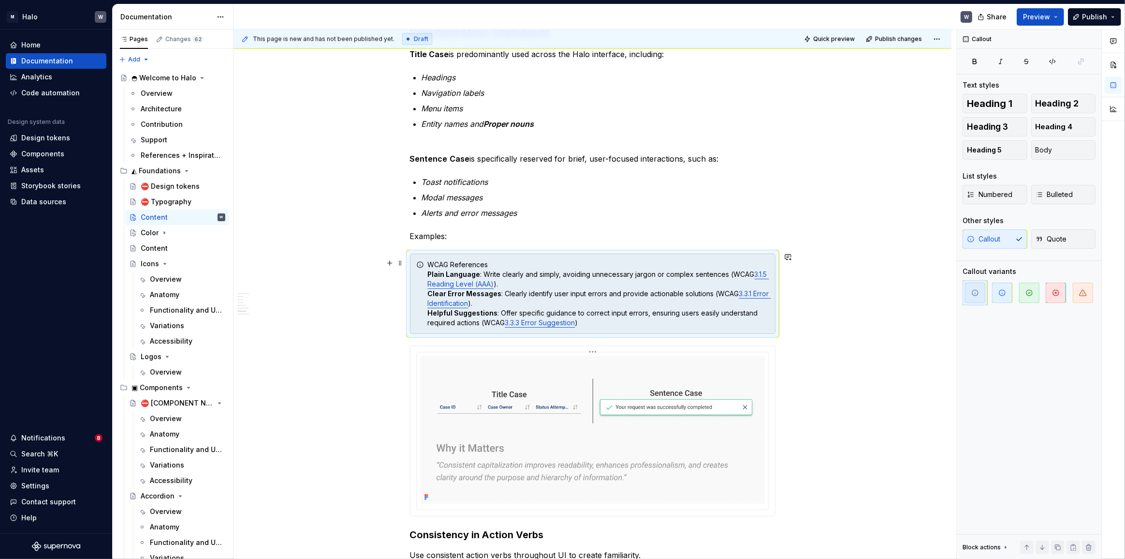
scroll to position [1690, 0]
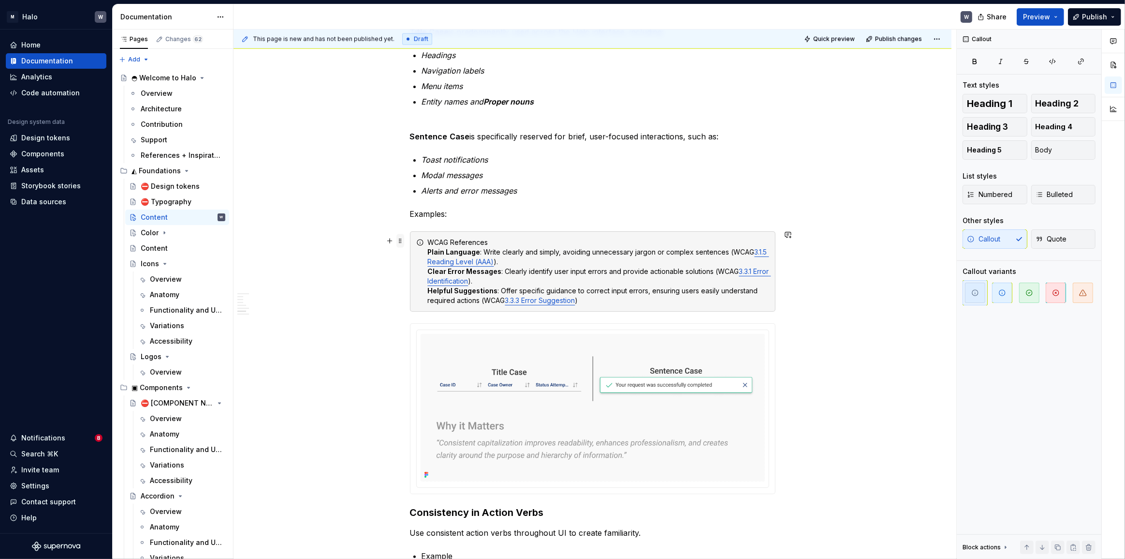
click at [400, 241] on span at bounding box center [401, 241] width 8 height 14
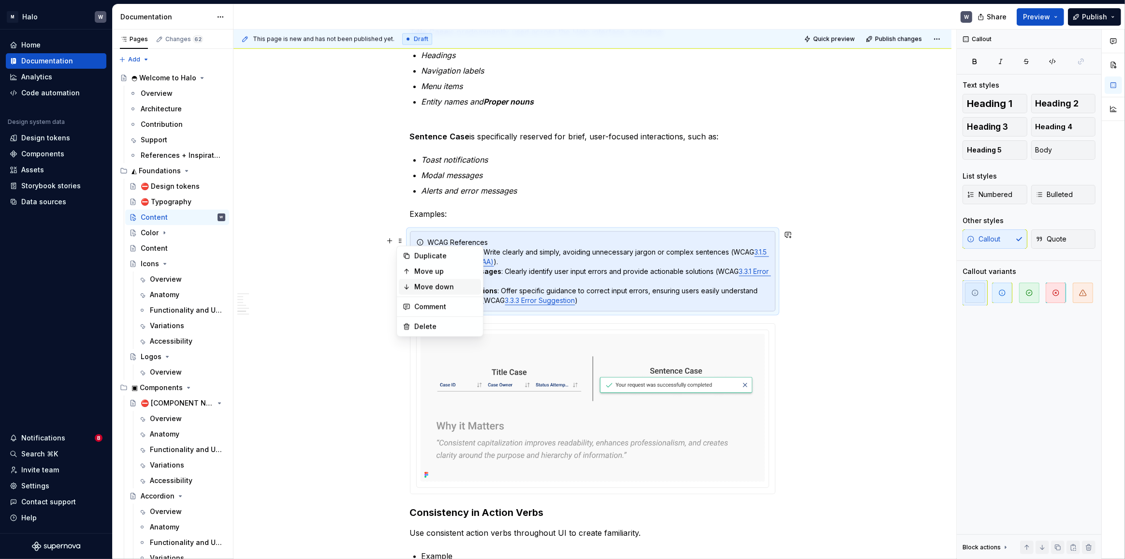
click at [418, 285] on div "Move down" at bounding box center [445, 287] width 63 height 10
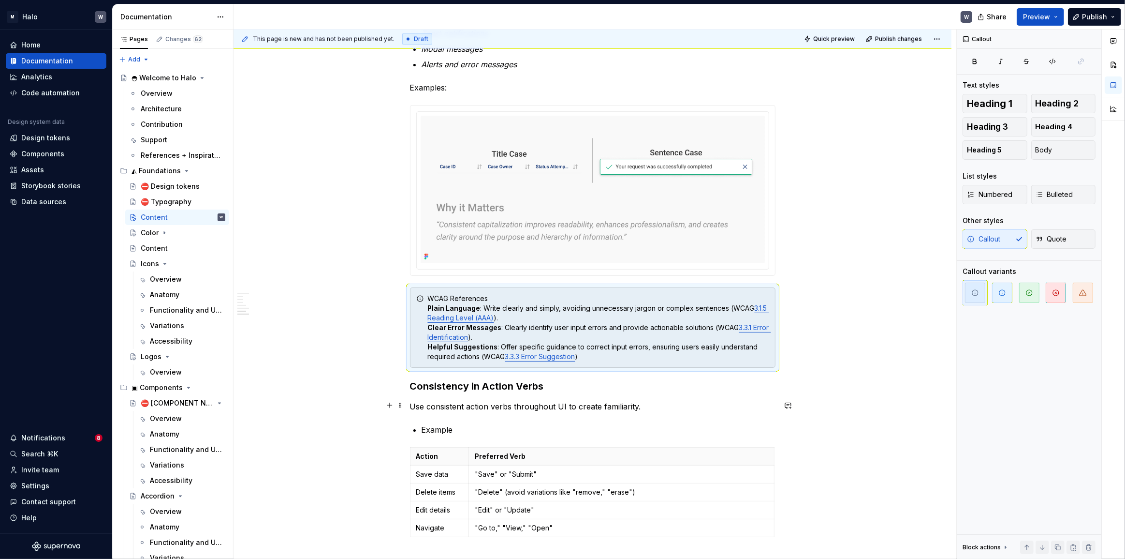
scroll to position [1865, 0]
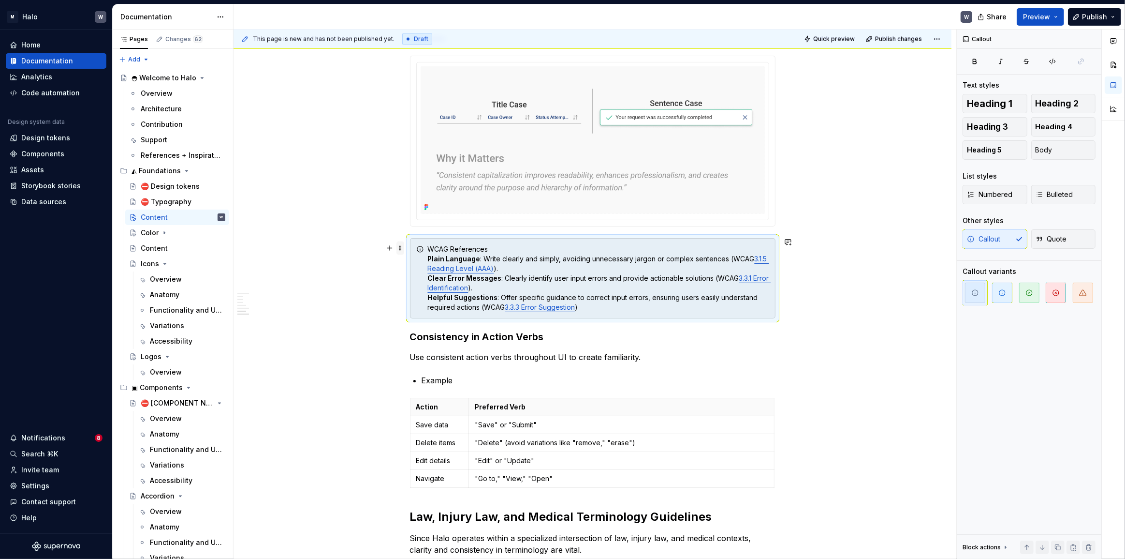
click at [401, 251] on span at bounding box center [401, 248] width 8 height 14
click at [415, 291] on div "Move down" at bounding box center [445, 294] width 63 height 10
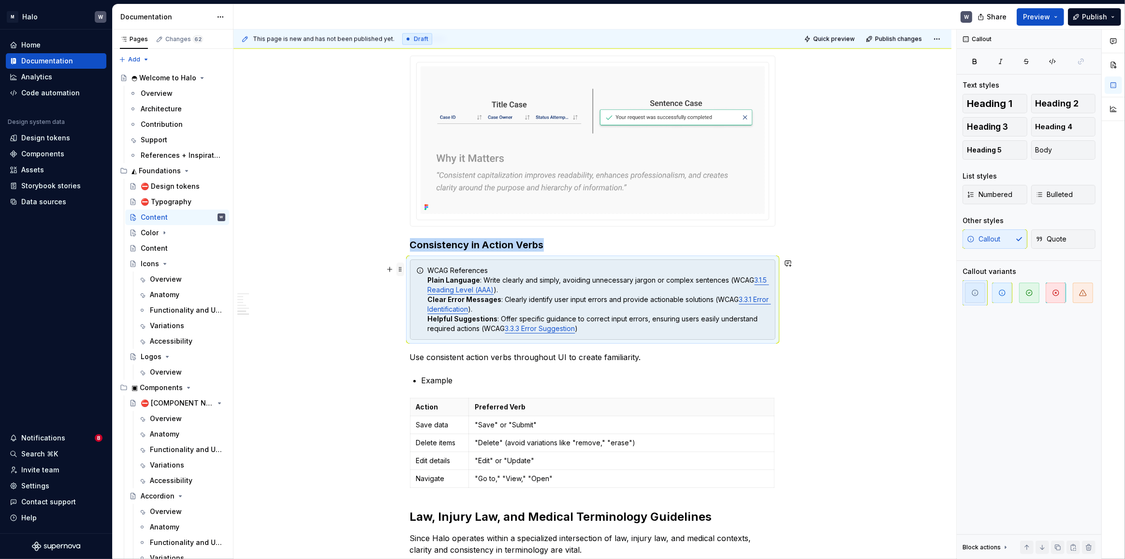
click at [402, 269] on span at bounding box center [401, 270] width 8 height 14
click at [408, 311] on icon at bounding box center [407, 314] width 8 height 8
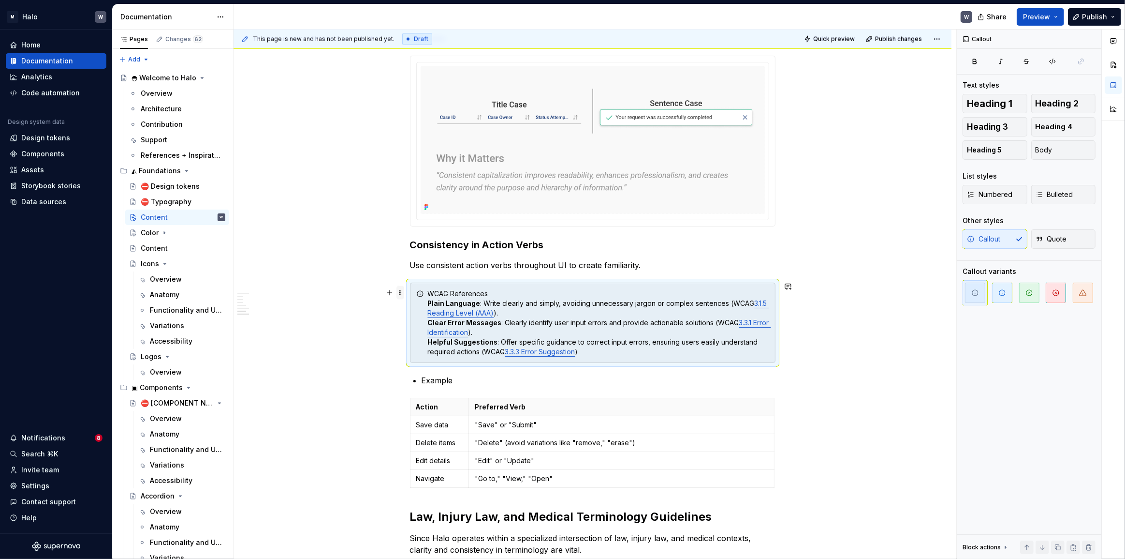
click at [402, 291] on span at bounding box center [401, 293] width 8 height 14
click at [416, 338] on div "Move down" at bounding box center [445, 338] width 63 height 10
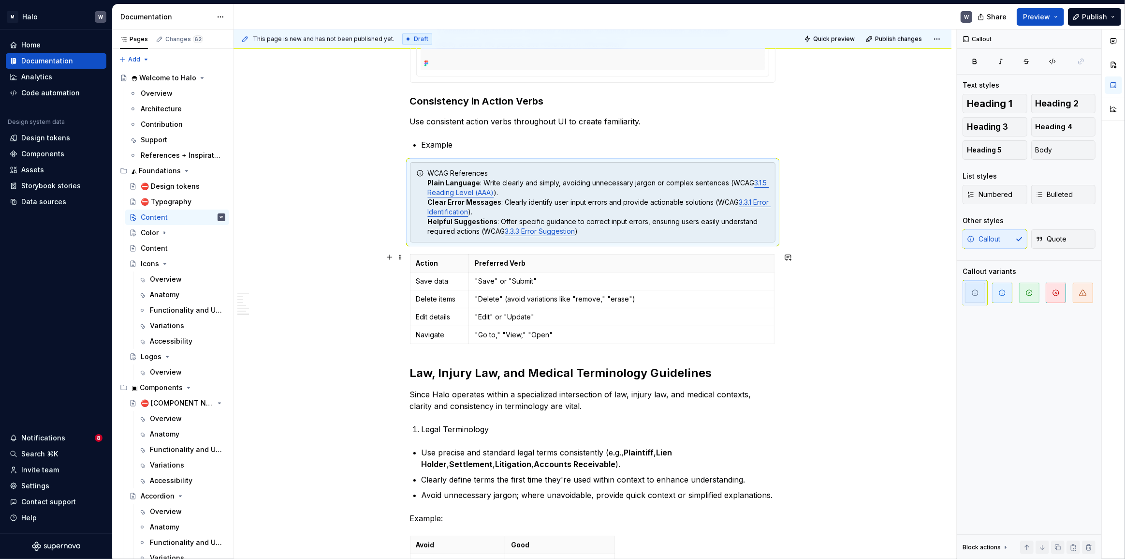
scroll to position [1997, 0]
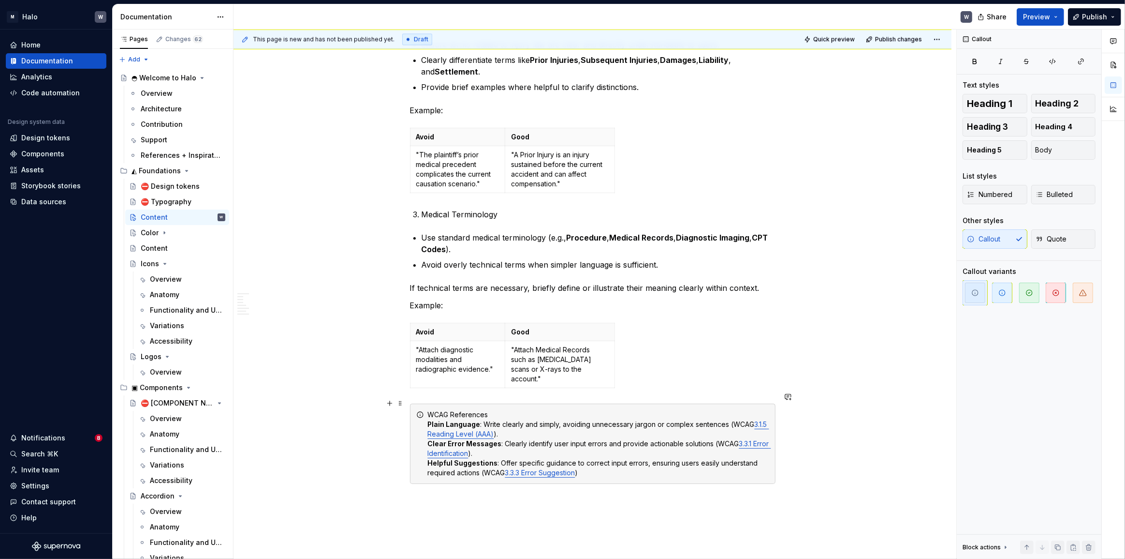
click at [599, 463] on div "WCAG References Plain Language : Write clearly and simply, avoiding unnecessary…" at bounding box center [598, 444] width 341 height 68
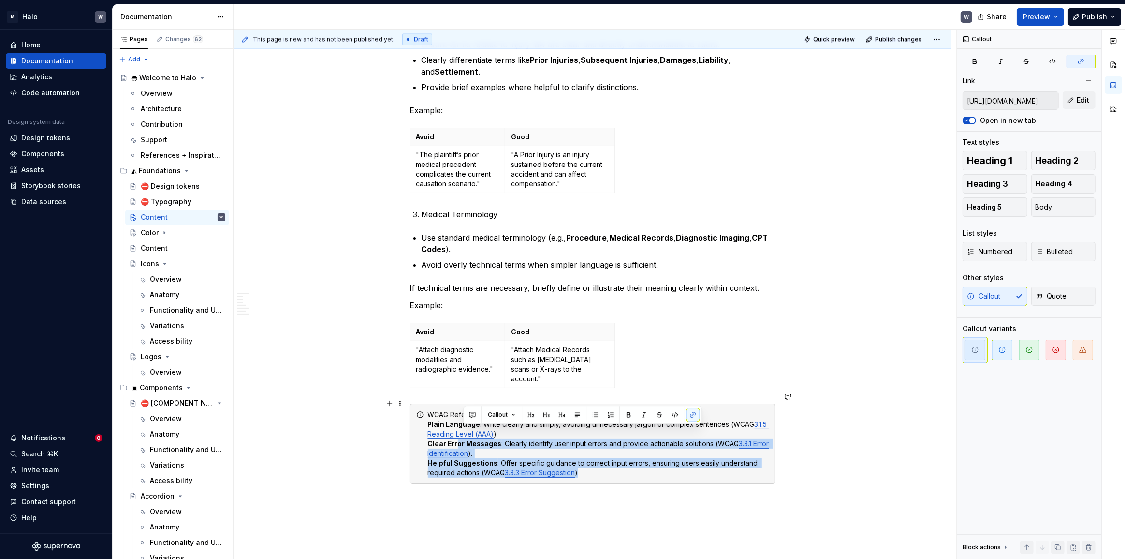
type input "[URL][DOMAIN_NAME]"
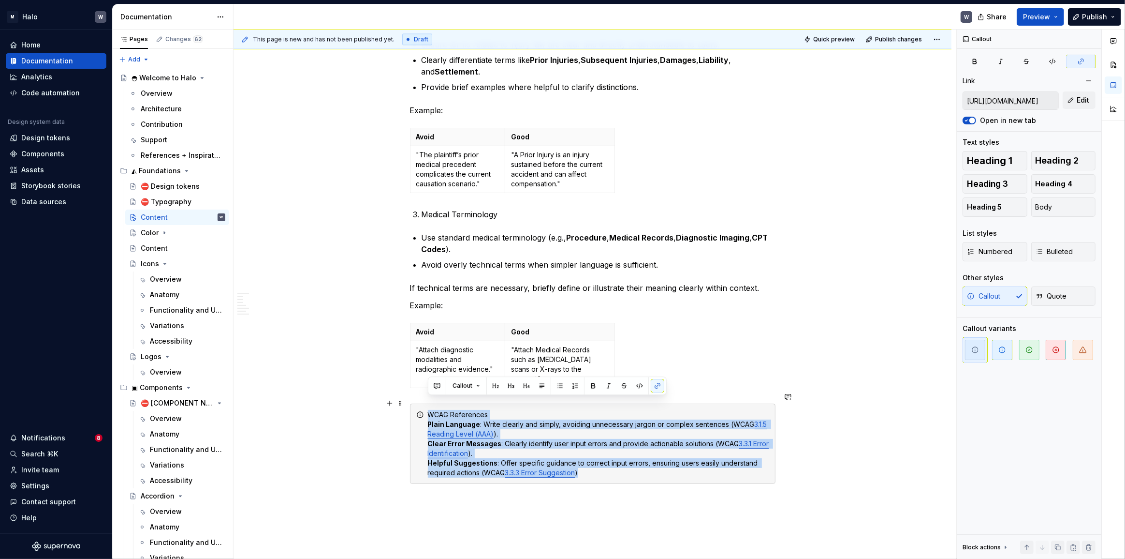
drag, startPoint x: 604, startPoint y: 462, endPoint x: 430, endPoint y: 404, distance: 183.7
click at [430, 410] on div "WCAG References Plain Language : Write clearly and simply, avoiding unnecessary…" at bounding box center [598, 444] width 341 height 68
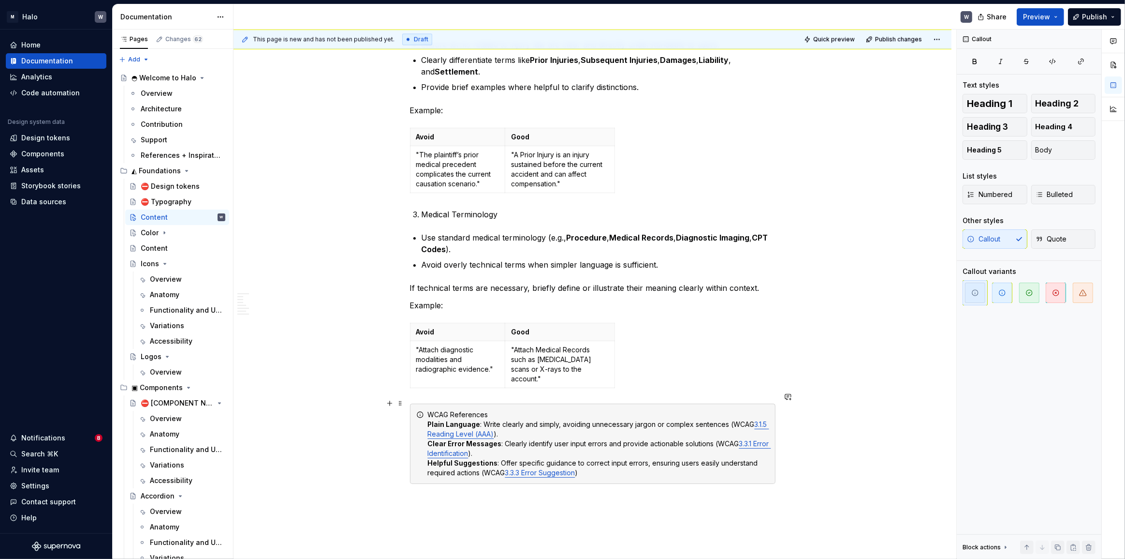
click at [573, 445] on div "WCAG References Plain Language : Write clearly and simply, avoiding unnecessary…" at bounding box center [598, 444] width 341 height 68
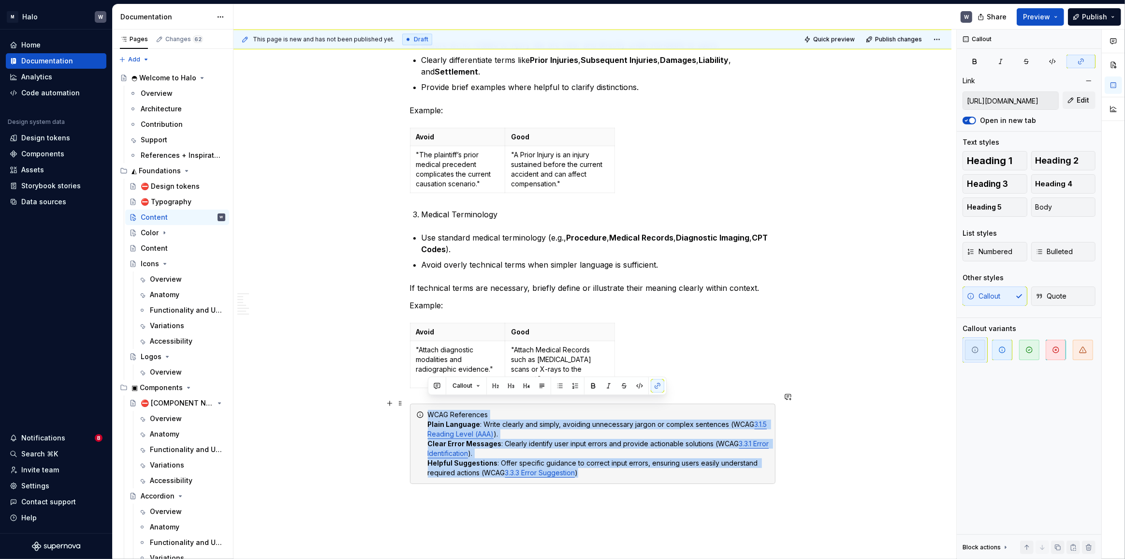
drag, startPoint x: 428, startPoint y: 402, endPoint x: 610, endPoint y: 457, distance: 190.6
click at [610, 457] on div "WCAG References Plain Language : Write clearly and simply, avoiding unnecessary…" at bounding box center [598, 444] width 341 height 68
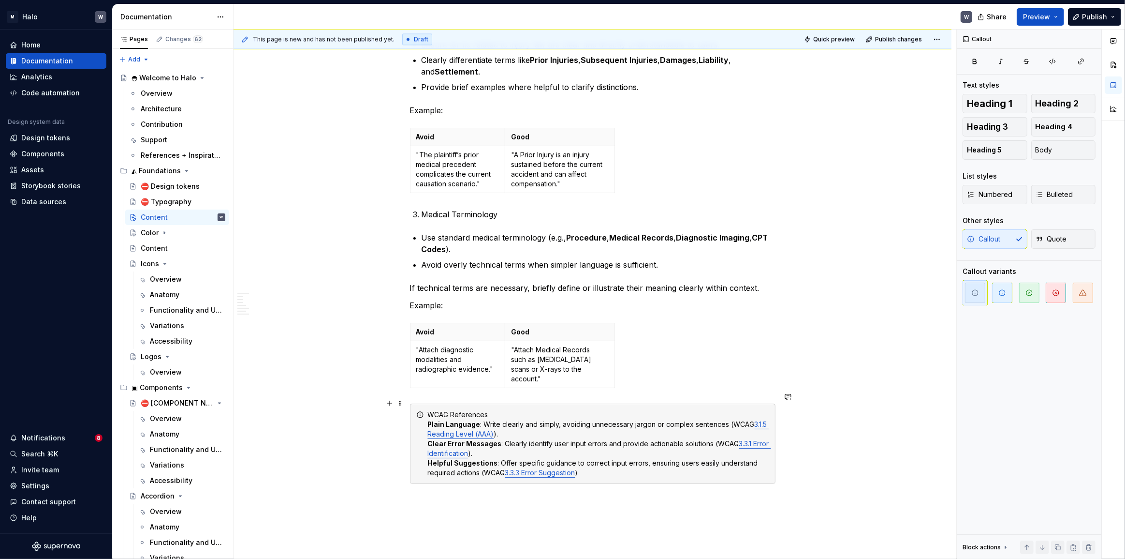
click at [434, 410] on div "WCAG References Plain Language : Write clearly and simply, avoiding unnecessary…" at bounding box center [598, 444] width 341 height 68
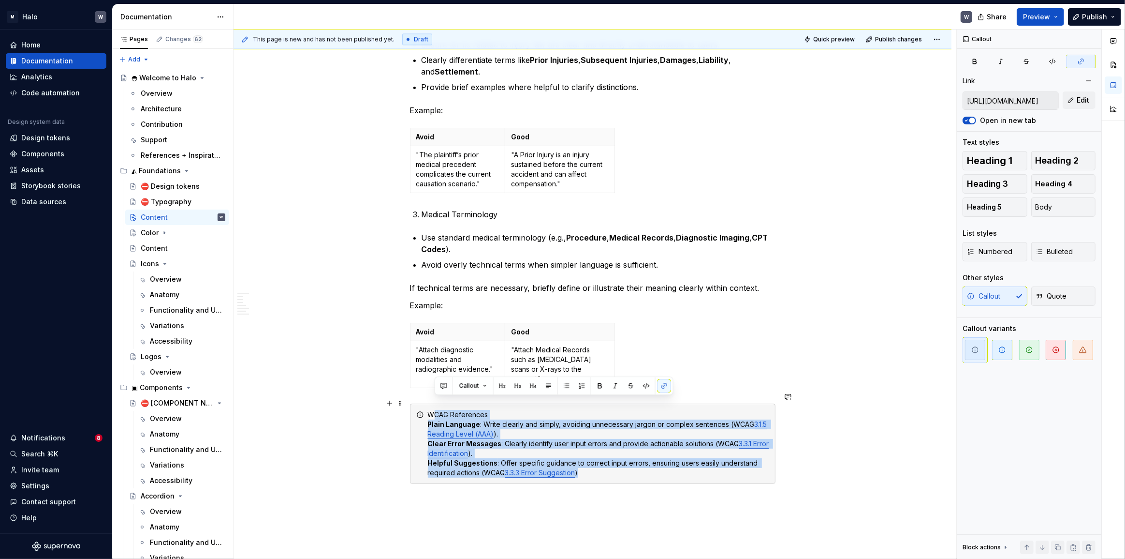
drag, startPoint x: 433, startPoint y: 403, endPoint x: 582, endPoint y: 459, distance: 158.7
click at [582, 459] on div "WCAG References Plain Language : Write clearly and simply, avoiding unnecessary…" at bounding box center [598, 444] width 341 height 68
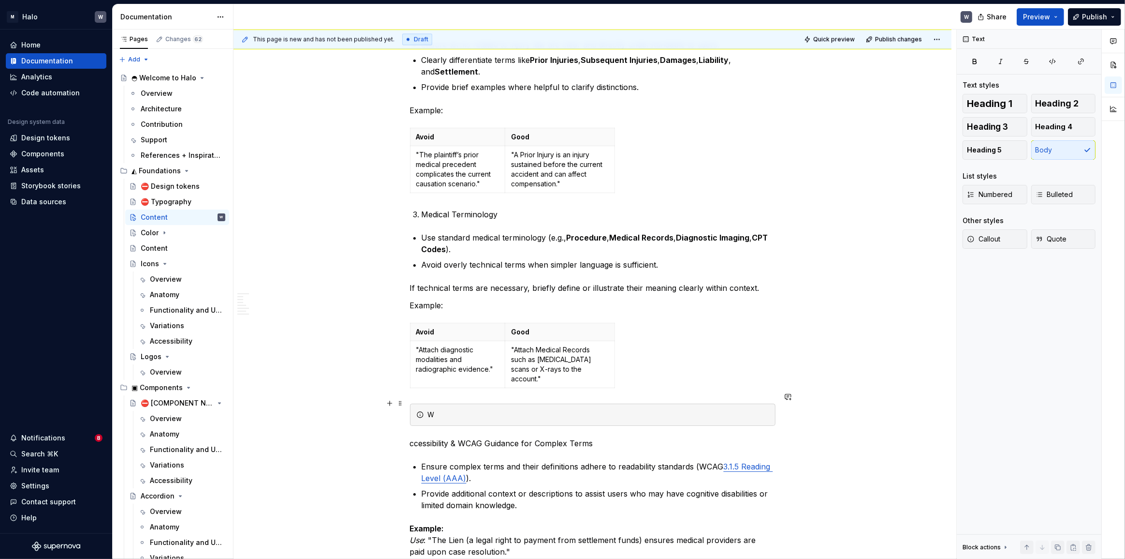
click at [447, 410] on div "W" at bounding box center [598, 415] width 341 height 10
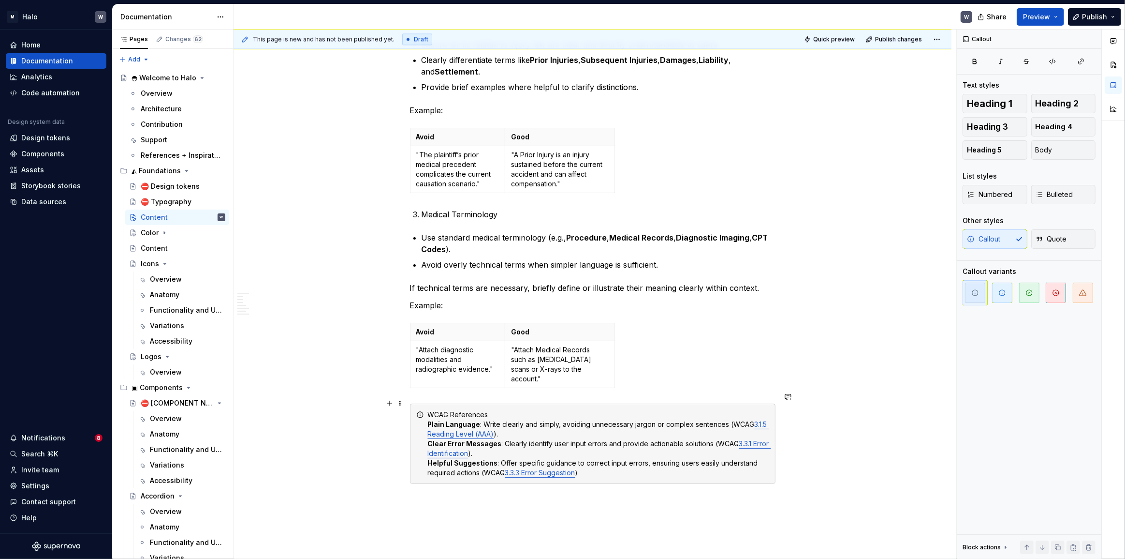
click at [479, 410] on div "WCAG References Plain Language : Write clearly and simply, avoiding unnecessary…" at bounding box center [598, 444] width 341 height 68
drag, startPoint x: 493, startPoint y: 404, endPoint x: 430, endPoint y: 405, distance: 62.4
click at [430, 410] on div "WCAG References Plain Language : Write clearly and simply, avoiding unnecessary…" at bounding box center [598, 444] width 341 height 68
click at [429, 420] on strong "Plain Language" at bounding box center [454, 424] width 53 height 8
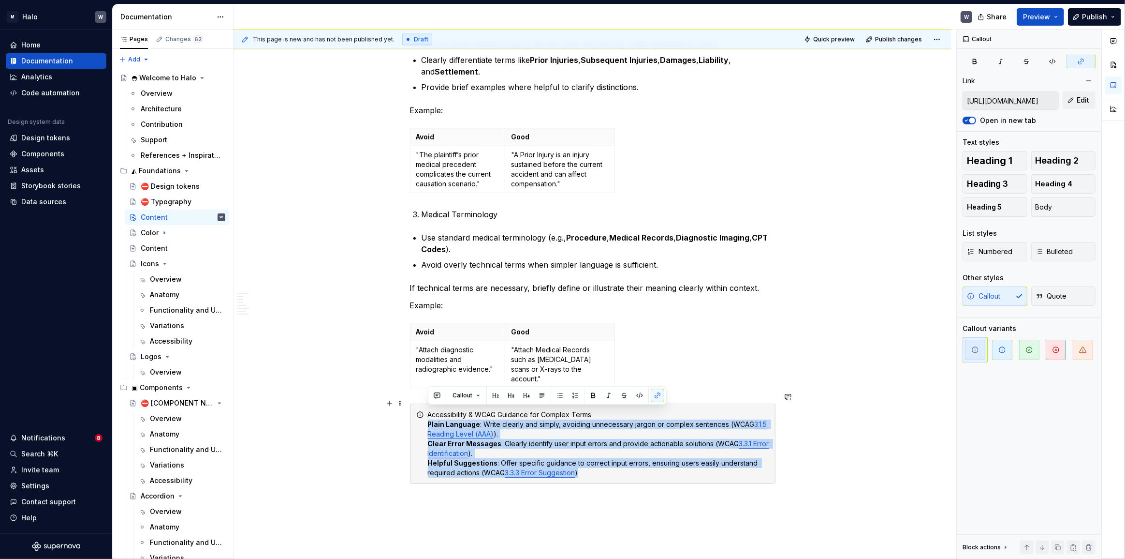
drag, startPoint x: 427, startPoint y: 413, endPoint x: 592, endPoint y: 461, distance: 172.7
click at [592, 461] on div "Accessibility & WCAG Guidance for Complex Terms Plain Language : Write clearly …" at bounding box center [593, 443] width 366 height 80
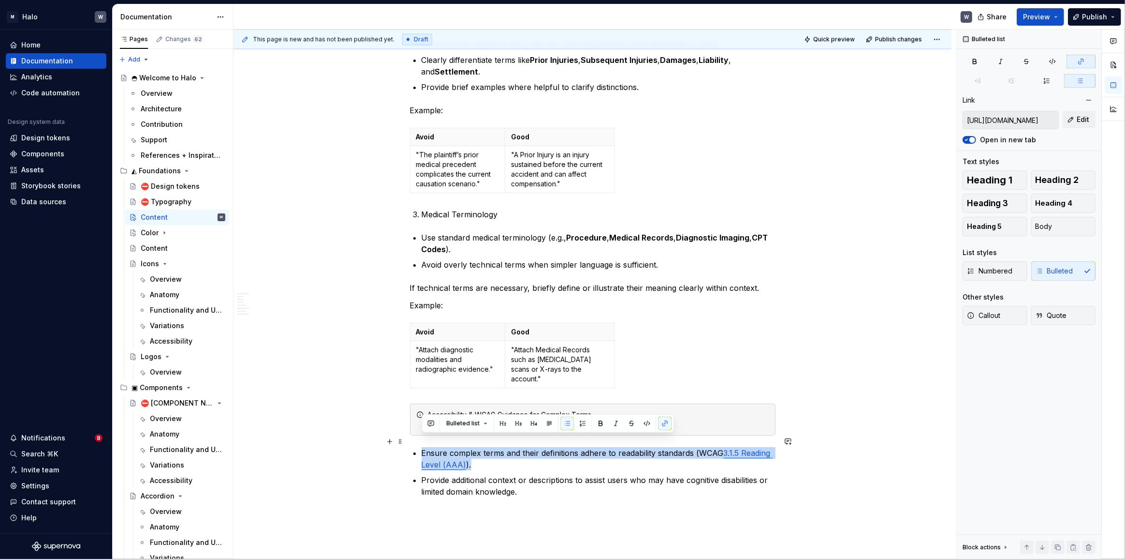
drag, startPoint x: 422, startPoint y: 440, endPoint x: 502, endPoint y: 456, distance: 81.4
click at [502, 456] on p "Ensure complex terms and their definitions adhere to readability standards (WCA…" at bounding box center [599, 458] width 354 height 23
copy p "Ensure complex terms and their definitions adhere to readability standards (WCA…"
click at [593, 410] on div "Accessibility & WCAG Guidance for Complex Terms" at bounding box center [598, 419] width 341 height 19
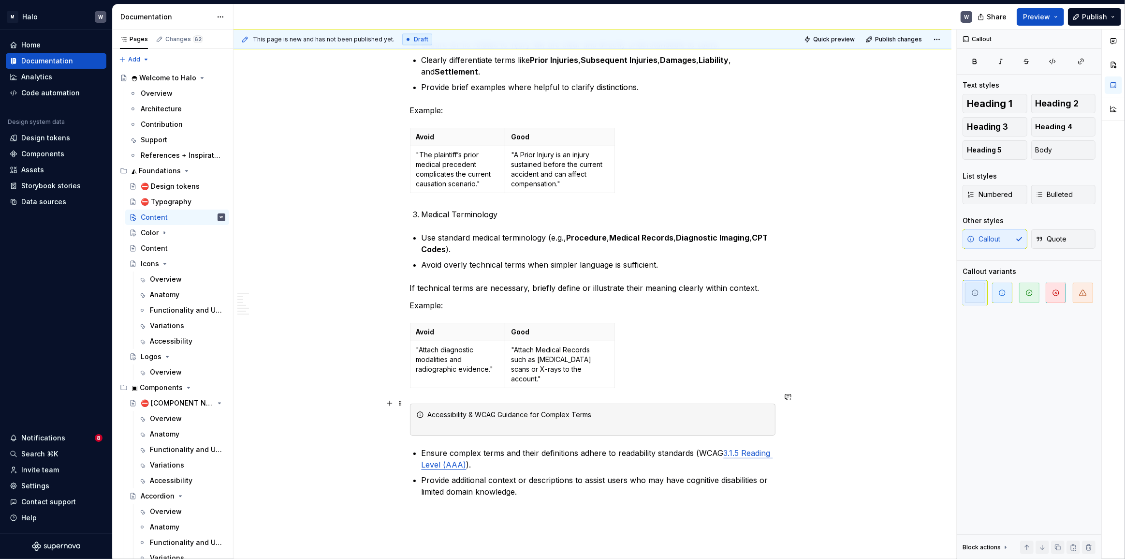
click at [606, 410] on div "Accessibility & WCAG Guidance for Complex Terms" at bounding box center [598, 419] width 341 height 19
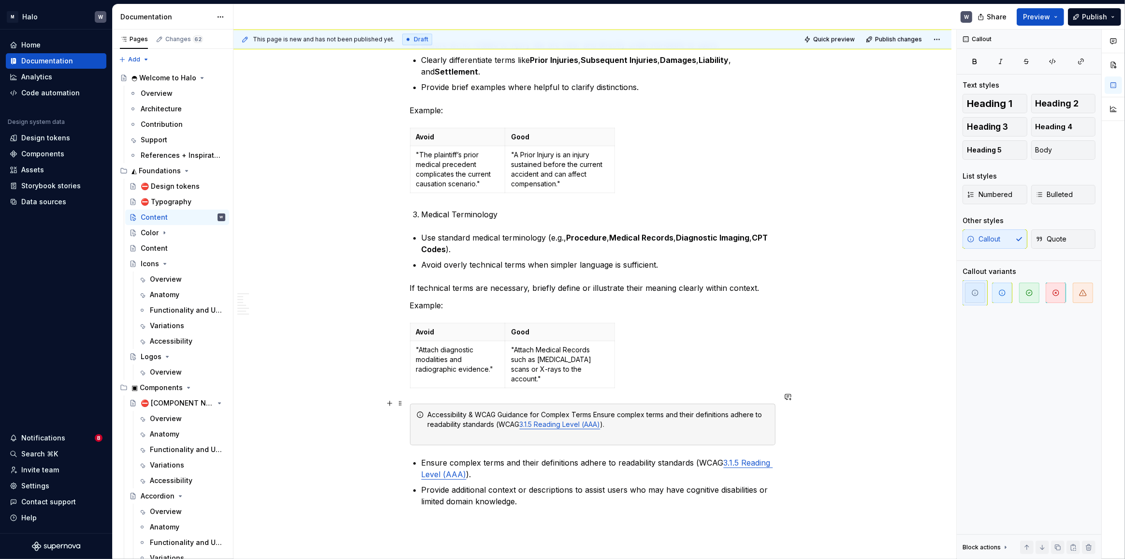
click at [595, 410] on div "Accessibility & WCAG Guidance for Complex Terms Ensure complex terms and their …" at bounding box center [598, 424] width 341 height 29
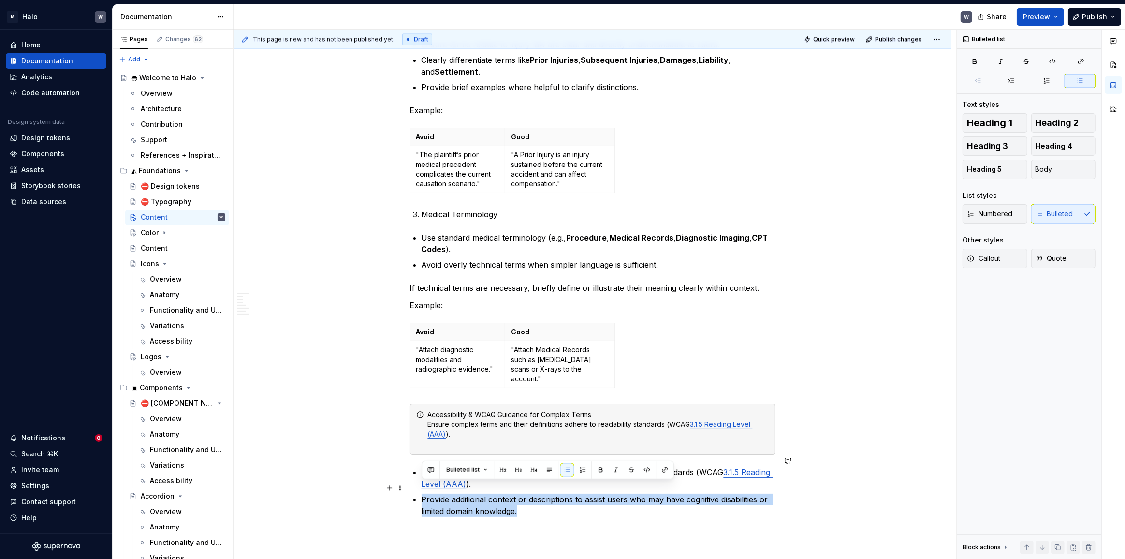
drag, startPoint x: 521, startPoint y: 500, endPoint x: 414, endPoint y: 492, distance: 107.2
copy p "Provide additional context or descriptions to assist users who may have cogniti…"
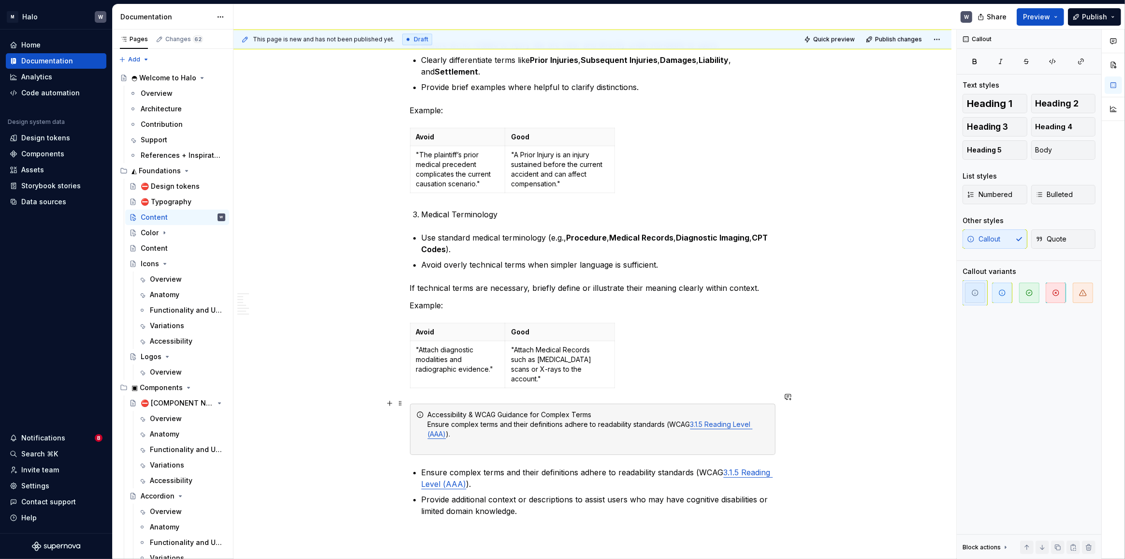
click at [463, 422] on div "Accessibility & WCAG Guidance for Complex Terms Ensure complex terms and their …" at bounding box center [598, 429] width 341 height 39
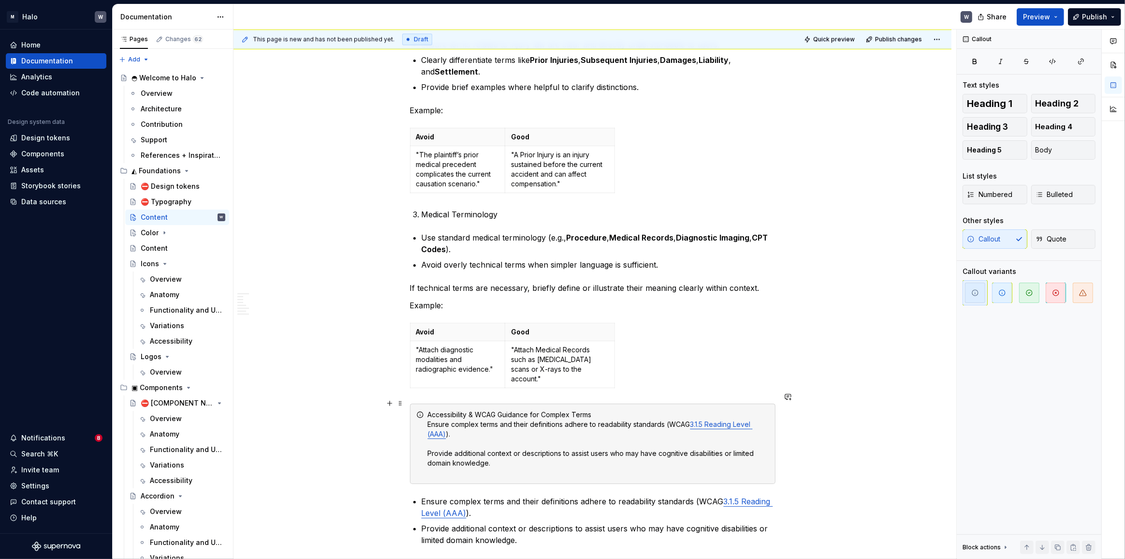
click at [428, 438] on div "Accessibility & WCAG Guidance for Complex Terms Ensure complex terms and their …" at bounding box center [598, 444] width 341 height 68
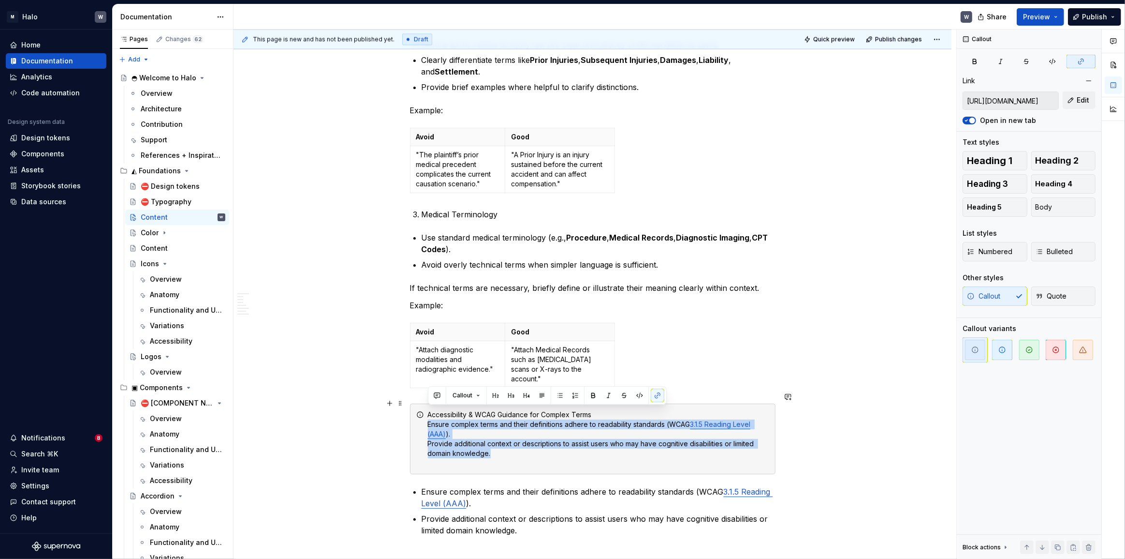
drag, startPoint x: 497, startPoint y: 442, endPoint x: 421, endPoint y: 414, distance: 80.8
click at [421, 414] on div "Accessibility & WCAG Guidance for Complex Terms Ensure complex terms and their …" at bounding box center [593, 438] width 366 height 71
click at [556, 396] on button "button" at bounding box center [560, 395] width 14 height 14
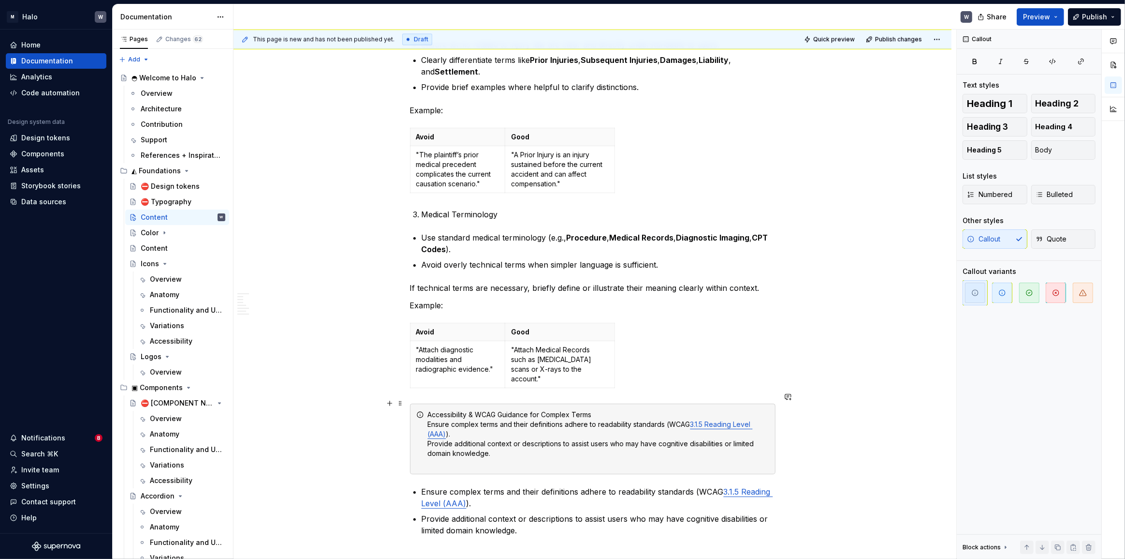
click at [508, 436] on div "Accessibility & WCAG Guidance for Complex Terms Ensure complex terms and their …" at bounding box center [598, 439] width 341 height 58
click at [428, 412] on div "Accessibility & WCAG Guidance for Complex Terms Ensure complex terms and their …" at bounding box center [598, 439] width 341 height 58
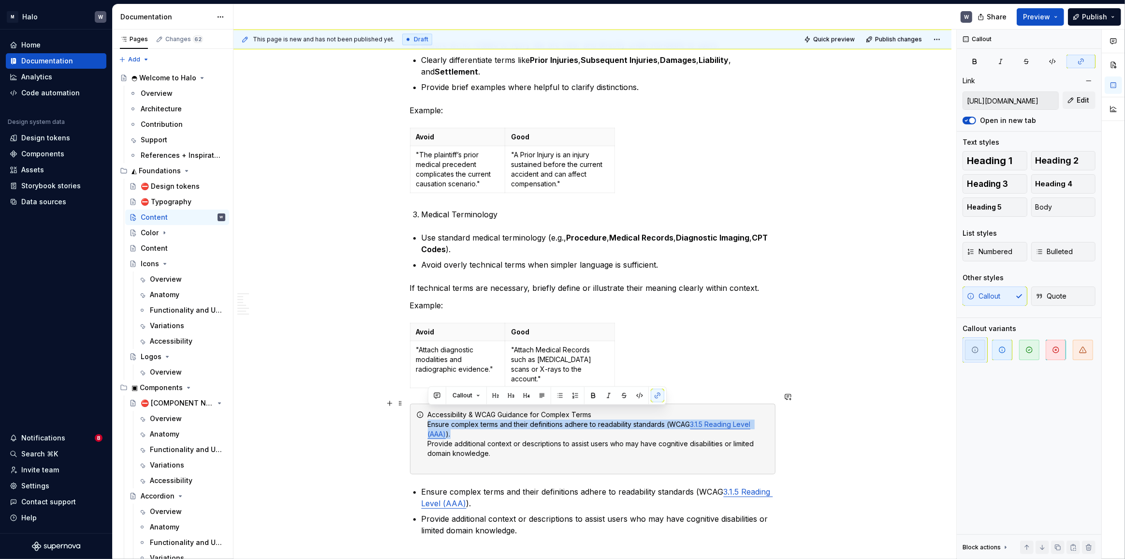
drag, startPoint x: 428, startPoint y: 412, endPoint x: 471, endPoint y: 421, distance: 43.5
click at [471, 421] on div "Accessibility & WCAG Guidance for Complex Terms Ensure complex terms and their …" at bounding box center [598, 439] width 341 height 58
click at [556, 394] on button "button" at bounding box center [560, 395] width 14 height 14
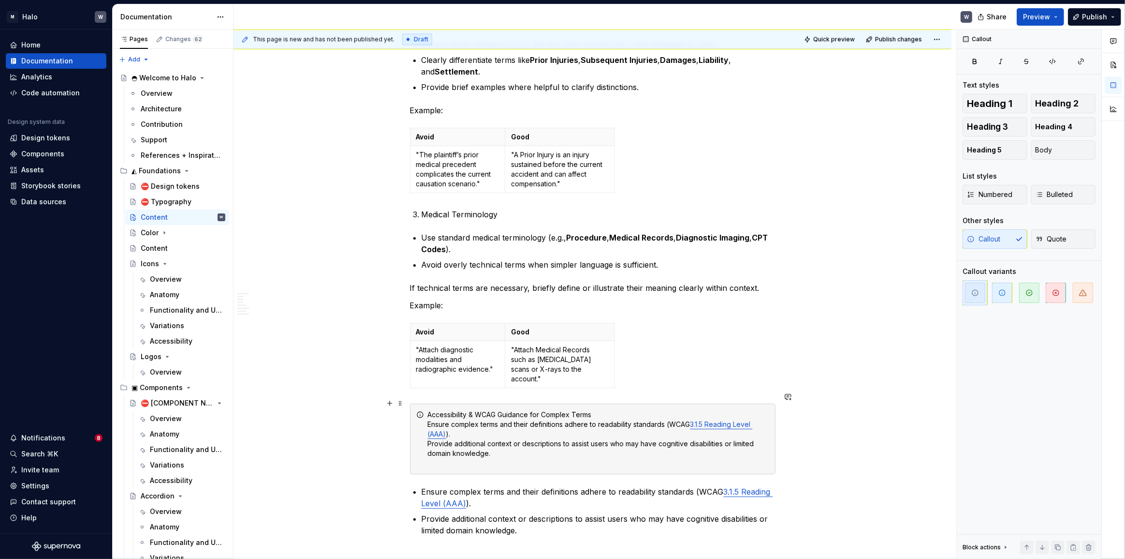
click at [501, 430] on div "Accessibility & WCAG Guidance for Complex Terms Ensure complex terms and their …" at bounding box center [598, 439] width 341 height 58
click at [513, 446] on div "Accessibility & WCAG Guidance for Complex Terms Ensure complex terms and their …" at bounding box center [598, 439] width 341 height 58
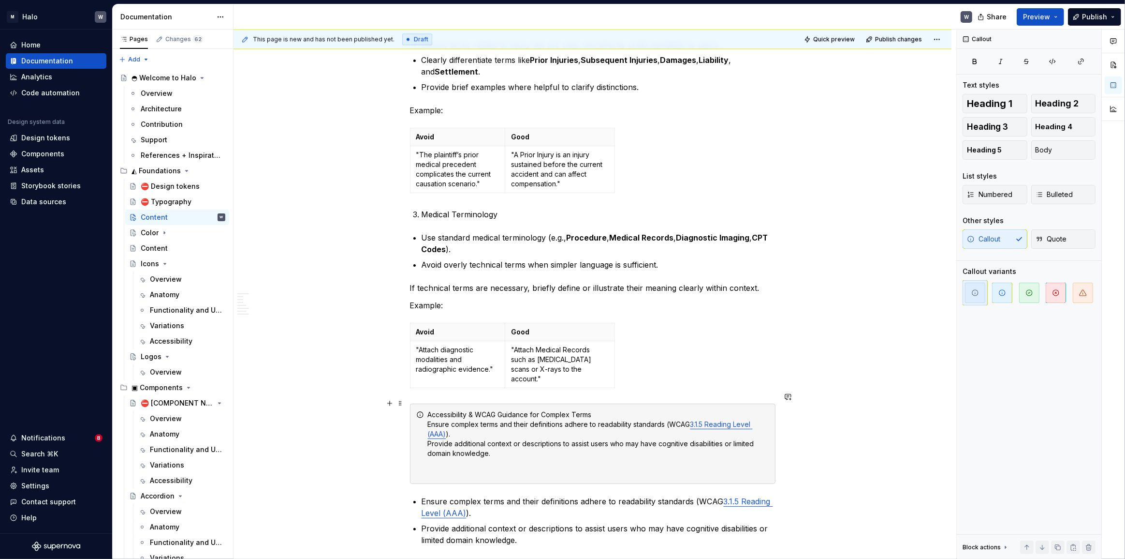
click at [447, 454] on div "Accessibility & WCAG Guidance for Complex Terms Ensure complex terms and their …" at bounding box center [598, 444] width 341 height 68
click at [495, 441] on div "Accessibility & WCAG Guidance for Complex Terms Ensure complex terms and their …" at bounding box center [598, 444] width 341 height 68
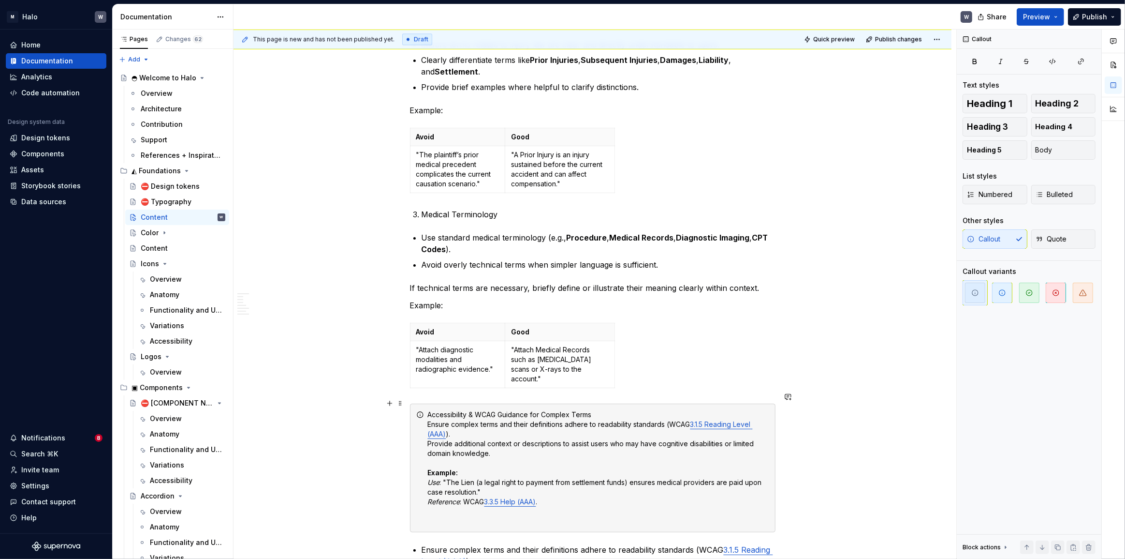
click at [569, 493] on div "Accessibility & WCAG Guidance for Complex Terms Ensure complex terms and their …" at bounding box center [598, 468] width 341 height 116
click at [563, 488] on div "Accessibility & WCAG Guidance for Complex Terms Ensure complex terms and their …" at bounding box center [598, 468] width 341 height 116
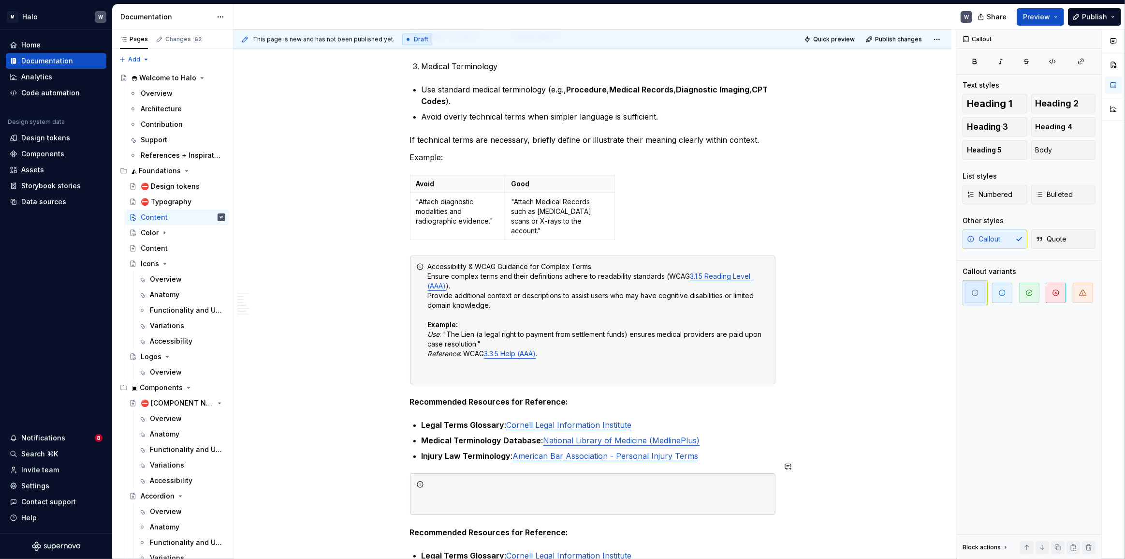
scroll to position [2684, 0]
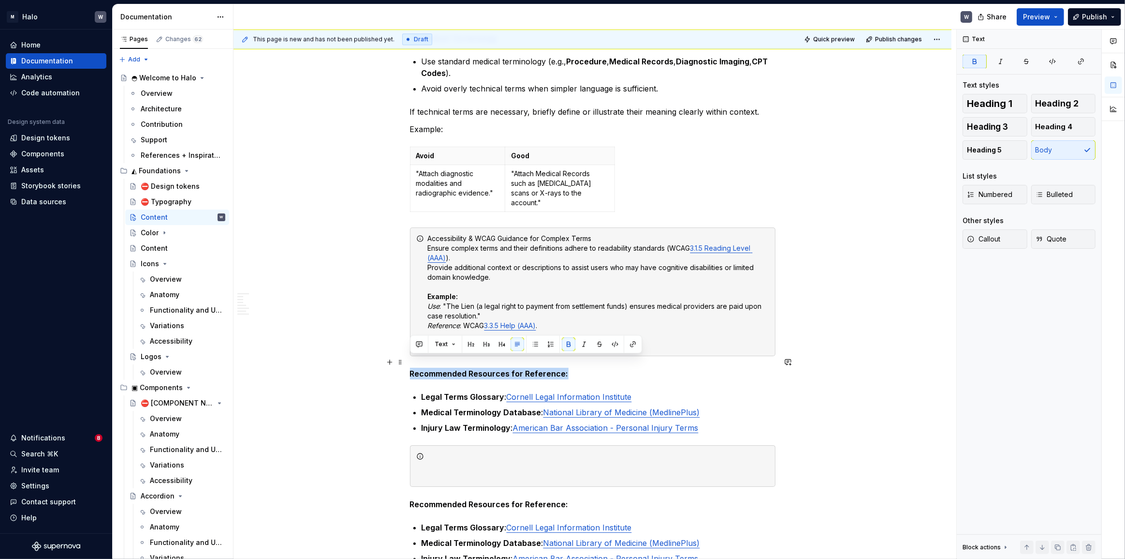
drag, startPoint x: 415, startPoint y: 362, endPoint x: 571, endPoint y: 360, distance: 155.7
click at [571, 368] on p "Recommended Resources for Reference:" at bounding box center [593, 374] width 366 height 12
click at [567, 320] on div "Accessibility & WCAG Guidance for Complex Terms Ensure complex terms and their …" at bounding box center [598, 292] width 341 height 116
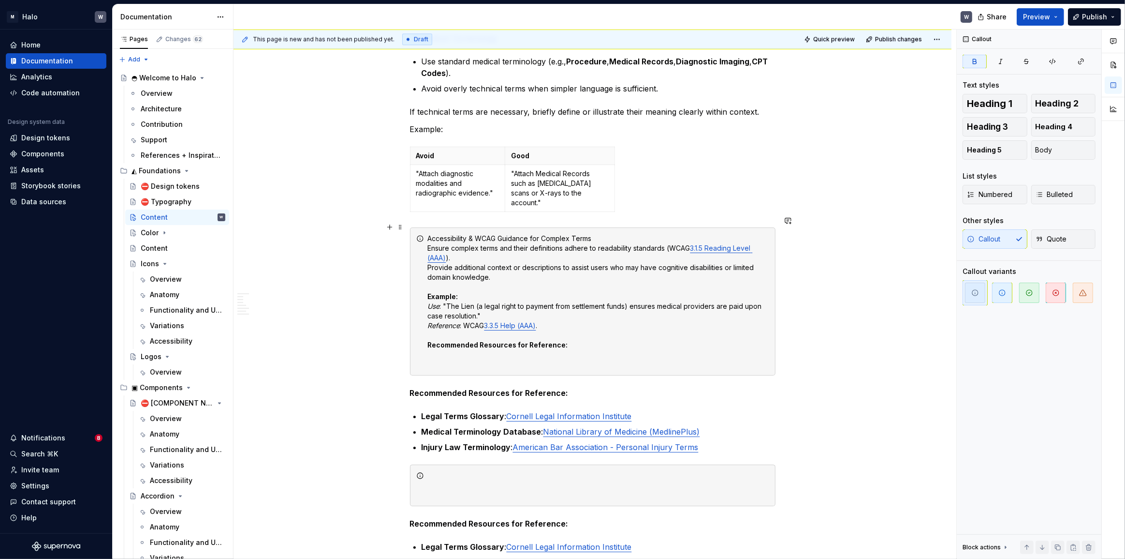
click at [595, 330] on div "Accessibility & WCAG Guidance for Complex Terms Ensure complex terms and their …" at bounding box center [598, 301] width 341 height 135
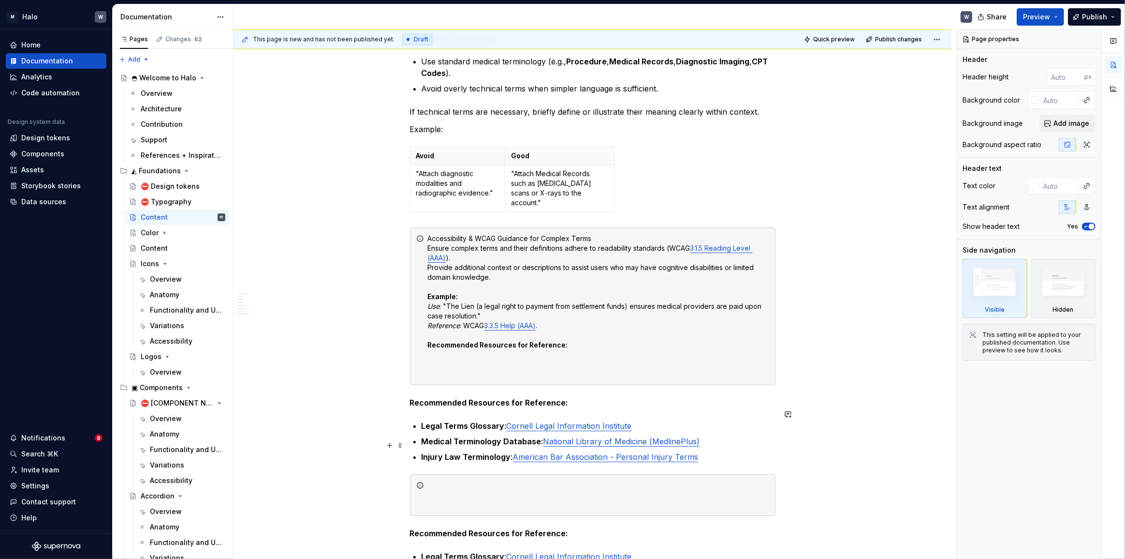
type textarea "*"
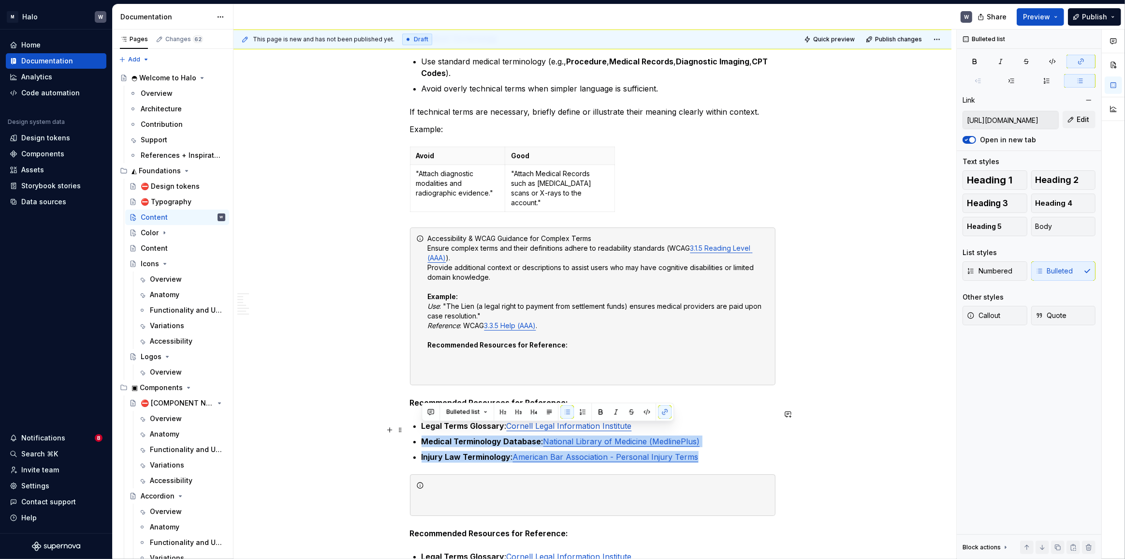
type input "[URL][DOMAIN_NAME]"
drag, startPoint x: 705, startPoint y: 447, endPoint x: 406, endPoint y: 418, distance: 300.7
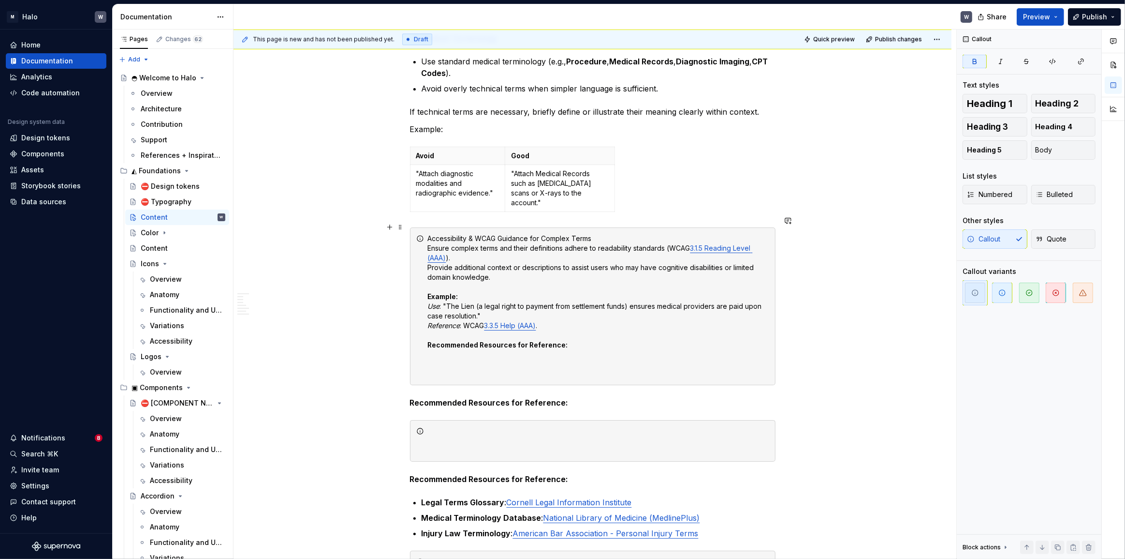
click at [433, 347] on div "Accessibility & WCAG Guidance for Complex Terms Ensure complex terms and their …" at bounding box center [598, 306] width 341 height 145
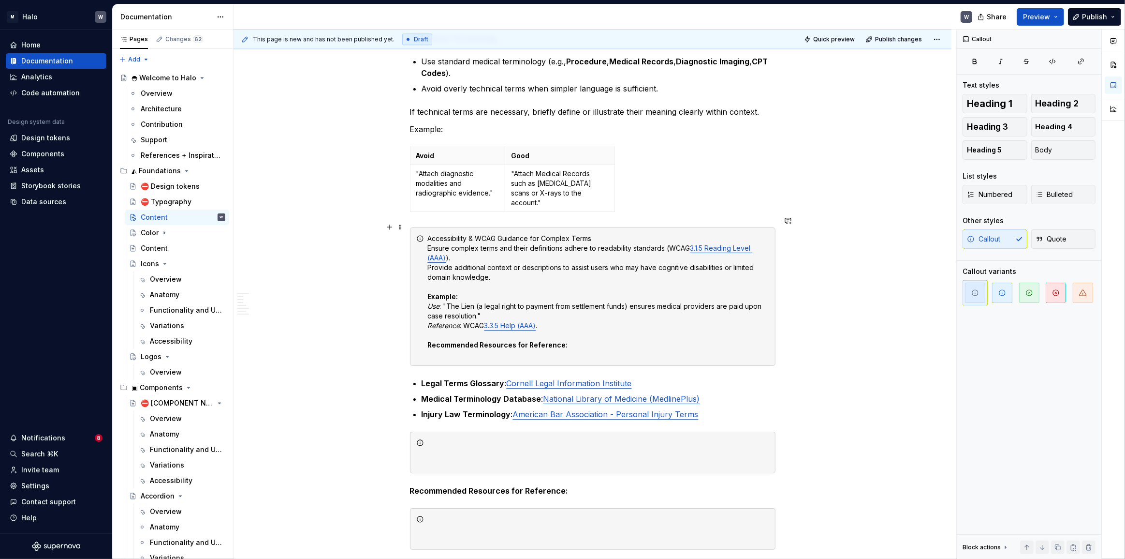
click at [447, 341] on div "Accessibility & WCAG Guidance for Complex Terms Ensure complex terms and their …" at bounding box center [598, 297] width 341 height 126
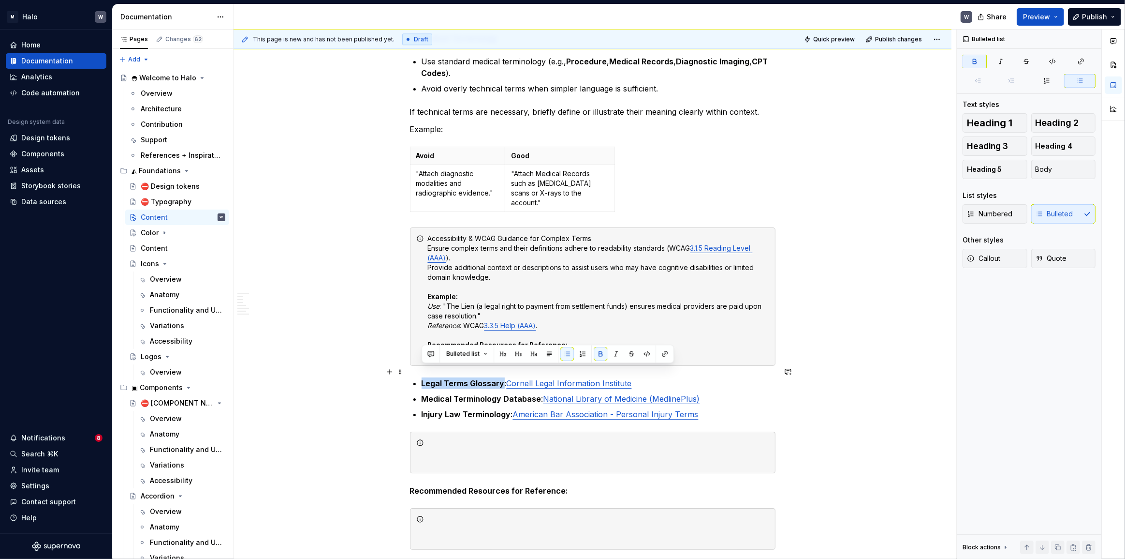
drag, startPoint x: 436, startPoint y: 370, endPoint x: 502, endPoint y: 372, distance: 66.8
click at [502, 378] on strong "Legal Terms Glossary" at bounding box center [463, 383] width 83 height 10
click at [499, 378] on strong "Legal Terms Glossary" at bounding box center [463, 383] width 83 height 10
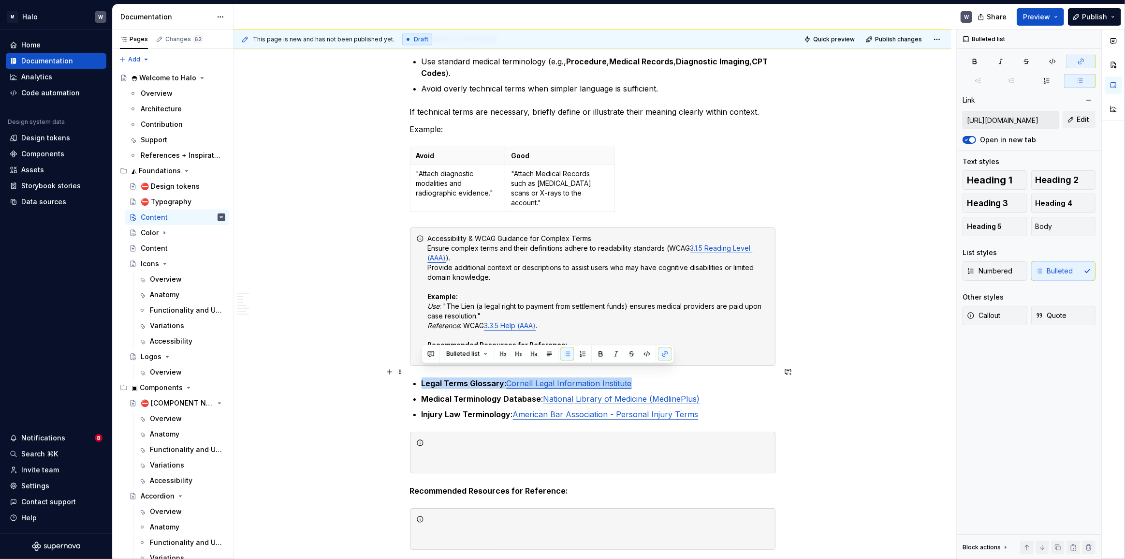
drag, startPoint x: 632, startPoint y: 372, endPoint x: 423, endPoint y: 374, distance: 209.4
click at [423, 377] on p "Legal Terms Glossary : Cornell Legal Information Institute" at bounding box center [599, 383] width 354 height 12
copy p "Legal Terms Glossary : Cornell Legal Information Institute"
click at [571, 331] on div "Accessibility & WCAG Guidance for Complex Terms Ensure complex terms and their …" at bounding box center [598, 297] width 341 height 126
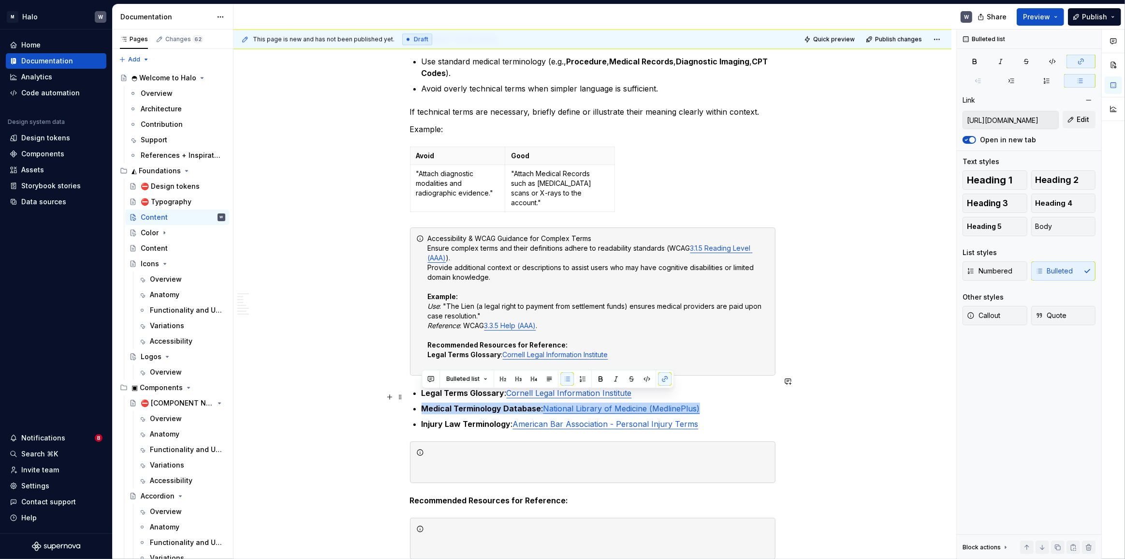
drag, startPoint x: 699, startPoint y: 397, endPoint x: 423, endPoint y: 395, distance: 275.7
click at [423, 402] on p "Medical Terminology Database : National Library of Medicine (MedlinePlus)" at bounding box center [599, 408] width 354 height 12
copy p "Medical Terminology Database : National Library of Medicine (MedlinePlus)"
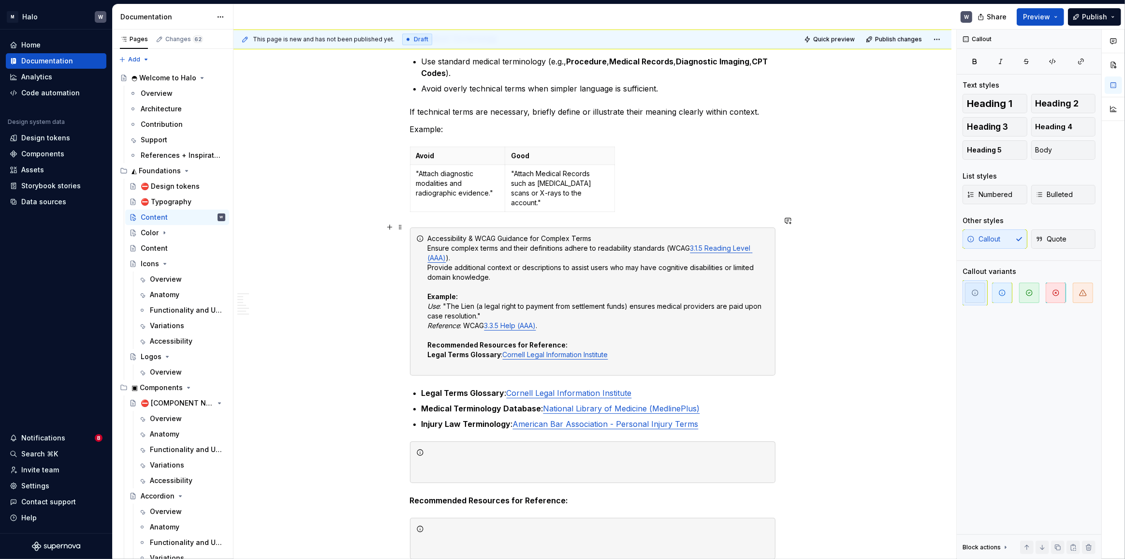
click at [622, 341] on div "Accessibility & WCAG Guidance for Complex Terms Ensure complex terms and their …" at bounding box center [598, 301] width 341 height 135
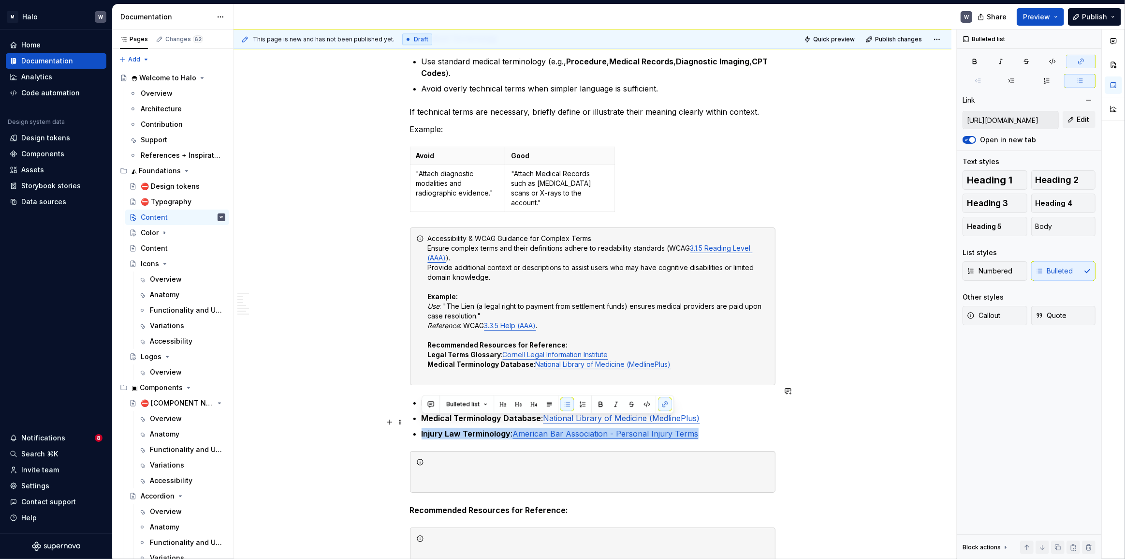
drag, startPoint x: 701, startPoint y: 425, endPoint x: 418, endPoint y: 420, distance: 283.0
copy p "Injury Law Terminology : American Bar Association - Personal Injury Terms"
click at [684, 352] on div "Accessibility & WCAG Guidance for Complex Terms Ensure complex terms and their …" at bounding box center [598, 306] width 341 height 145
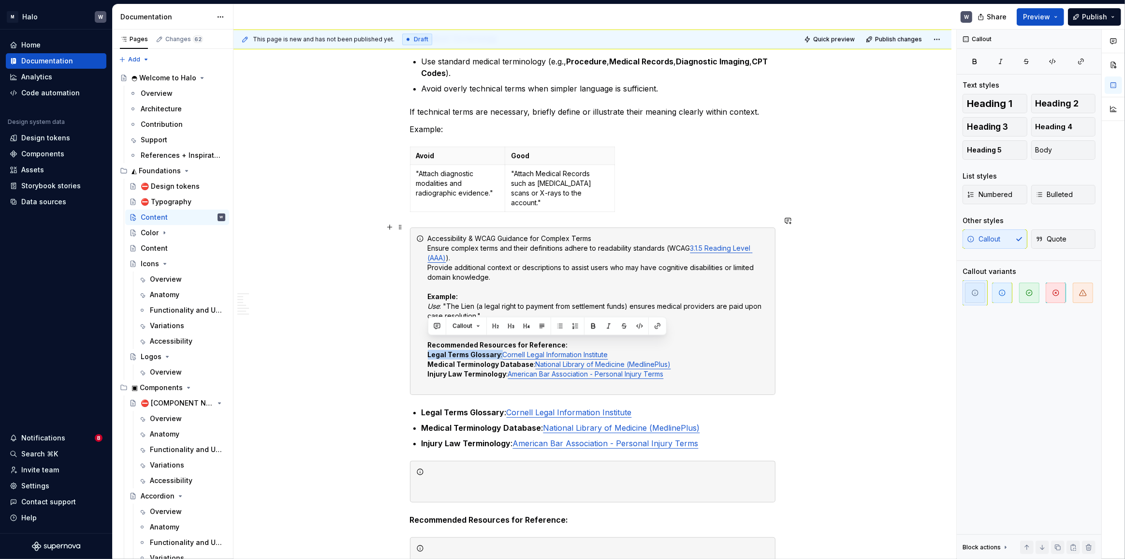
drag, startPoint x: 428, startPoint y: 343, endPoint x: 500, endPoint y: 343, distance: 72.1
click at [500, 343] on div "Accessibility & WCAG Guidance for Complex Terms Ensure complex terms and their …" at bounding box center [598, 311] width 341 height 155
click at [589, 324] on button "button" at bounding box center [594, 326] width 14 height 14
click at [470, 360] on strong "Medical Terminology Database" at bounding box center [481, 364] width 106 height 8
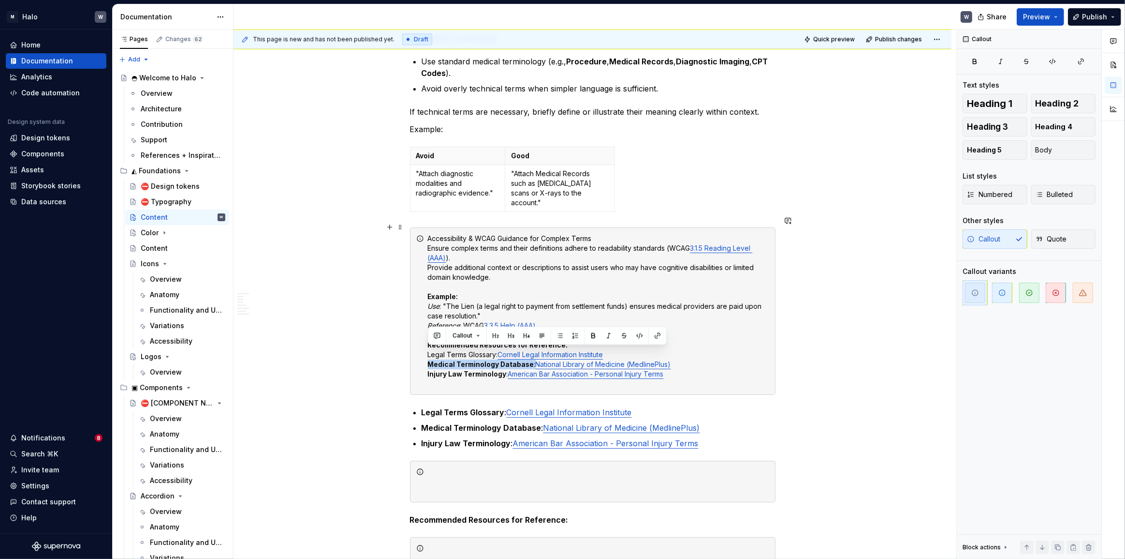
drag, startPoint x: 438, startPoint y: 351, endPoint x: 531, endPoint y: 352, distance: 92.9
click at [531, 352] on div "Accessibility & WCAG Guidance for Complex Terms Ensure complex terms and their …" at bounding box center [593, 310] width 366 height 167
click at [590, 334] on button "button" at bounding box center [594, 336] width 14 height 14
drag, startPoint x: 508, startPoint y: 363, endPoint x: 427, endPoint y: 363, distance: 80.8
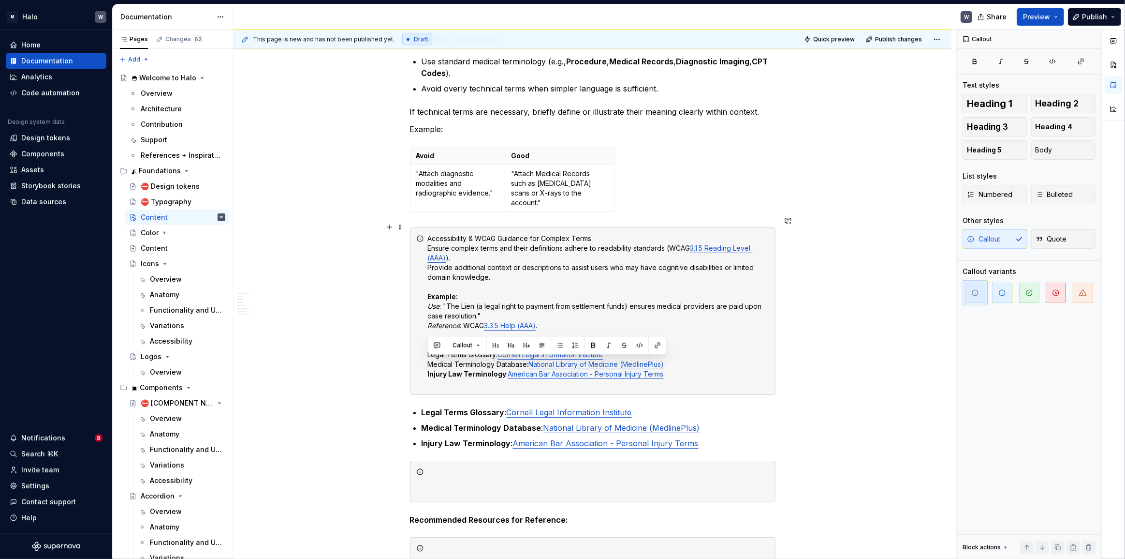
click at [427, 363] on div "Accessibility & WCAG Guidance for Complex Terms Ensure complex terms and their …" at bounding box center [593, 310] width 366 height 167
click at [592, 344] on button "button" at bounding box center [594, 346] width 14 height 14
click at [695, 370] on div "Accessibility & WCAG Guidance for Complex Terms Ensure complex terms and their …" at bounding box center [598, 311] width 341 height 155
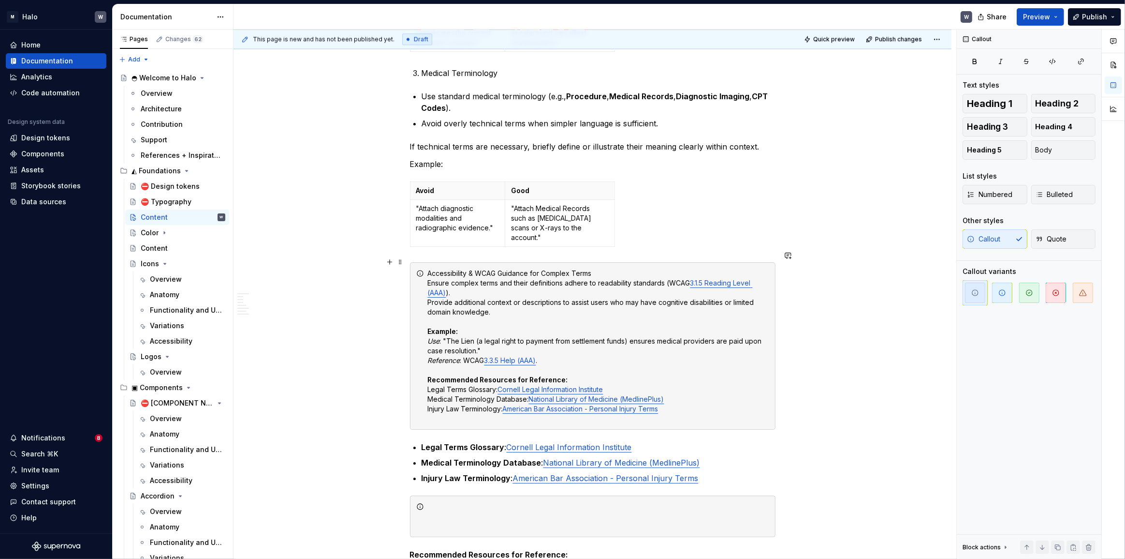
scroll to position [2640, 0]
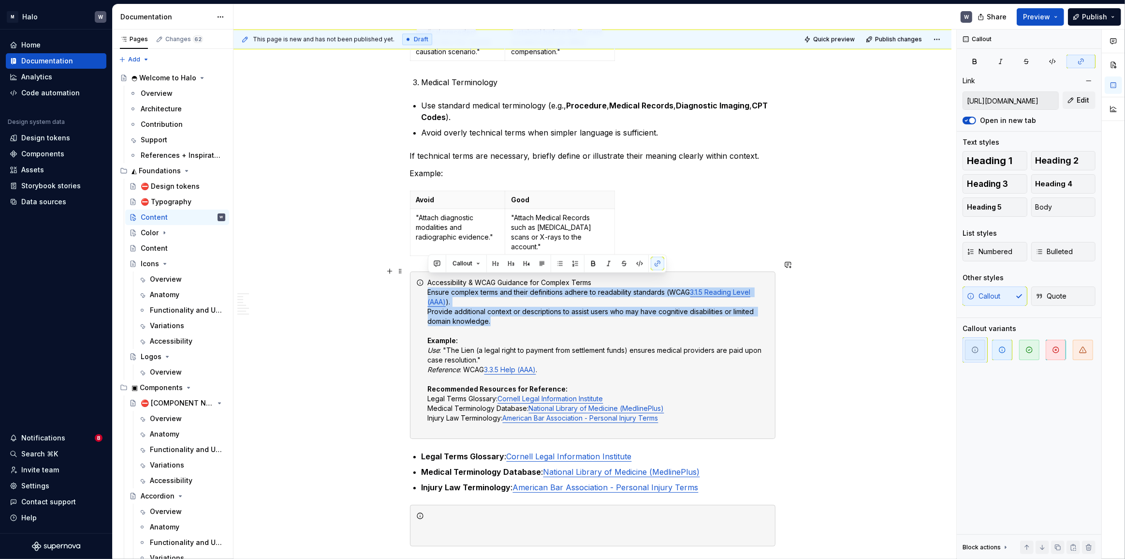
drag, startPoint x: 492, startPoint y: 309, endPoint x: 425, endPoint y: 282, distance: 72.7
click at [425, 282] on div "Accessibility & WCAG Guidance for Complex Terms Ensure complex terms and their …" at bounding box center [593, 354] width 366 height 167
click at [558, 261] on button "button" at bounding box center [560, 263] width 14 height 14
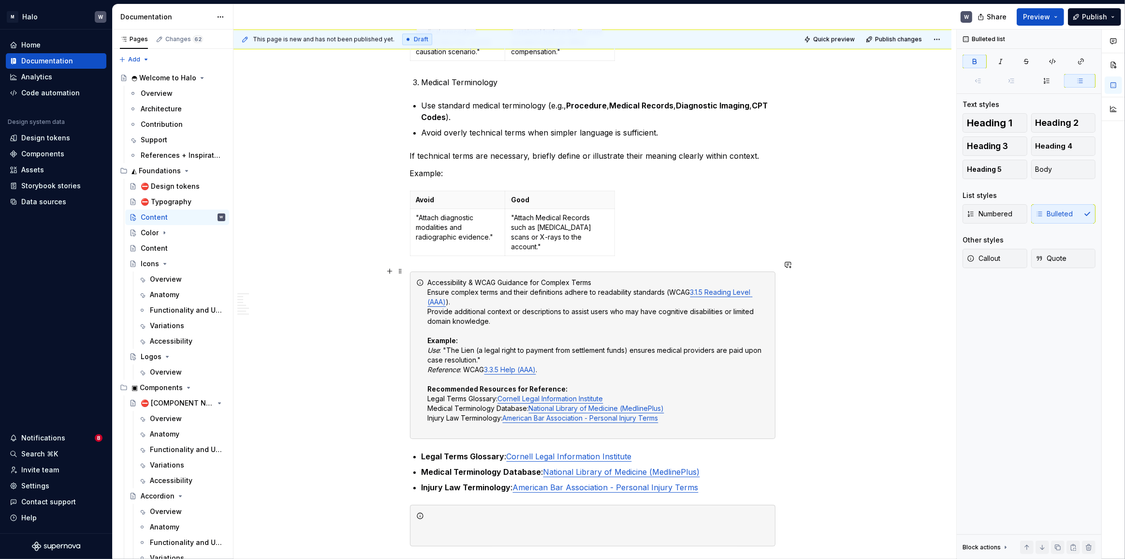
click at [434, 298] on div "Accessibility & WCAG Guidance for Complex Terms Ensure complex terms and their …" at bounding box center [598, 355] width 341 height 155
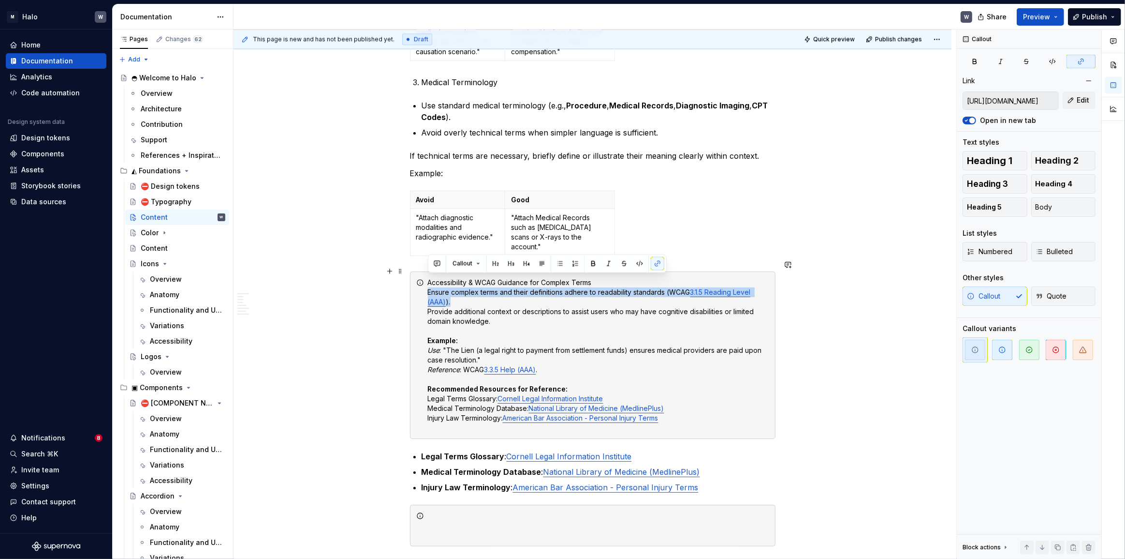
drag, startPoint x: 428, startPoint y: 280, endPoint x: 455, endPoint y: 287, distance: 28.4
click at [455, 287] on div "Accessibility & WCAG Guidance for Complex Terms Ensure complex terms and their …" at bounding box center [598, 355] width 341 height 155
click at [558, 264] on button "button" at bounding box center [560, 263] width 14 height 14
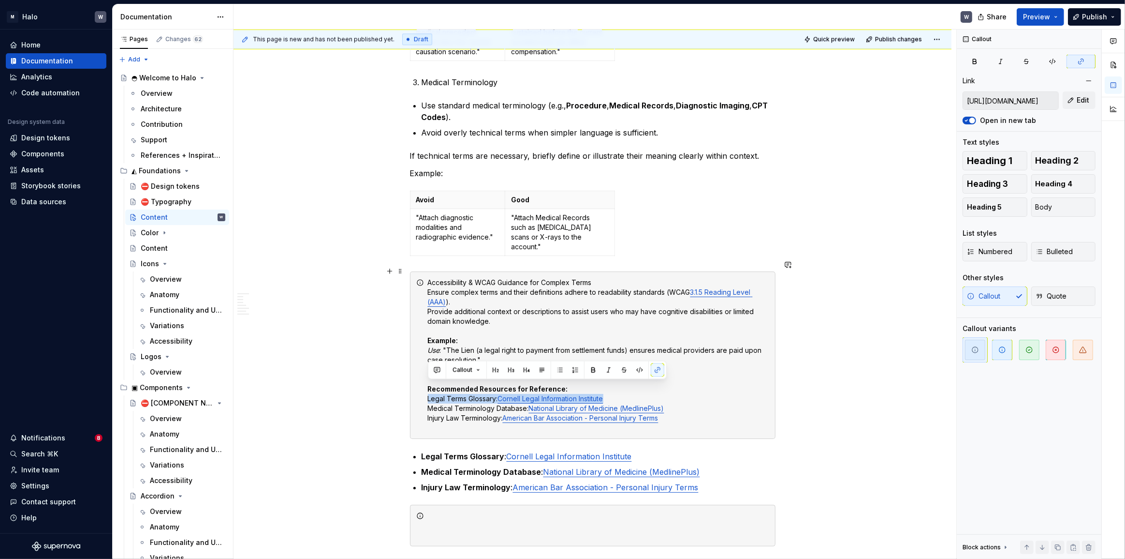
drag, startPoint x: 427, startPoint y: 387, endPoint x: 614, endPoint y: 388, distance: 187.2
click at [614, 388] on div "Accessibility & WCAG Guidance for Complex Terms Ensure complex terms and their …" at bounding box center [593, 354] width 366 height 167
click at [559, 366] on button "button" at bounding box center [560, 370] width 14 height 14
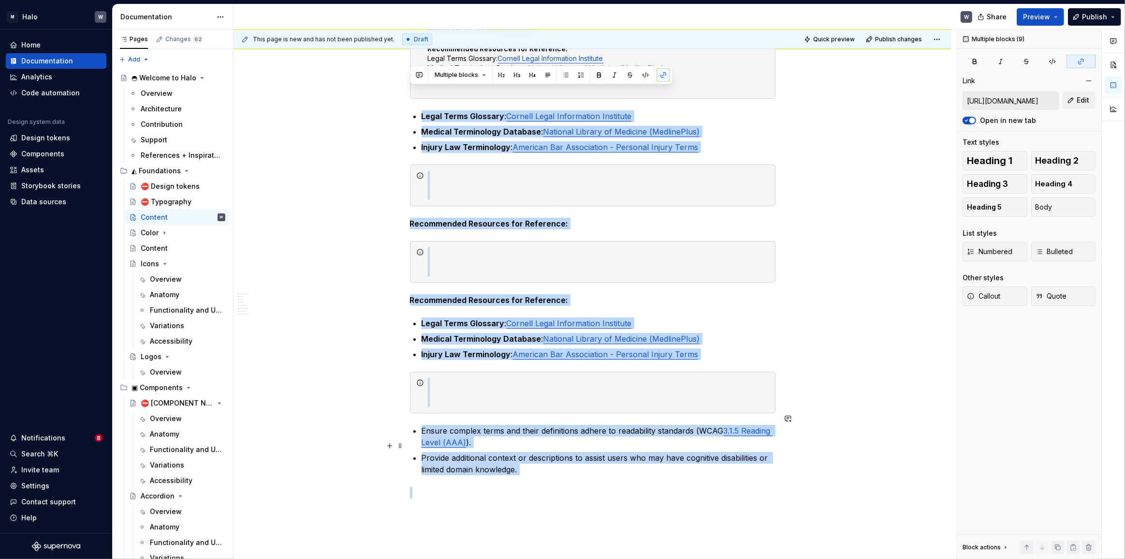
scroll to position [2992, 0]
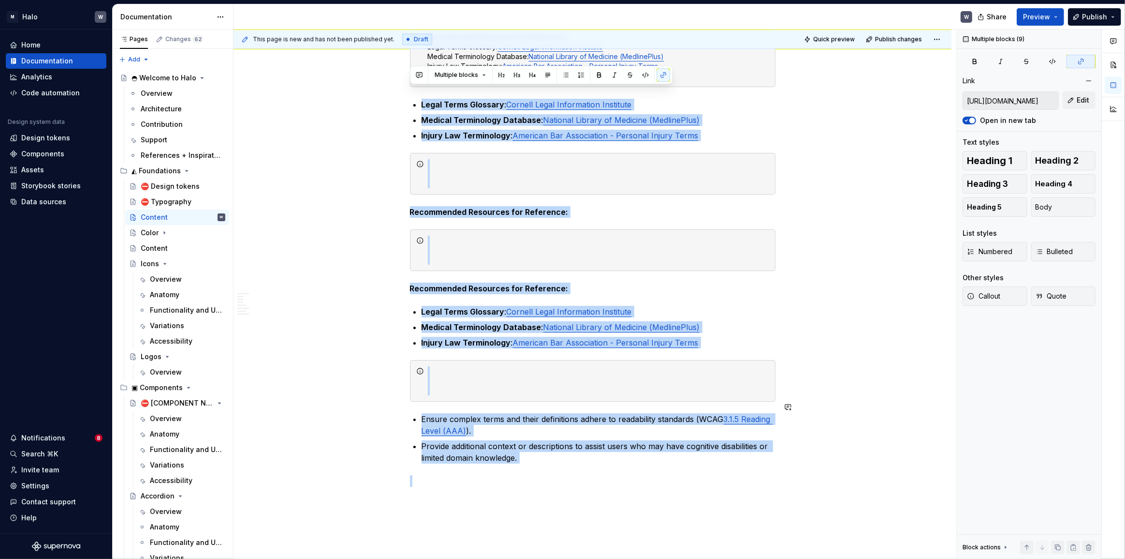
drag, startPoint x: 413, startPoint y: 311, endPoint x: 699, endPoint y: 457, distance: 321.2
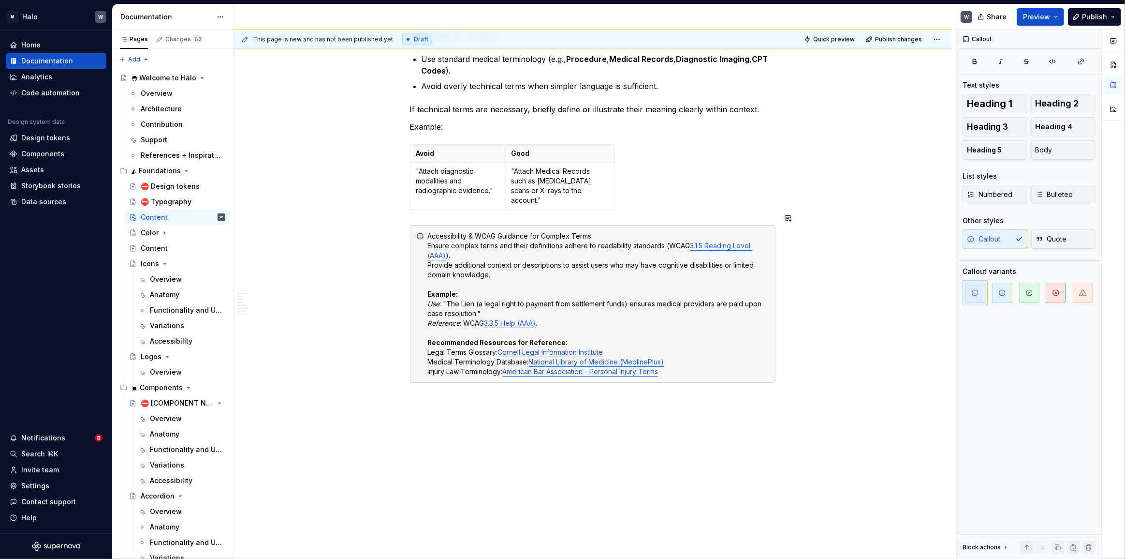
scroll to position [2677, 0]
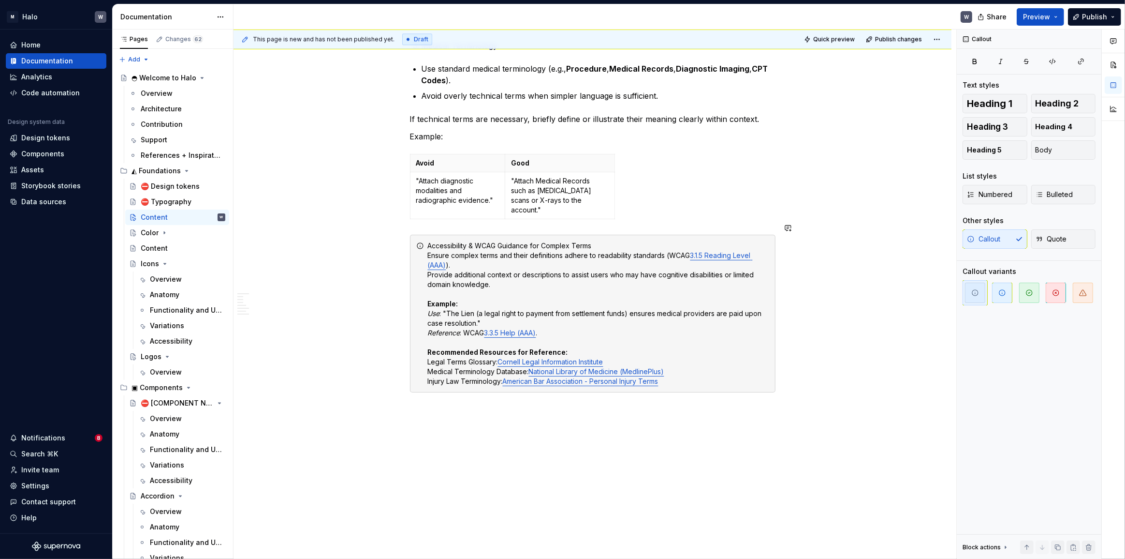
click at [424, 404] on p at bounding box center [593, 410] width 366 height 12
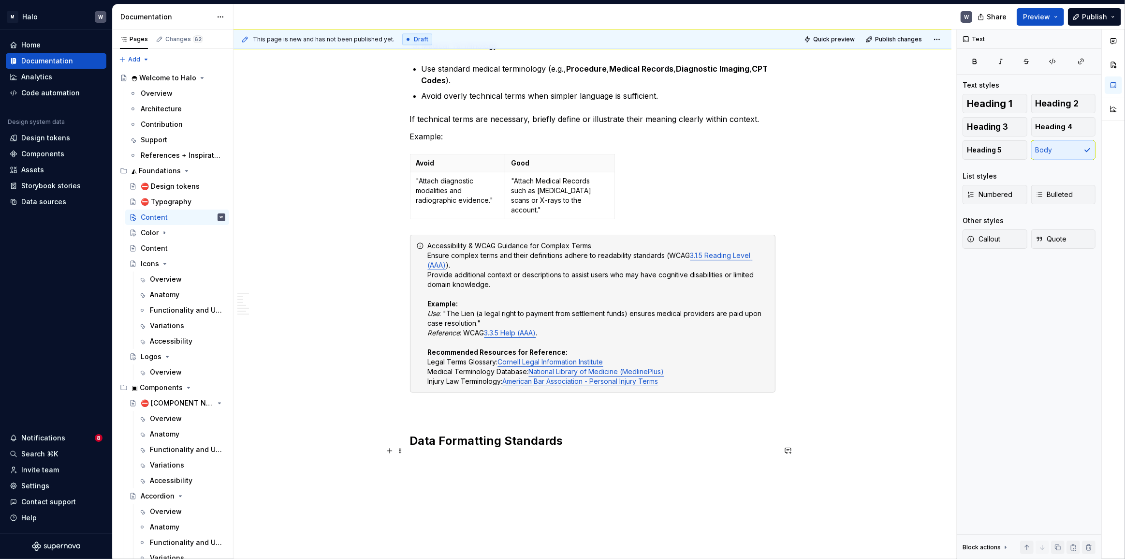
click at [411, 456] on p at bounding box center [593, 462] width 366 height 12
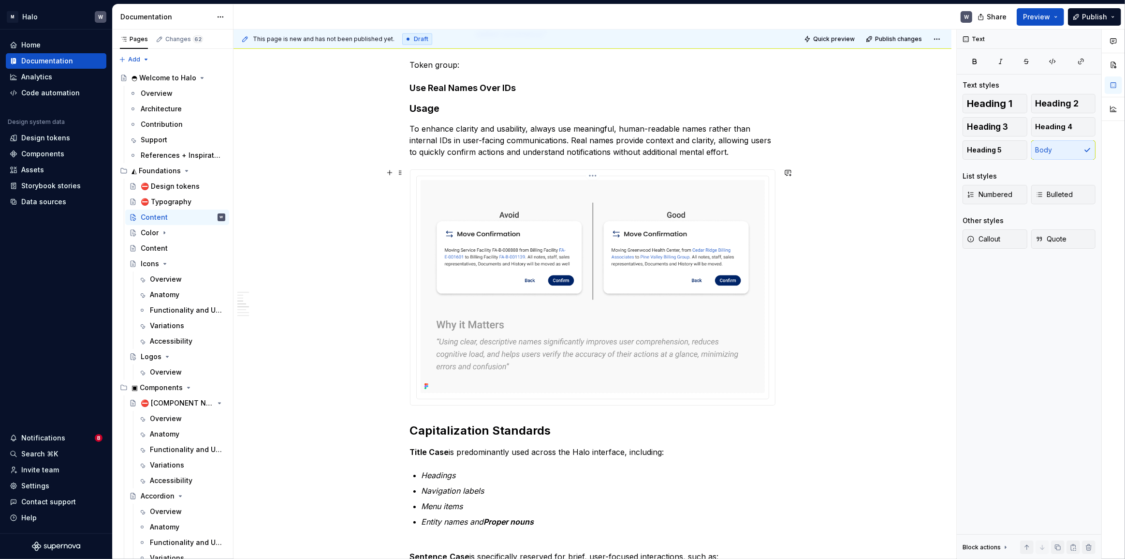
scroll to position [962, 0]
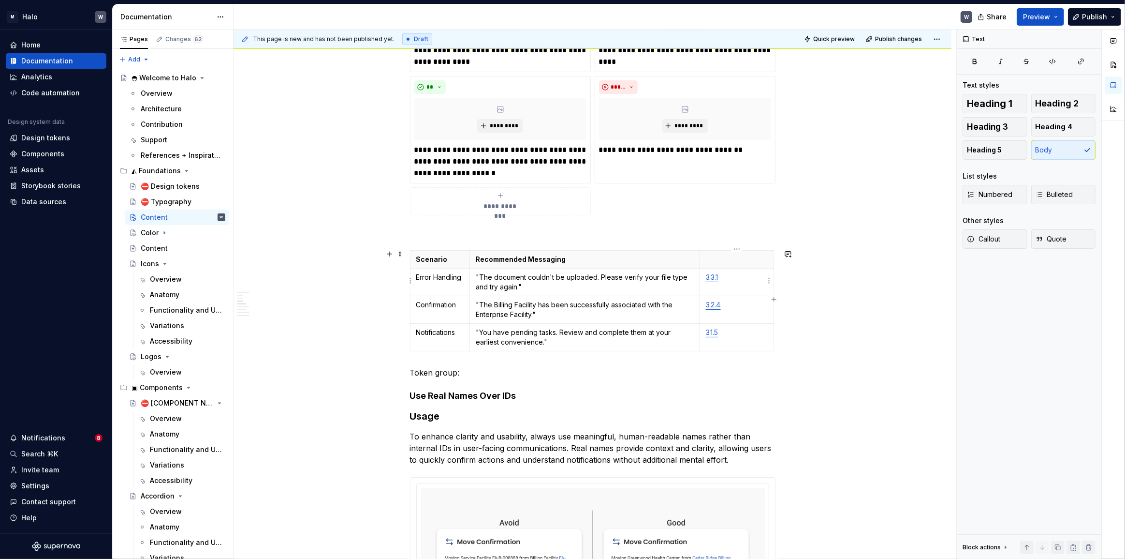
click at [714, 276] on link "3.3.1" at bounding box center [712, 277] width 13 height 8
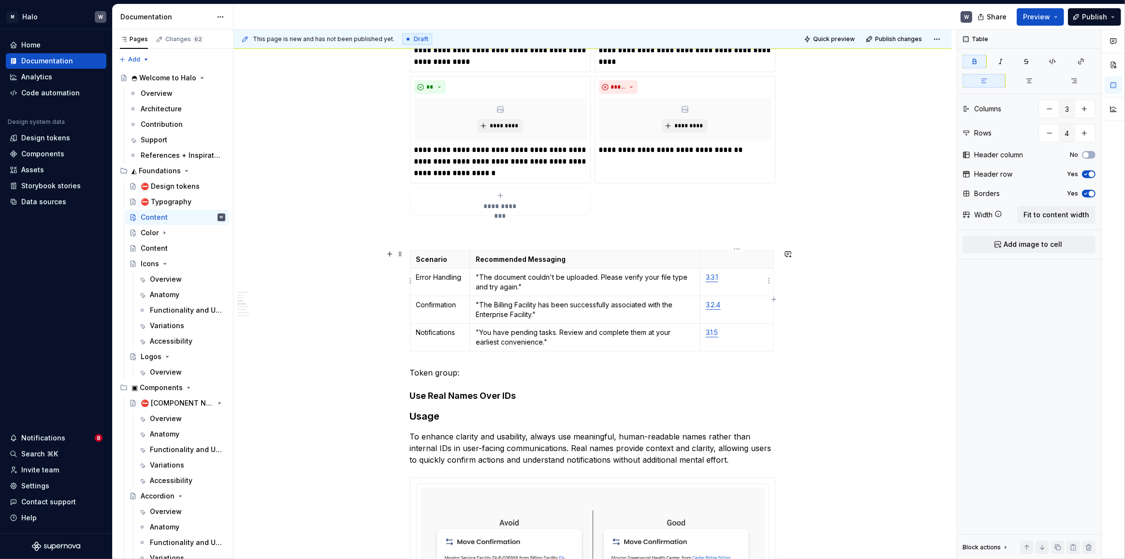
click at [716, 277] on link "3.3.1" at bounding box center [712, 277] width 13 height 8
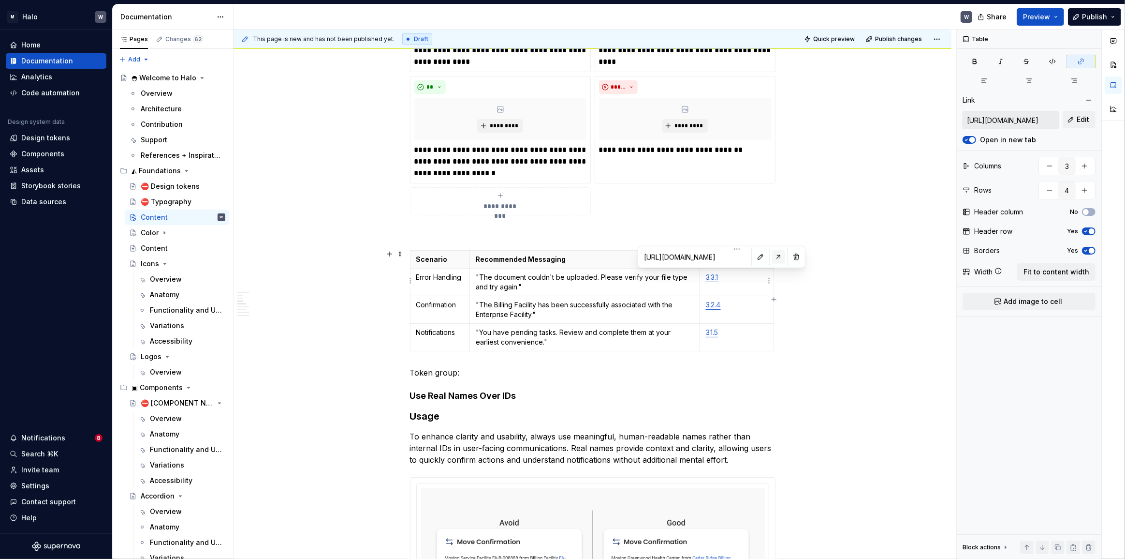
click at [772, 258] on button "button" at bounding box center [779, 257] width 14 height 14
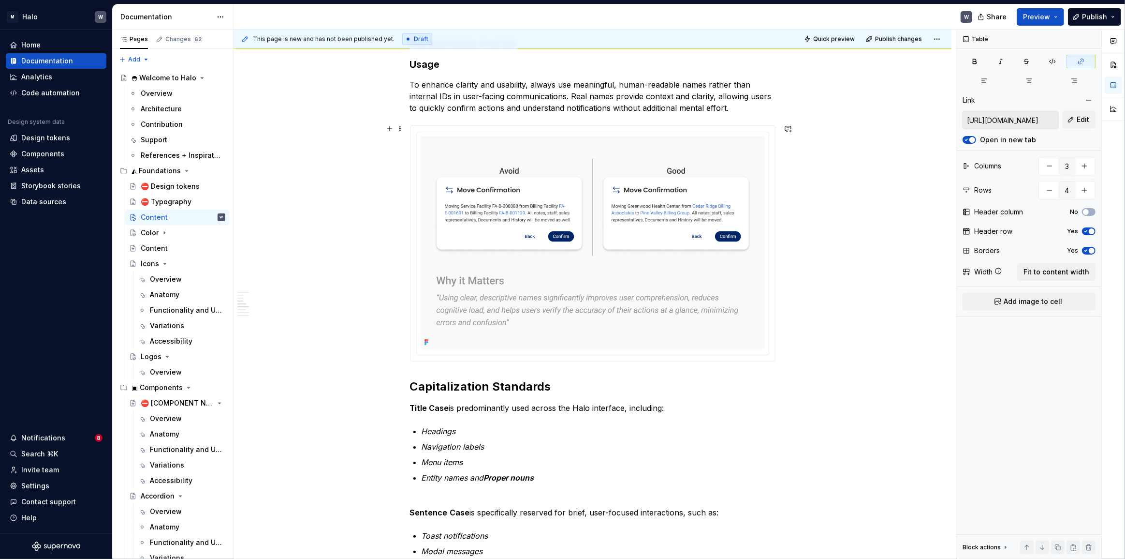
click at [338, 284] on div "Tone and Voice [PERSON_NAME]’s Tone and Voice should be professional yet approa…" at bounding box center [593, 442] width 718 height 3182
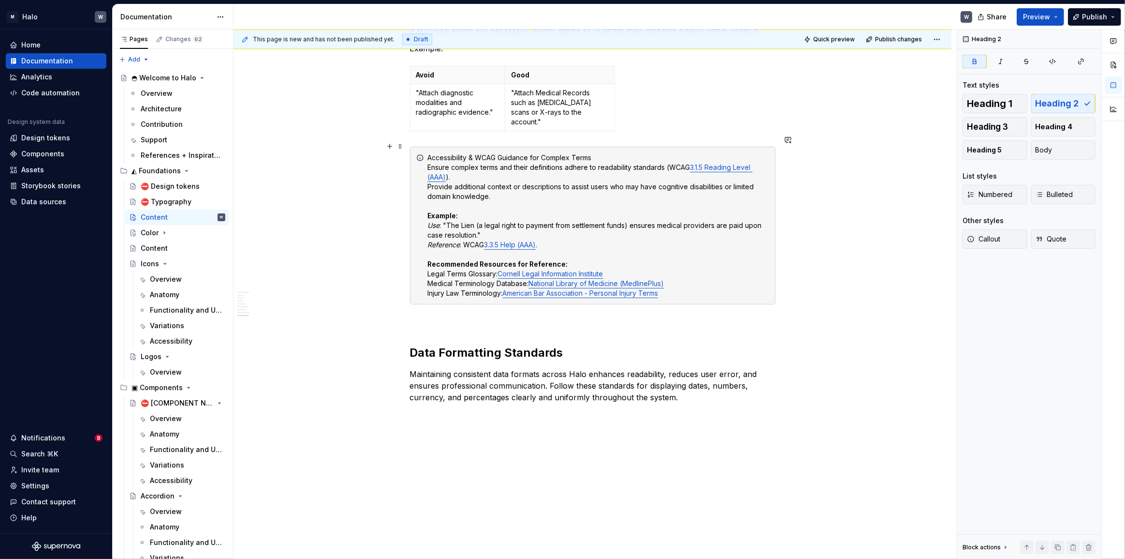
scroll to position [2776, 0]
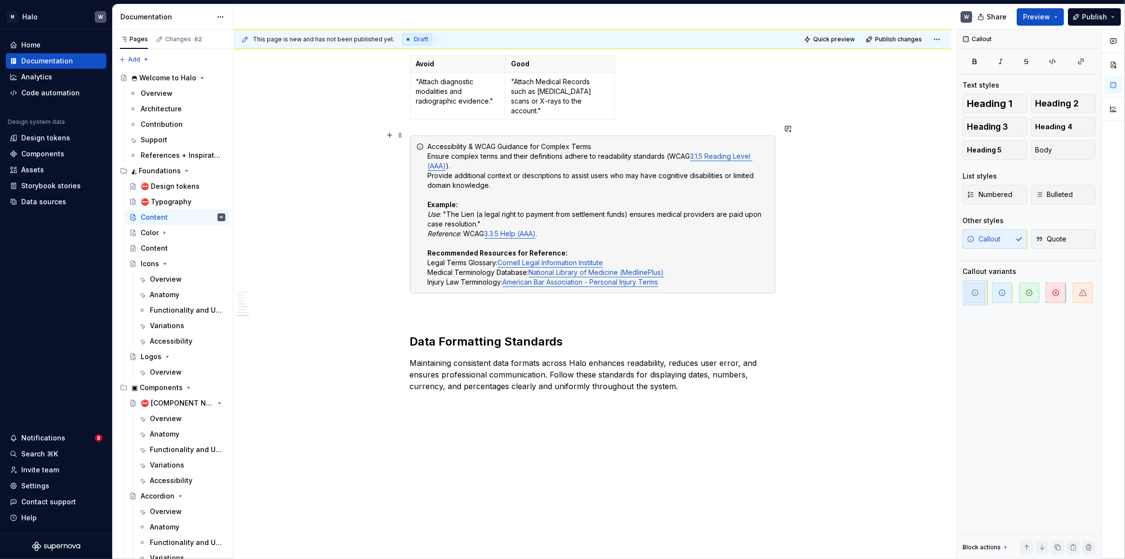
click at [417, 168] on div "Accessibility & WCAG Guidance for Complex Terms Ensure complex terms and their …" at bounding box center [593, 214] width 366 height 158
click at [832, 296] on span "button" at bounding box center [1002, 292] width 20 height 20
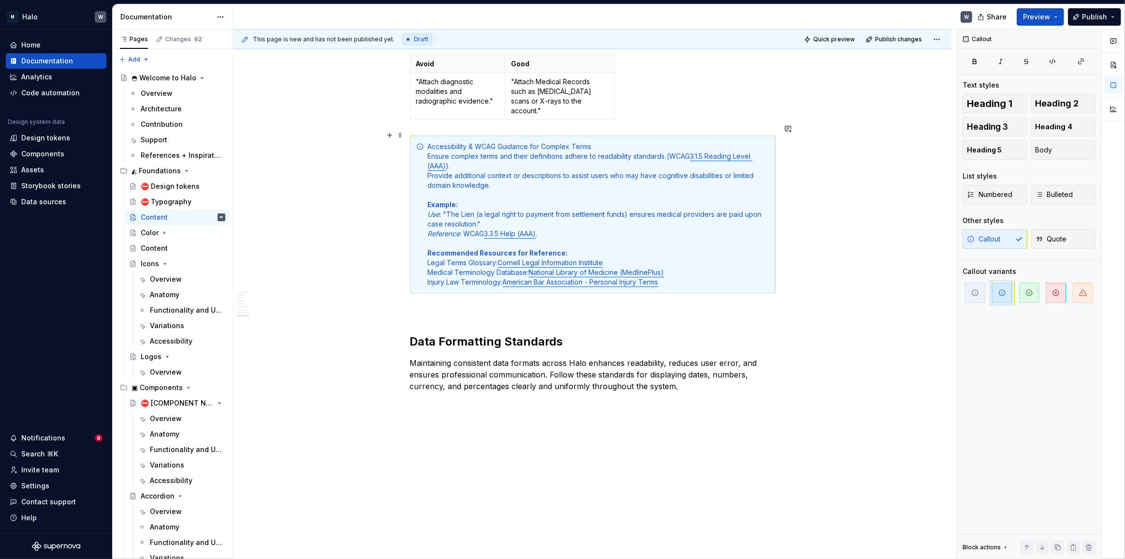
click at [690, 271] on div "Accessibility & WCAG Guidance for Complex Terms Ensure complex terms and their …" at bounding box center [598, 214] width 341 height 145
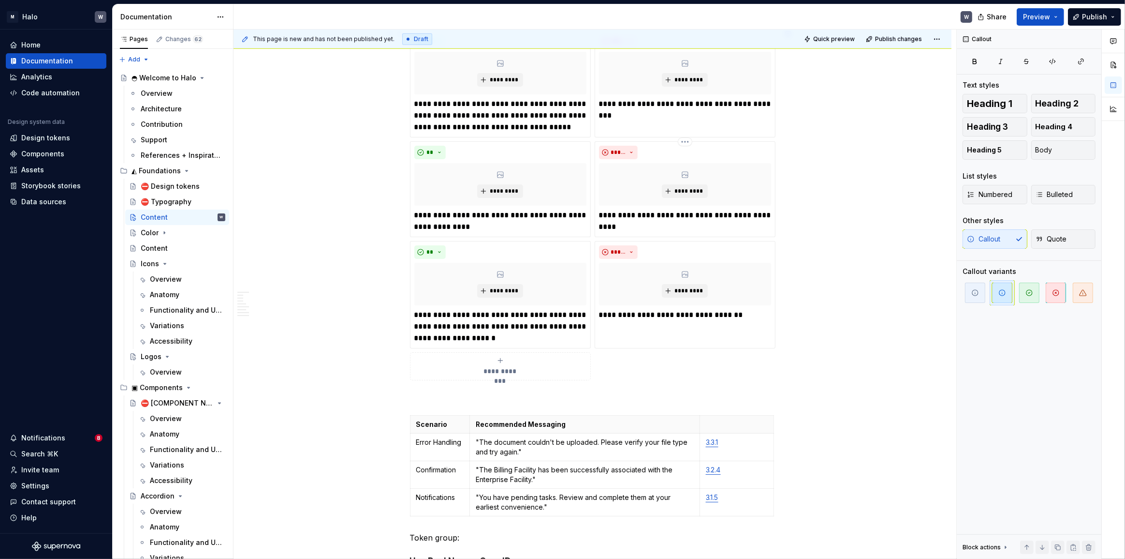
scroll to position [533, 0]
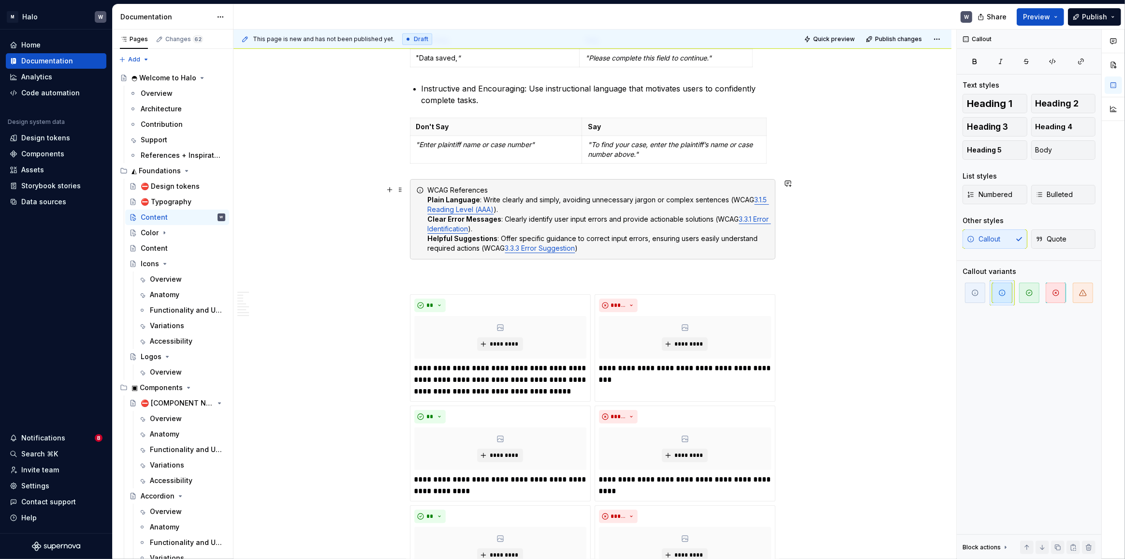
click at [758, 248] on div "WCAG References Plain Language : Write clearly and simply, avoiding unnecessary…" at bounding box center [598, 219] width 341 height 68
click at [832, 295] on icon "button" at bounding box center [1003, 293] width 8 height 8
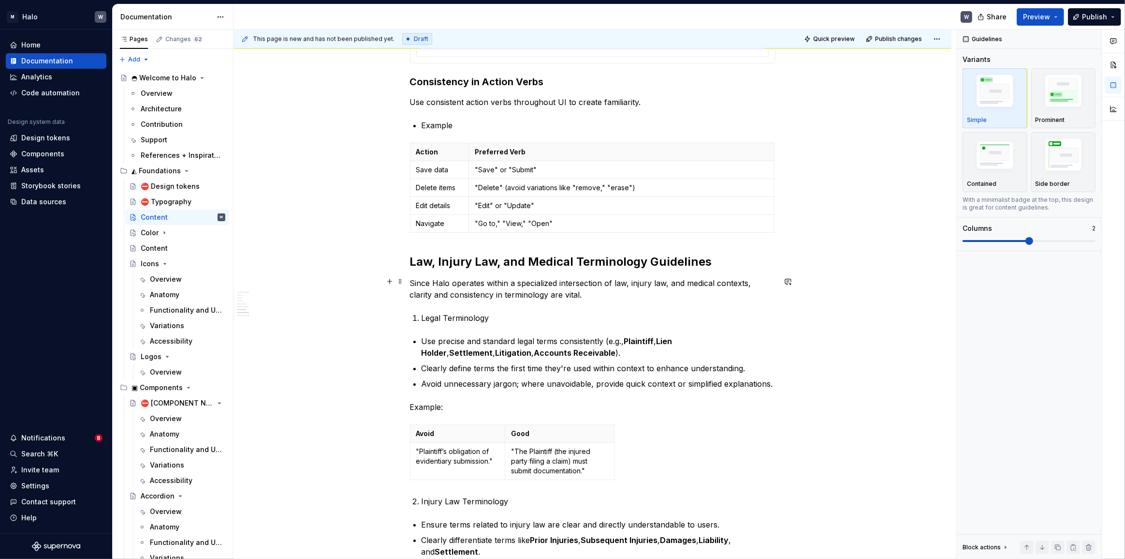
scroll to position [1852, 0]
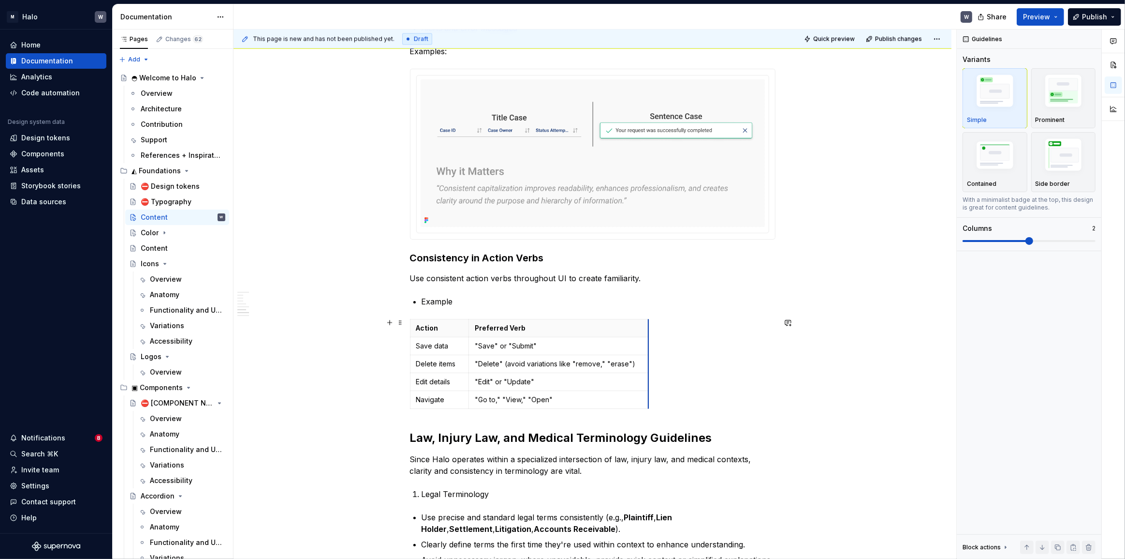
drag, startPoint x: 774, startPoint y: 336, endPoint x: 648, endPoint y: 342, distance: 125.9
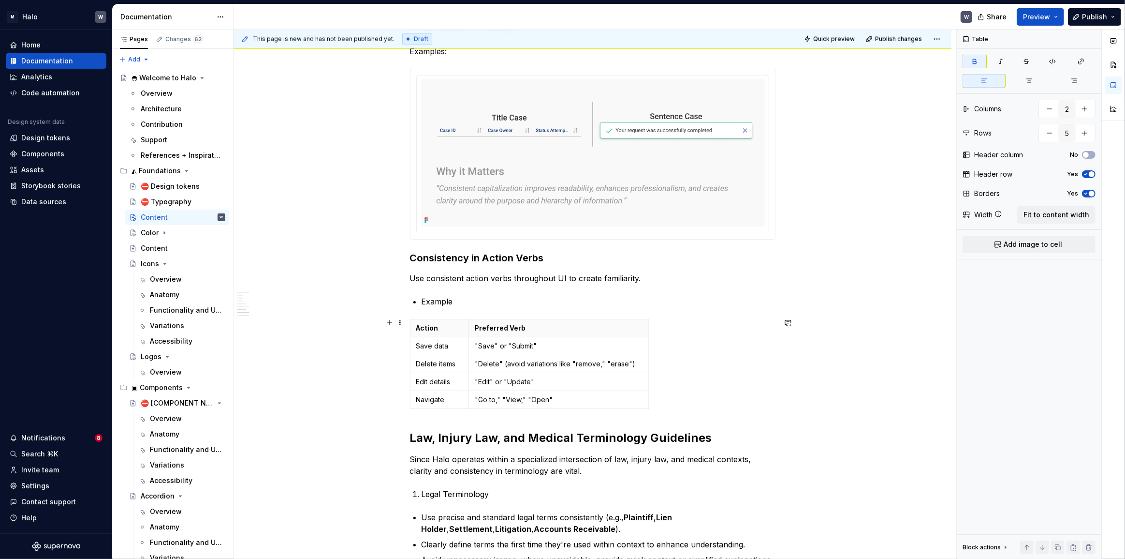
click at [735, 343] on div "Action Preferred Verb Save data "Save" or "Submit" Delete items "Delete" (avoid…" at bounding box center [593, 366] width 366 height 94
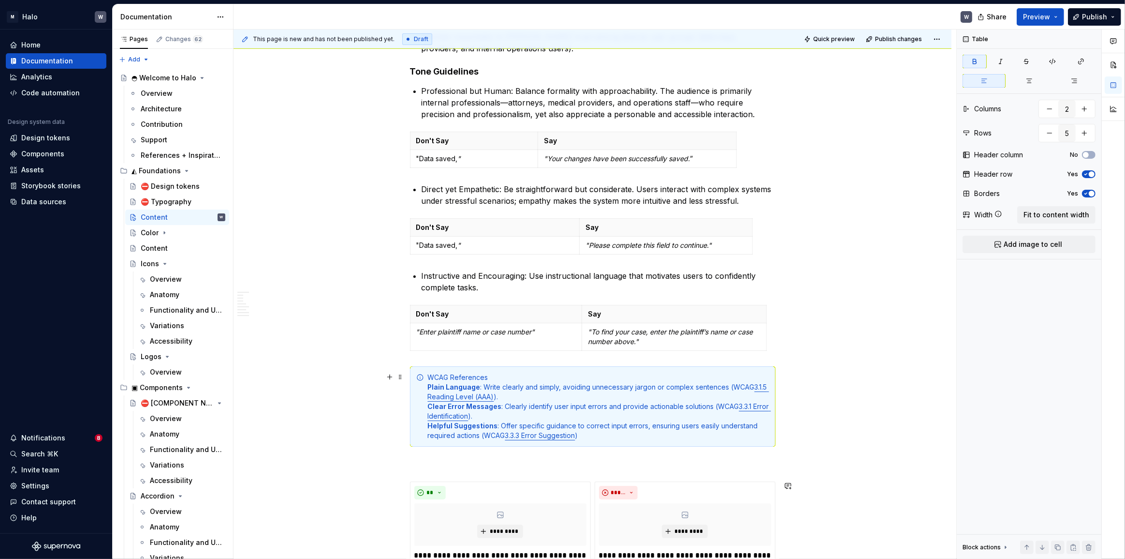
scroll to position [226, 0]
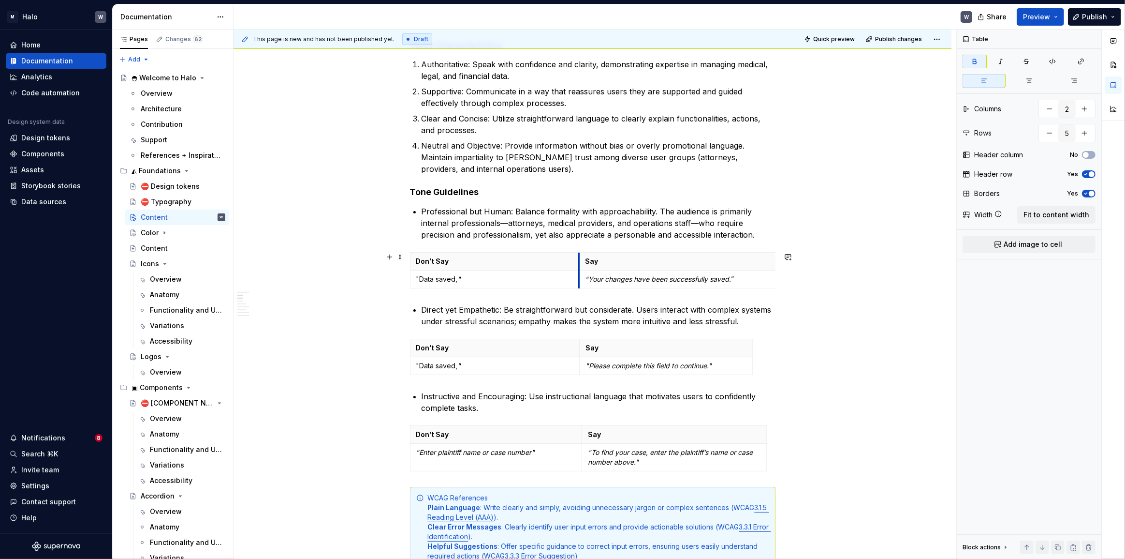
drag, startPoint x: 540, startPoint y: 275, endPoint x: 578, endPoint y: 275, distance: 37.7
drag, startPoint x: 578, startPoint y: 270, endPoint x: 544, endPoint y: 274, distance: 34.5
drag, startPoint x: 743, startPoint y: 262, endPoint x: 663, endPoint y: 265, distance: 80.3
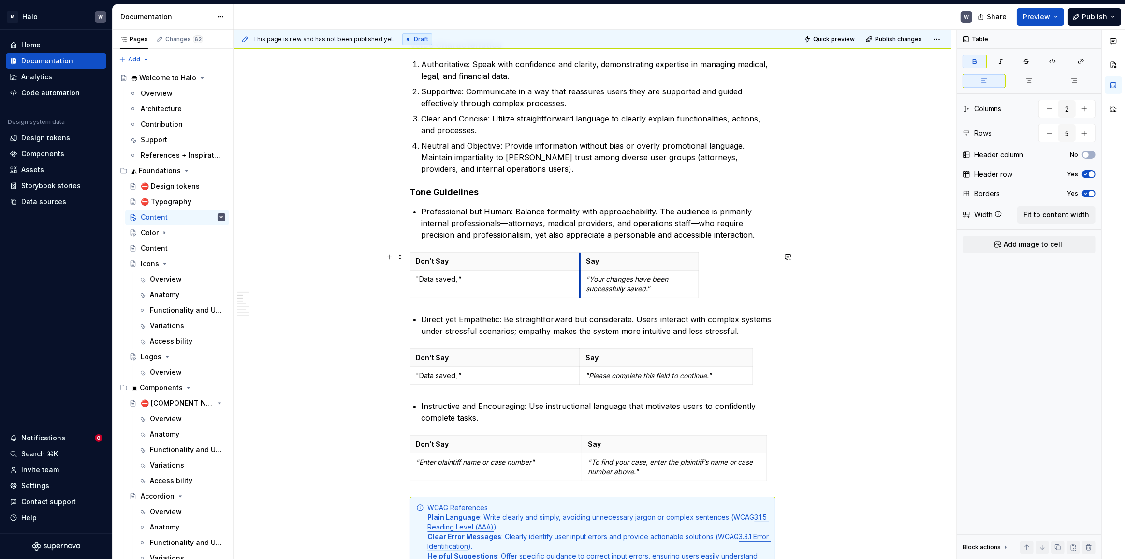
drag, startPoint x: 557, startPoint y: 268, endPoint x: 580, endPoint y: 271, distance: 23.9
click at [580, 271] on tbody "Don't Say Say "Data saved, " "Your changes have been successfully saved. ”" at bounding box center [554, 274] width 288 height 45
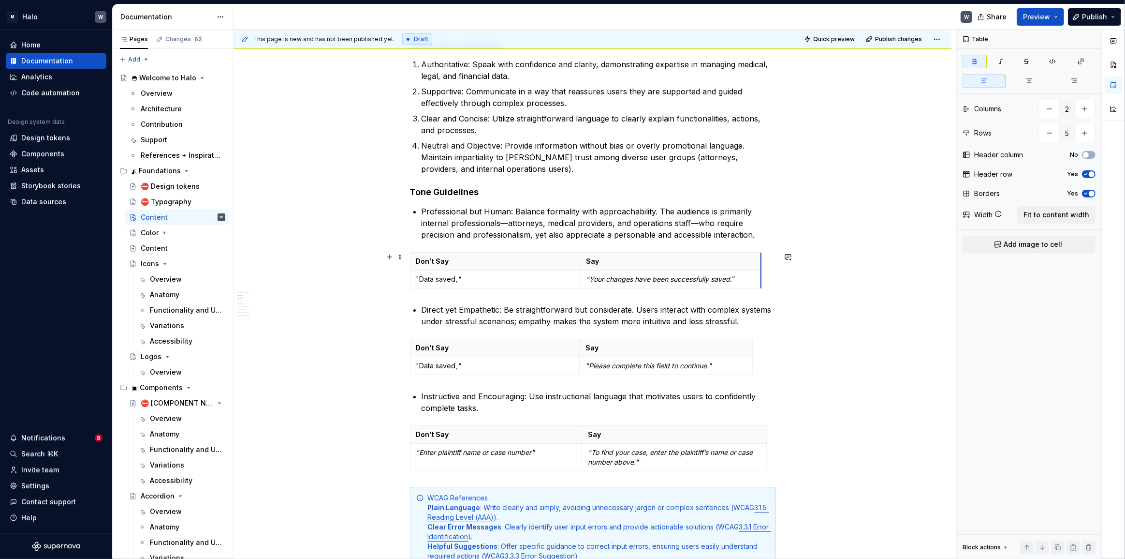
drag, startPoint x: 698, startPoint y: 266, endPoint x: 731, endPoint y: 270, distance: 33.7
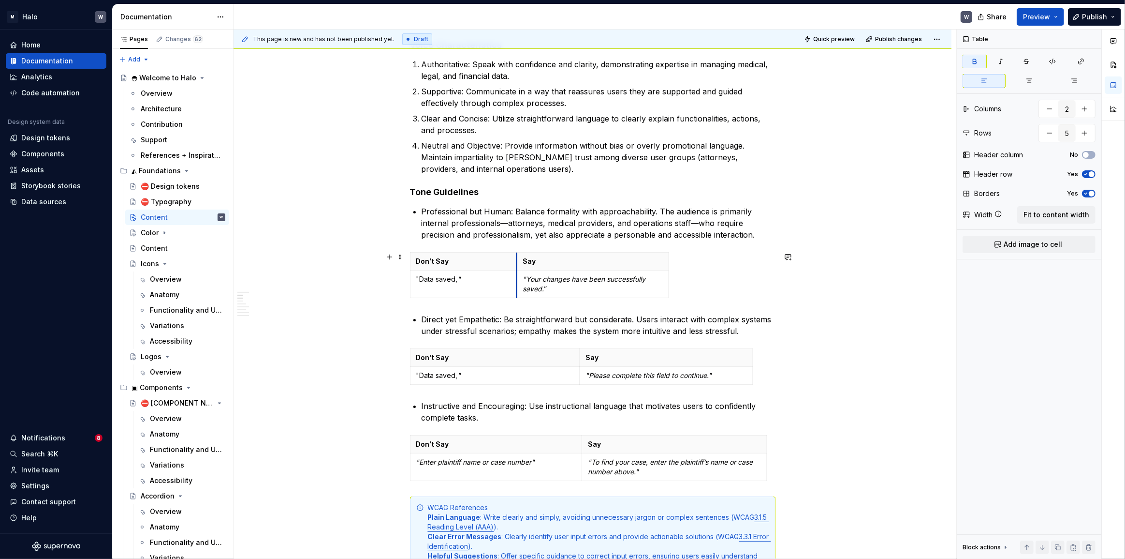
drag, startPoint x: 581, startPoint y: 268, endPoint x: 518, endPoint y: 272, distance: 63.5
click at [518, 272] on tbody "Don't Say Say "Data saved, " "Your changes have been successfully saved. ”" at bounding box center [539, 274] width 258 height 45
drag, startPoint x: 670, startPoint y: 264, endPoint x: 652, endPoint y: 266, distance: 18.0
click at [652, 266] on div "Don't Say Say "Data saved, " "Your changes have been successfully saved. ”" at bounding box center [593, 277] width 366 height 50
drag, startPoint x: 668, startPoint y: 266, endPoint x: 653, endPoint y: 269, distance: 15.4
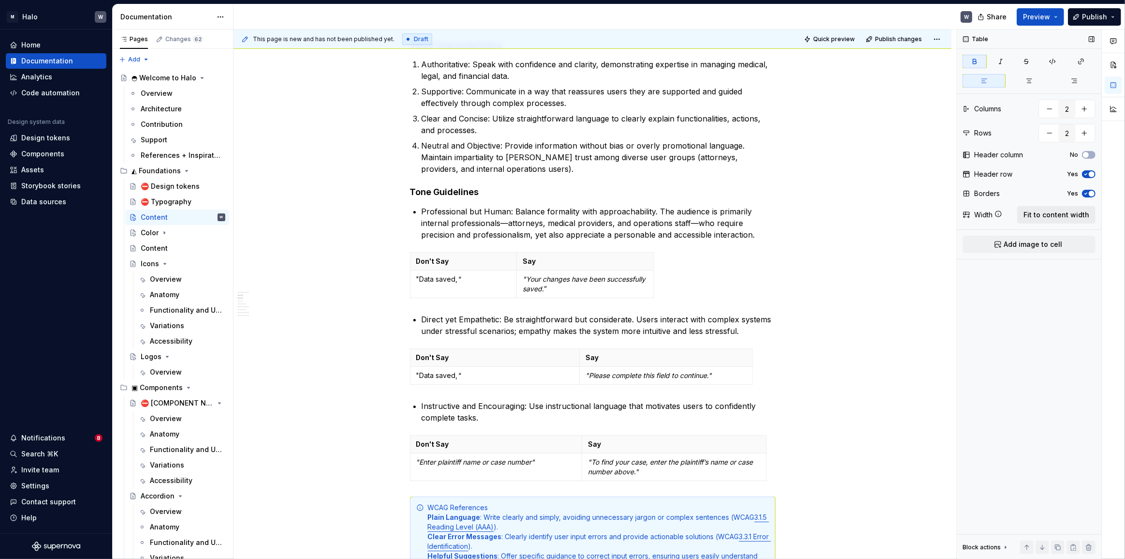
click at [832, 220] on button "Fit to content width" at bounding box center [1057, 214] width 78 height 17
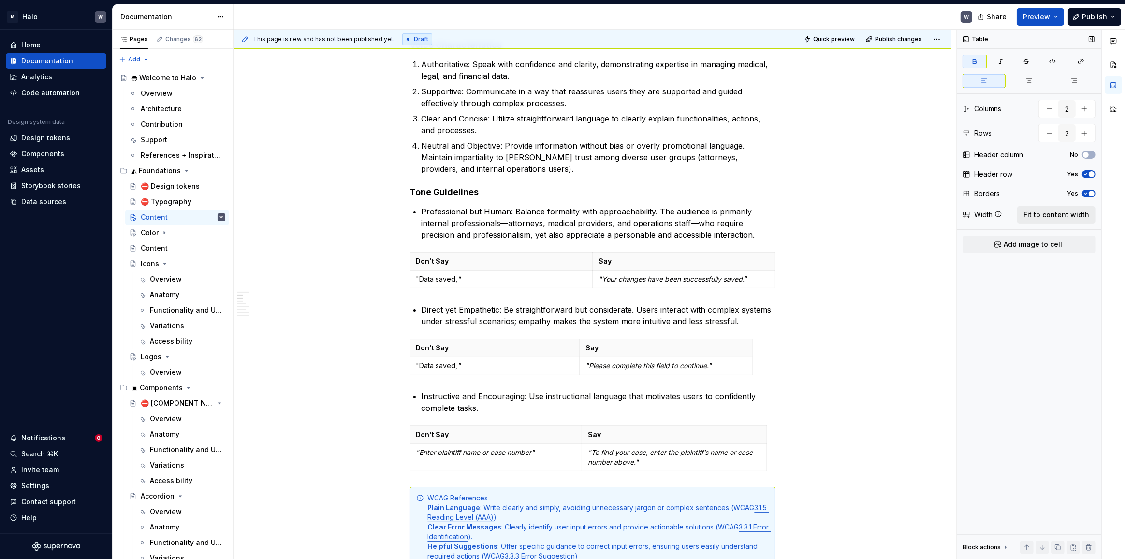
click at [832, 220] on button "Fit to content width" at bounding box center [1057, 214] width 78 height 17
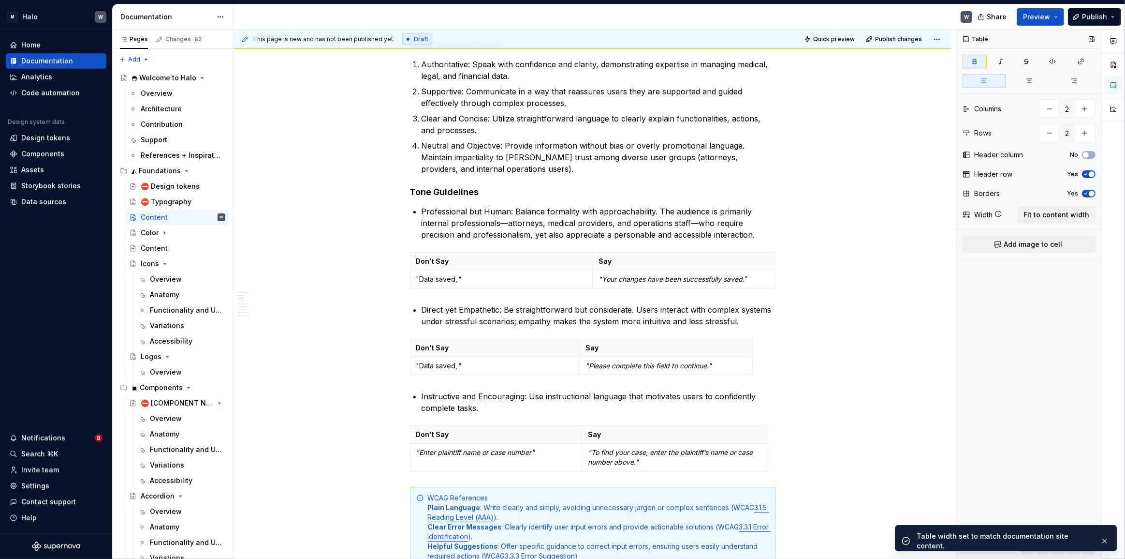
click at [832, 214] on div "Width" at bounding box center [983, 215] width 18 height 10
click at [832, 214] on icon at bounding box center [967, 215] width 8 height 8
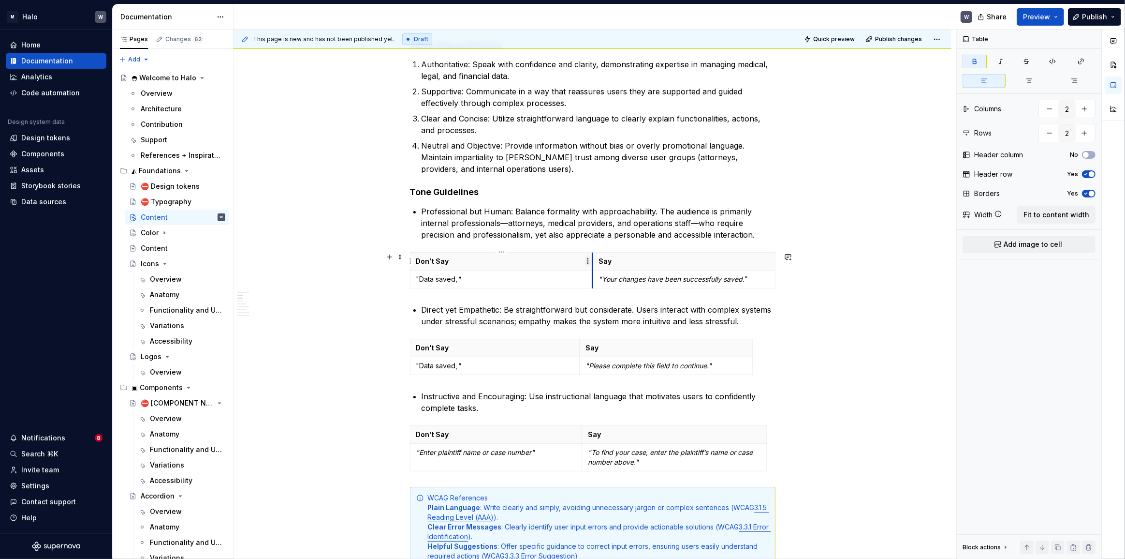
type textarea "*"
drag, startPoint x: 594, startPoint y: 265, endPoint x: 531, endPoint y: 264, distance: 63.8
click at [531, 264] on th "Say" at bounding box center [620, 261] width 182 height 18
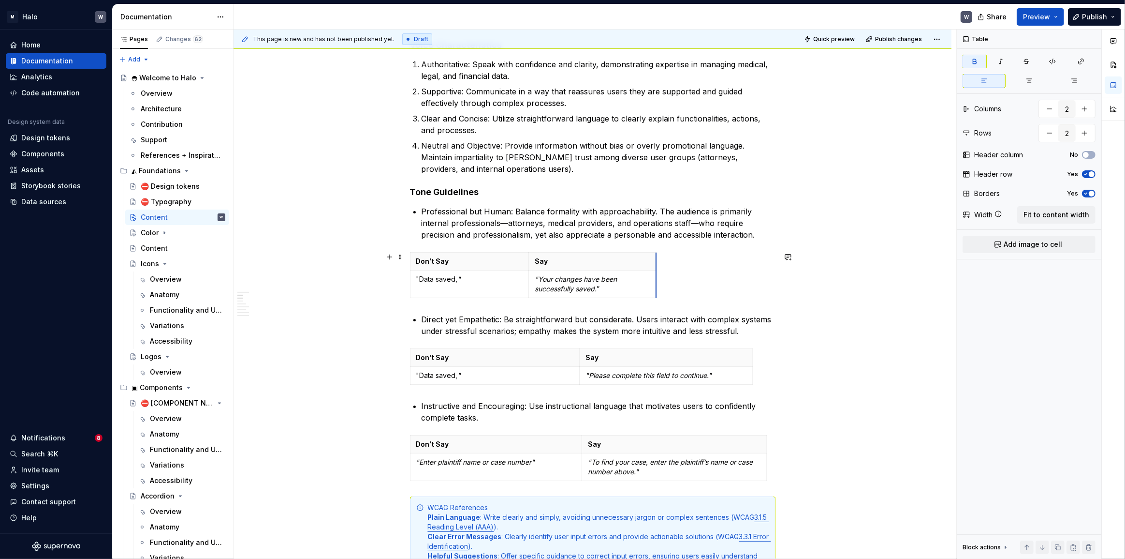
drag, startPoint x: 711, startPoint y: 260, endPoint x: 656, endPoint y: 267, distance: 55.5
drag, startPoint x: 581, startPoint y: 358, endPoint x: 532, endPoint y: 354, distance: 49.1
click at [532, 354] on th "Say" at bounding box center [617, 358] width 173 height 18
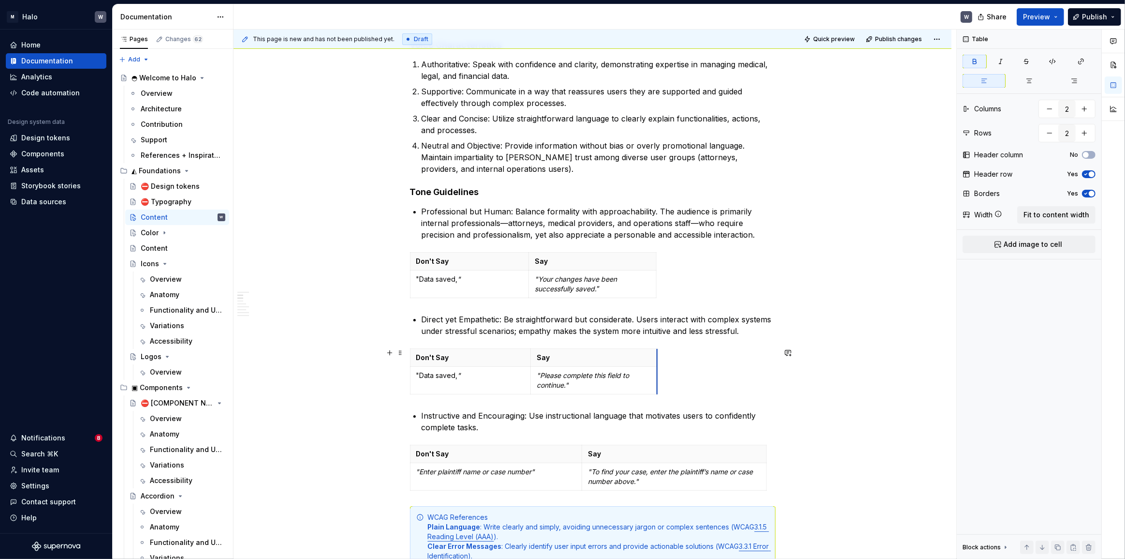
drag, startPoint x: 703, startPoint y: 358, endPoint x: 657, endPoint y: 359, distance: 46.4
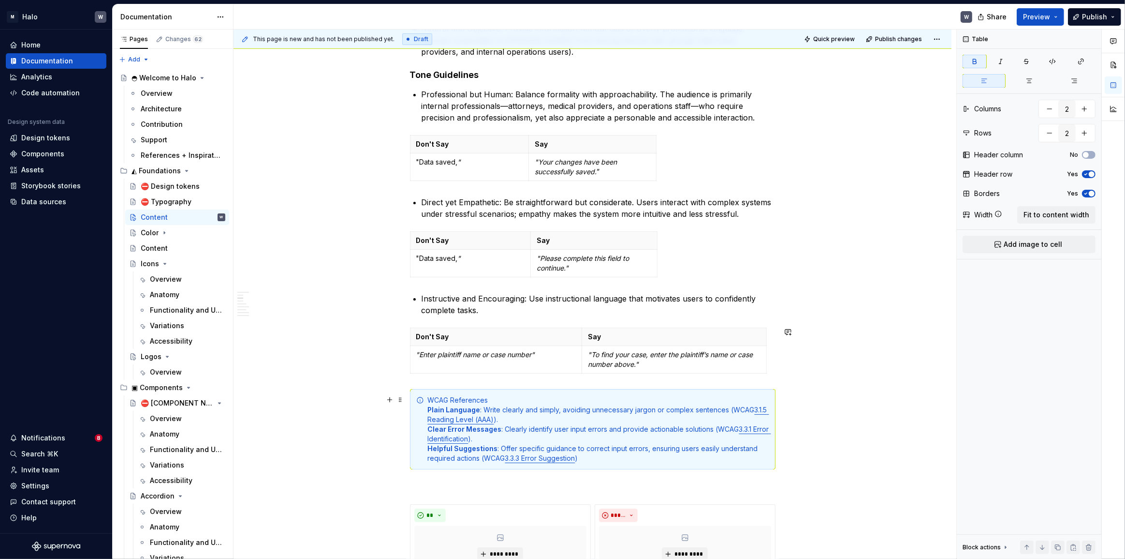
scroll to position [401, 0]
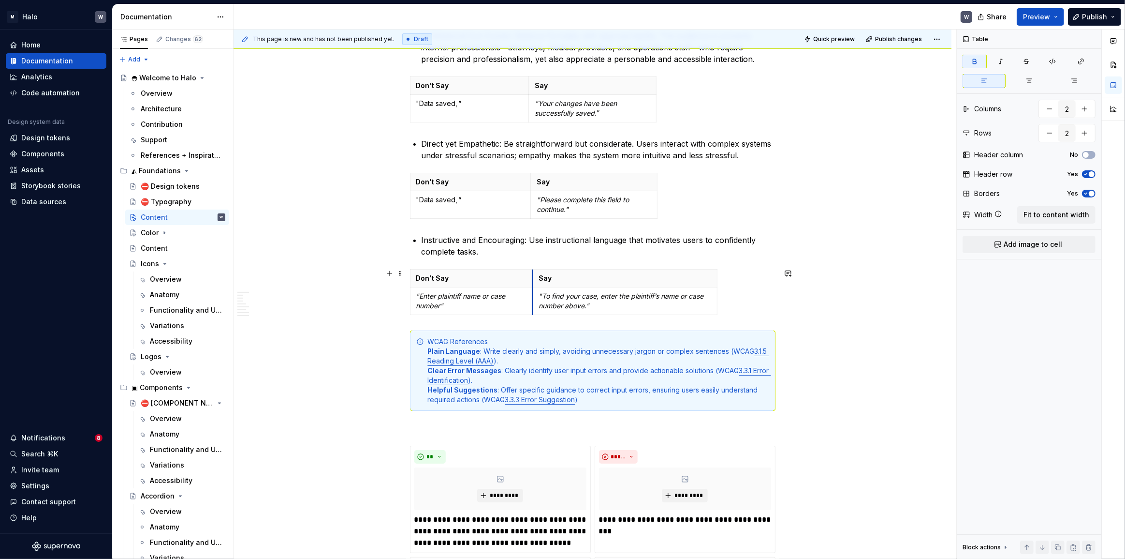
drag, startPoint x: 581, startPoint y: 303, endPoint x: 532, endPoint y: 306, distance: 49.4
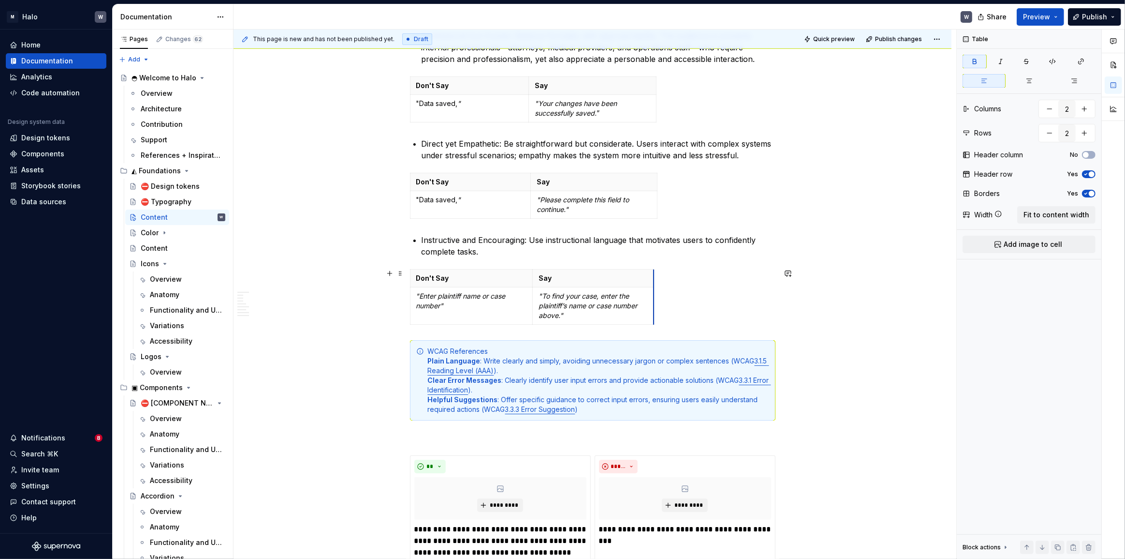
drag, startPoint x: 712, startPoint y: 280, endPoint x: 653, endPoint y: 285, distance: 59.2
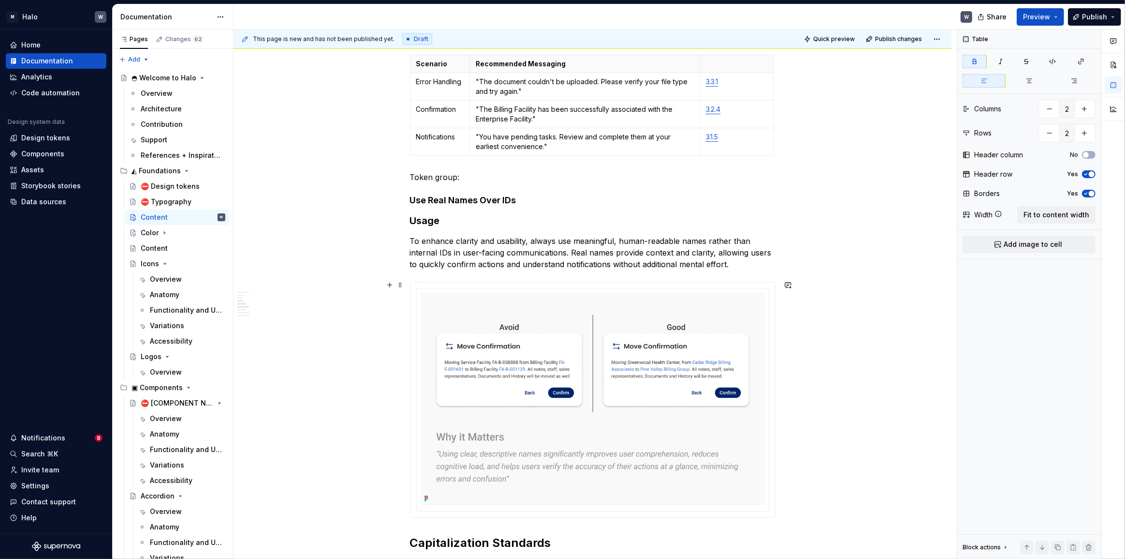
scroll to position [1055, 0]
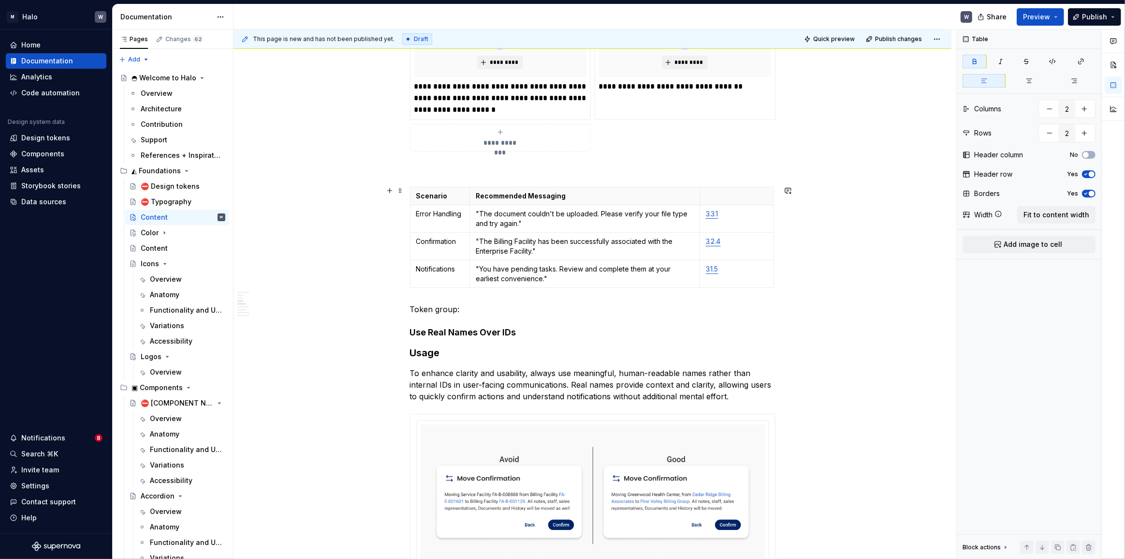
type input "3"
type input "4"
click at [416, 191] on p "Scenario" at bounding box center [440, 196] width 48 height 10
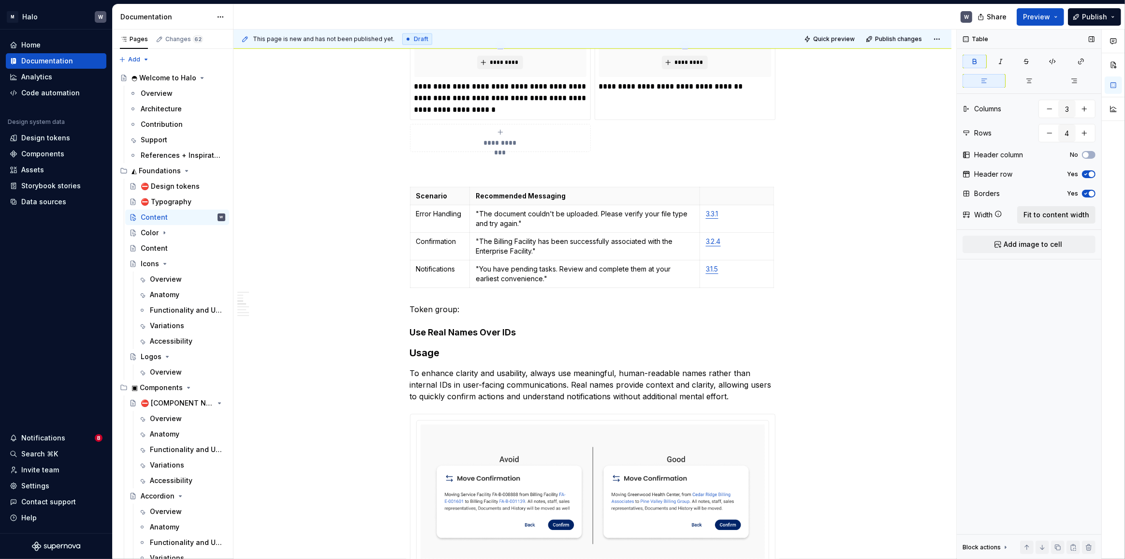
click at [832, 215] on span "Fit to content width" at bounding box center [1057, 215] width 66 height 10
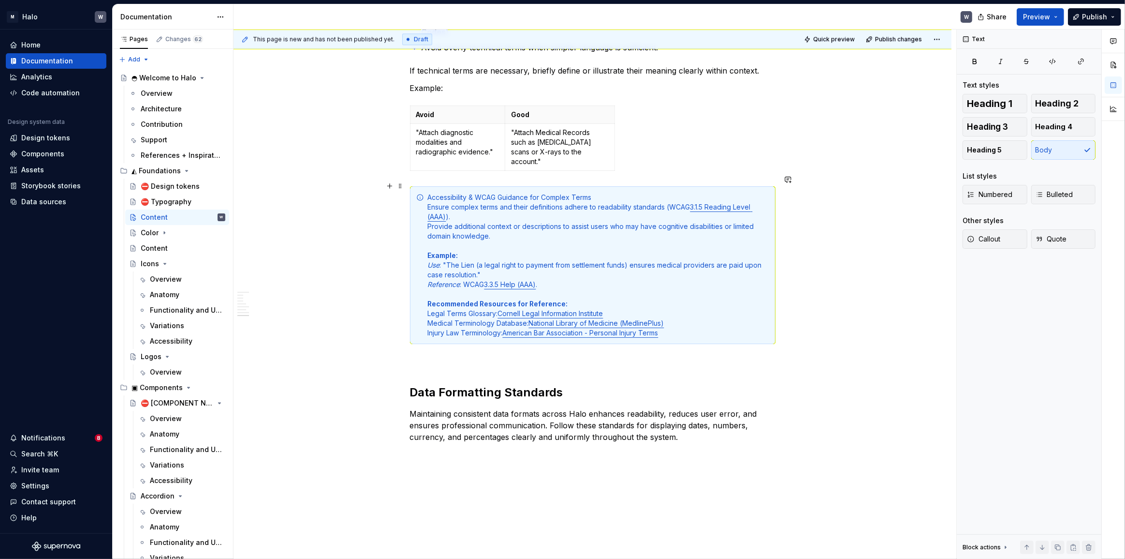
scroll to position [2834, 0]
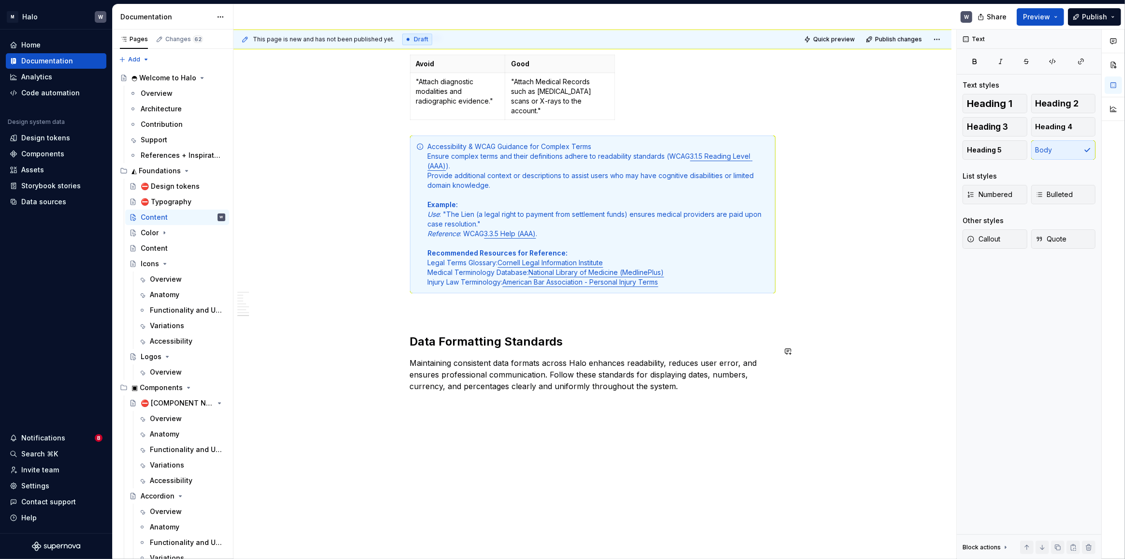
click at [754, 227] on div "Accessibility & WCAG Guidance for Complex Terms Ensure complex terms and their …" at bounding box center [598, 214] width 341 height 145
click at [832, 290] on span "button" at bounding box center [975, 292] width 20 height 20
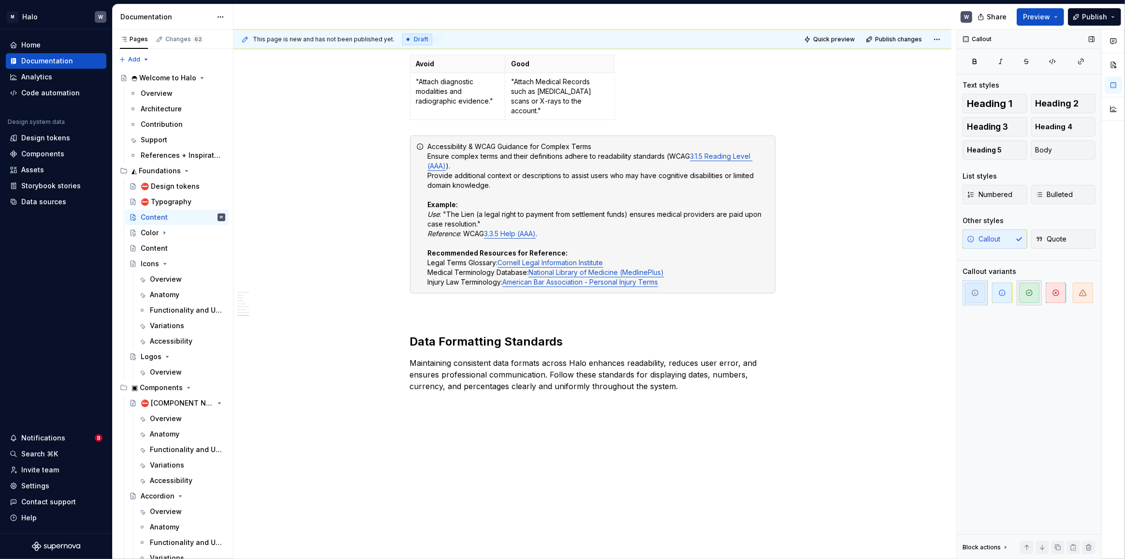
click at [832, 294] on icon "button" at bounding box center [1030, 293] width 8 height 8
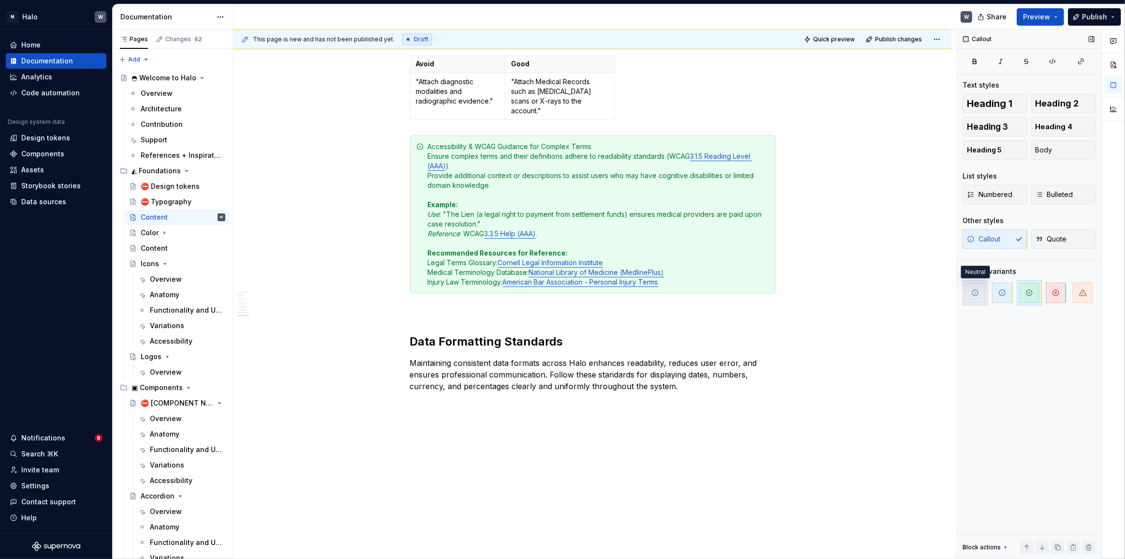
click at [832, 297] on span "button" at bounding box center [975, 292] width 20 height 20
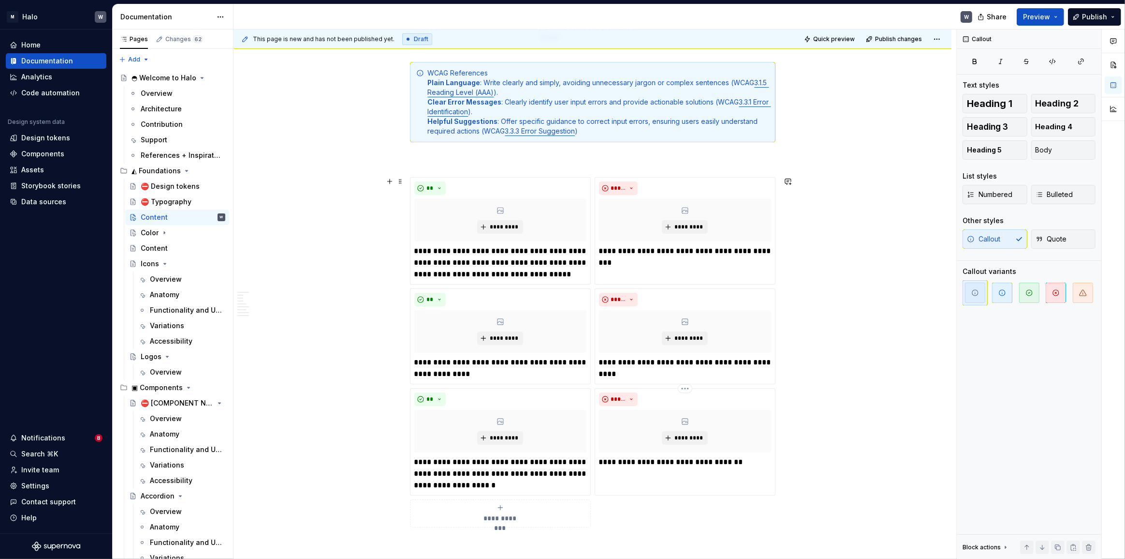
scroll to position [503, 0]
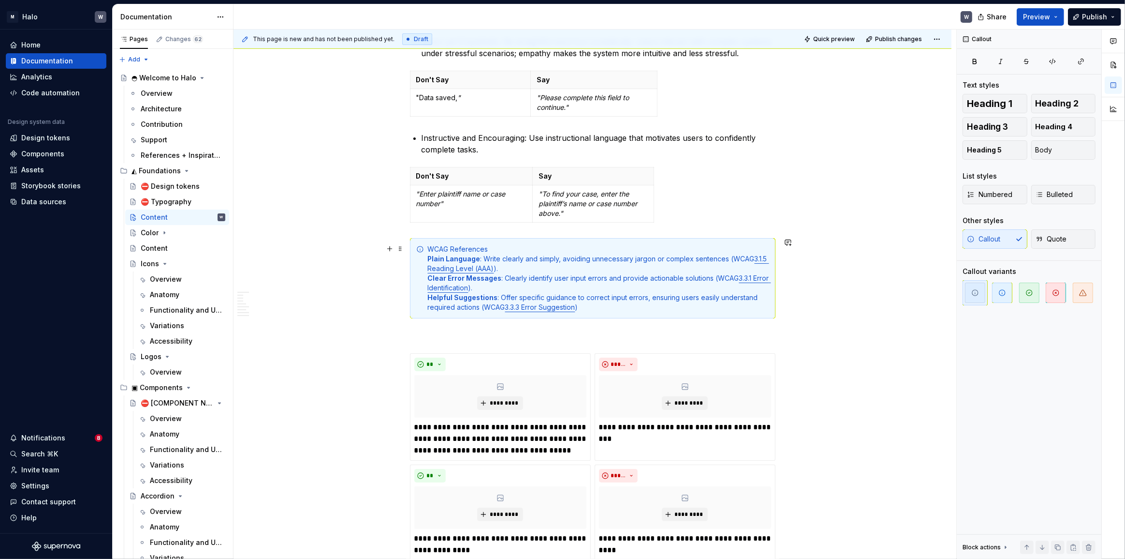
click at [756, 246] on div "WCAG References Plain Language : Write clearly and simply, avoiding unnecessary…" at bounding box center [598, 278] width 341 height 68
click at [832, 290] on icon "button" at bounding box center [976, 293] width 8 height 8
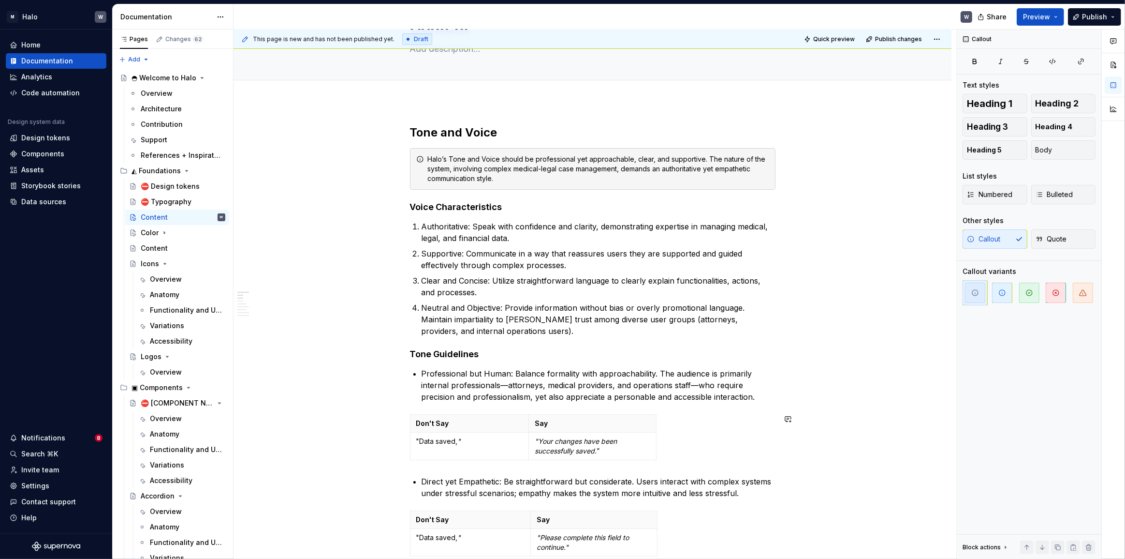
scroll to position [0, 0]
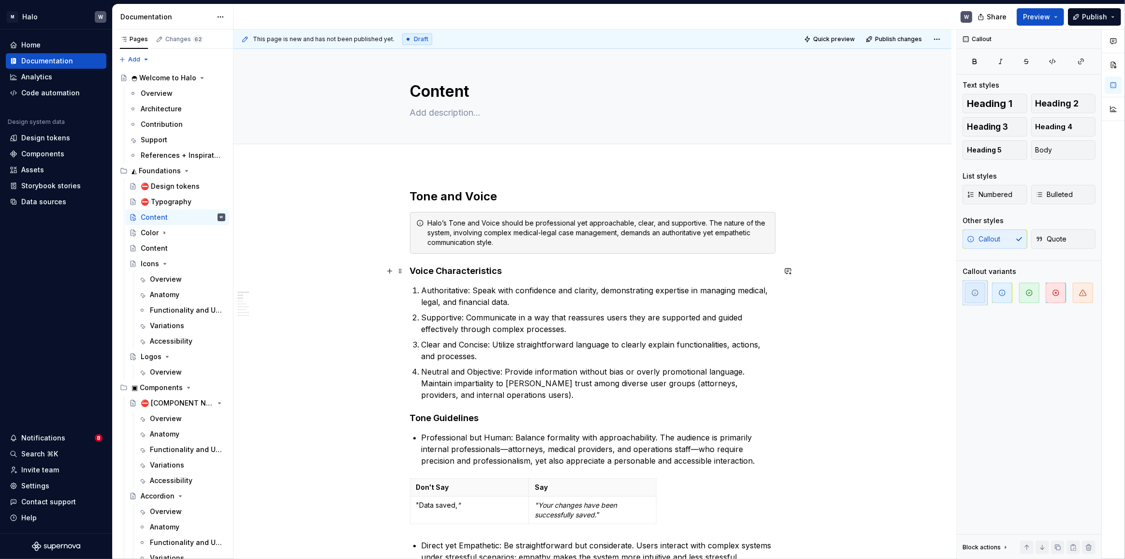
type textarea "*"
